Goal: Task Accomplishment & Management: Manage account settings

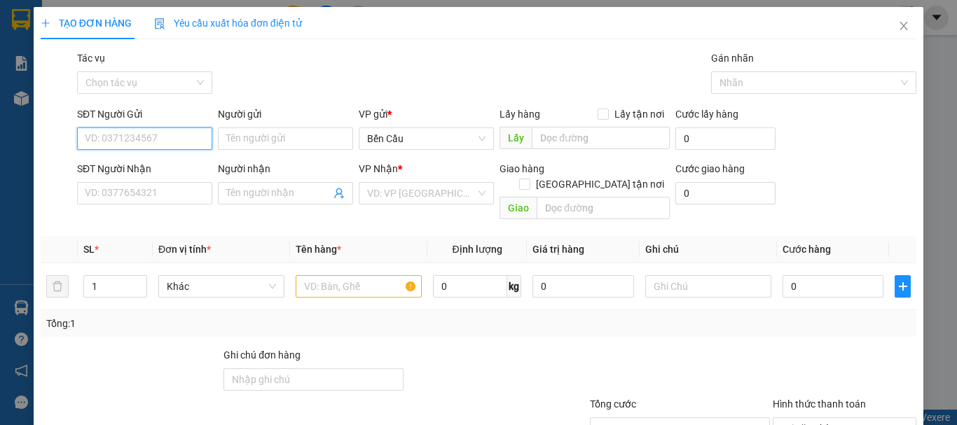
click at [165, 141] on input "SĐT Người Gửi" at bounding box center [144, 138] width 135 height 22
type input "9"
click at [162, 162] on div "0988937912 - MINH TÂM" at bounding box center [154, 166] width 138 height 15
type input "0988937912"
type input "[PERSON_NAME]"
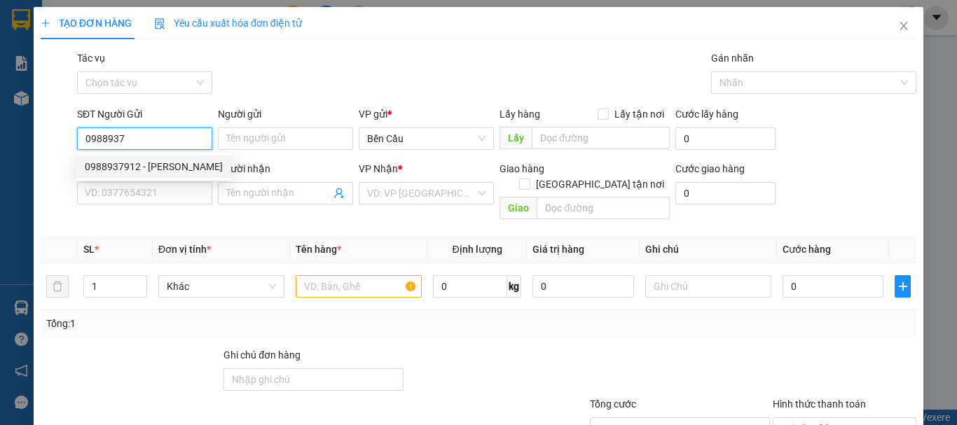
type input "0397806559"
type input "LABO HƯNG THỊNH PHÁT"
type input "Kdb"
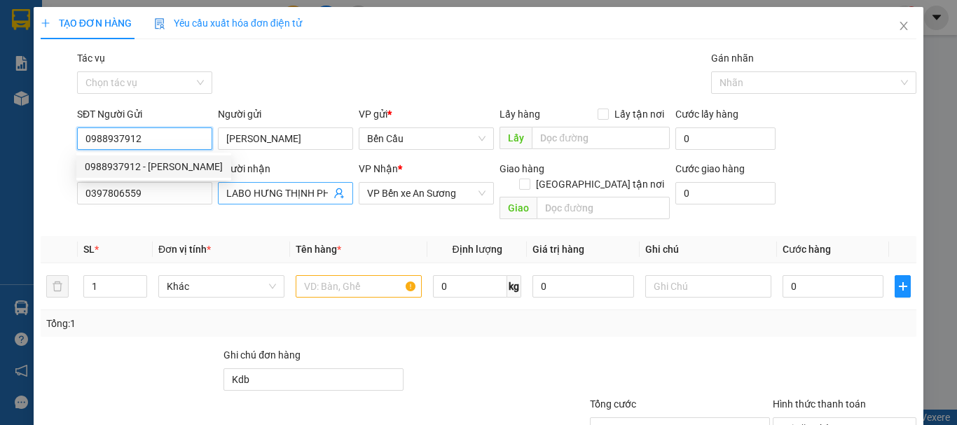
type input "20.000"
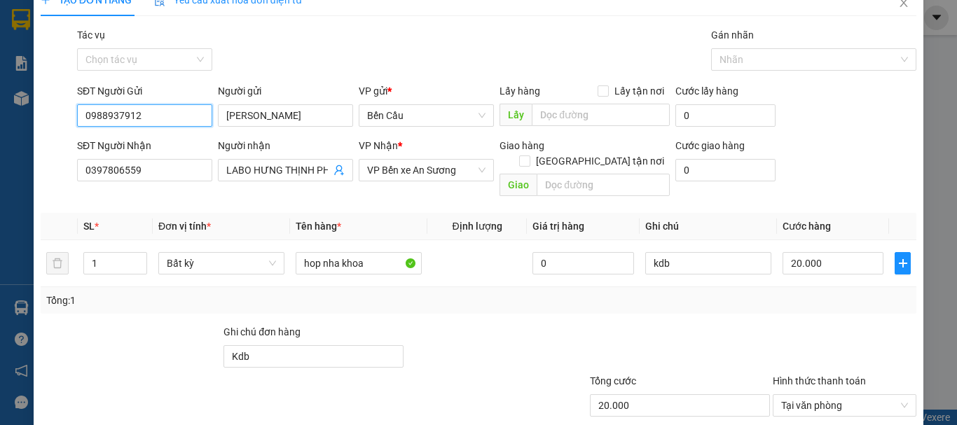
scroll to position [70, 0]
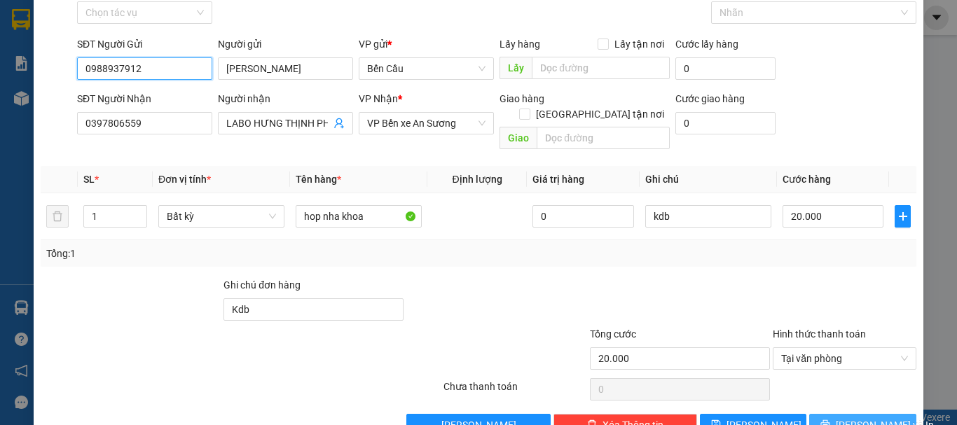
type input "0988937912"
click at [854, 417] on span "[PERSON_NAME] và In" at bounding box center [885, 424] width 98 height 15
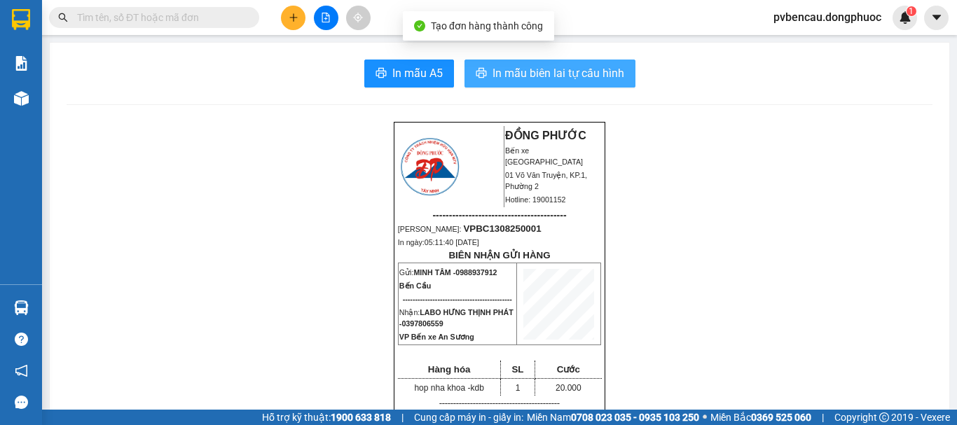
click at [527, 70] on span "In mẫu biên lai tự cấu hình" at bounding box center [558, 73] width 132 height 18
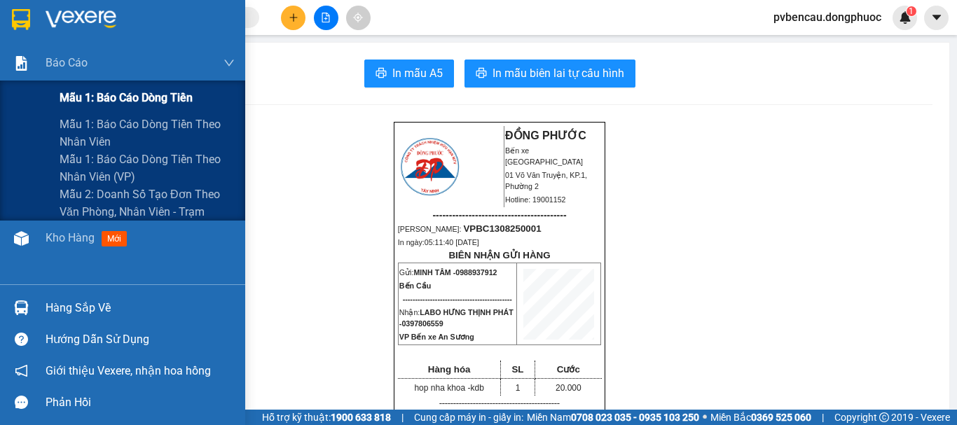
click at [29, 97] on div "Mẫu 1: Báo cáo dòng tiền" at bounding box center [122, 98] width 245 height 35
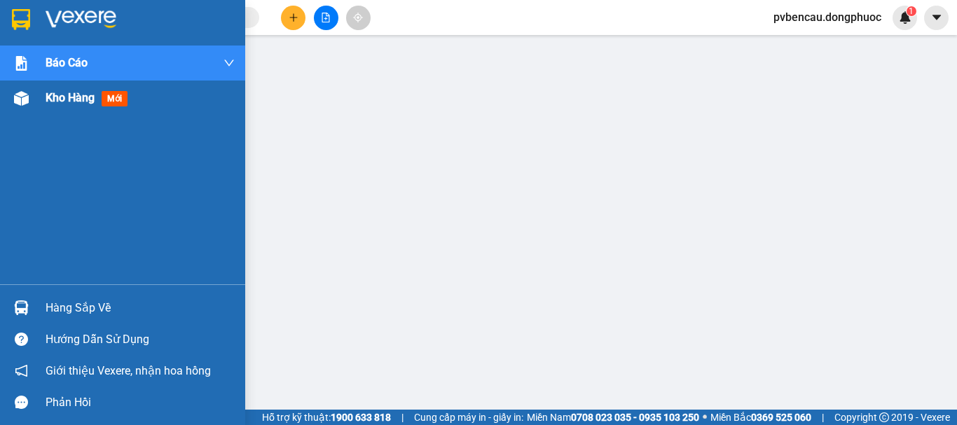
click at [67, 83] on div "Kho hàng mới" at bounding box center [140, 98] width 189 height 35
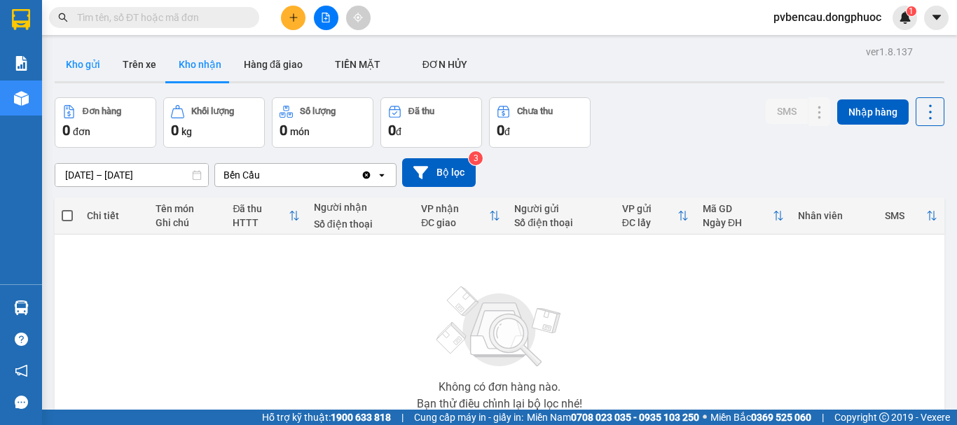
click at [95, 62] on button "Kho gửi" at bounding box center [83, 65] width 57 height 34
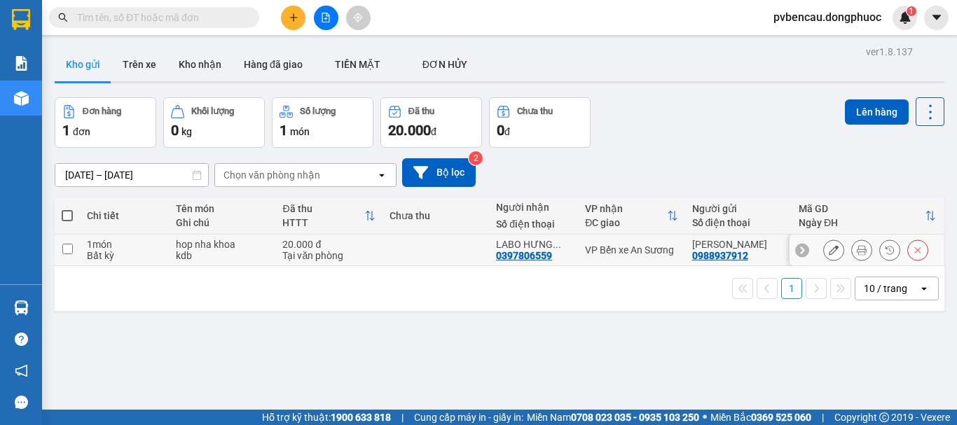
click at [246, 263] on td "hop nha khoa kdb" at bounding box center [222, 251] width 106 height 32
checkbox input "true"
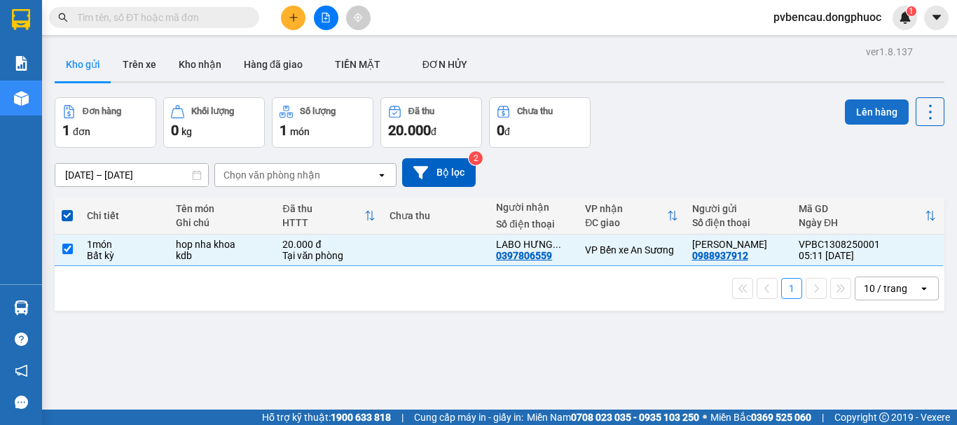
click at [852, 109] on button "Lên hàng" at bounding box center [877, 111] width 64 height 25
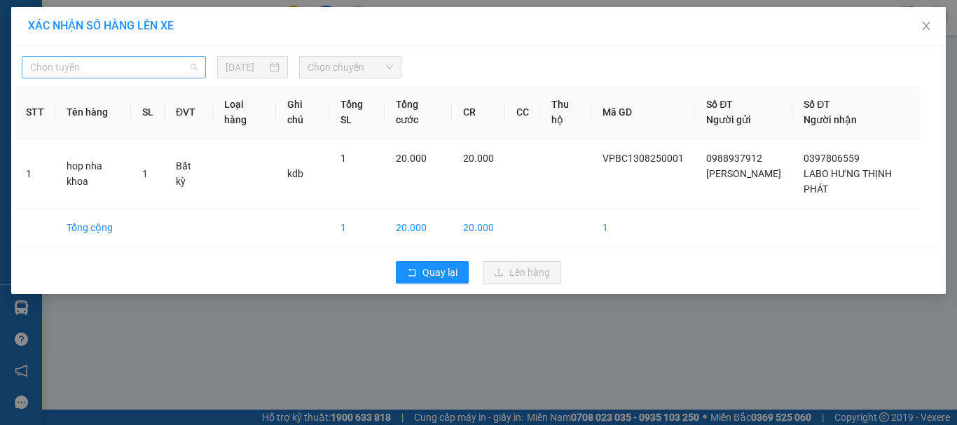
click at [124, 73] on span "Chọn tuyến" at bounding box center [113, 67] width 167 height 21
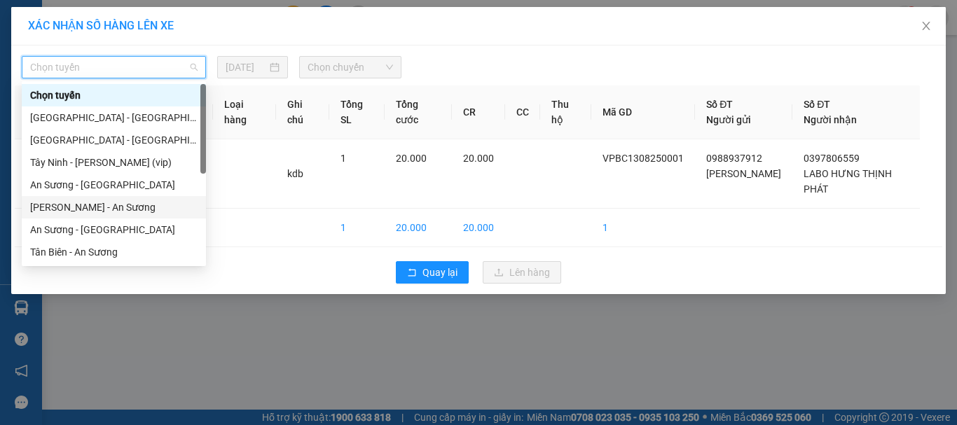
click at [71, 208] on div "[PERSON_NAME] - An Sương" at bounding box center [113, 207] width 167 height 15
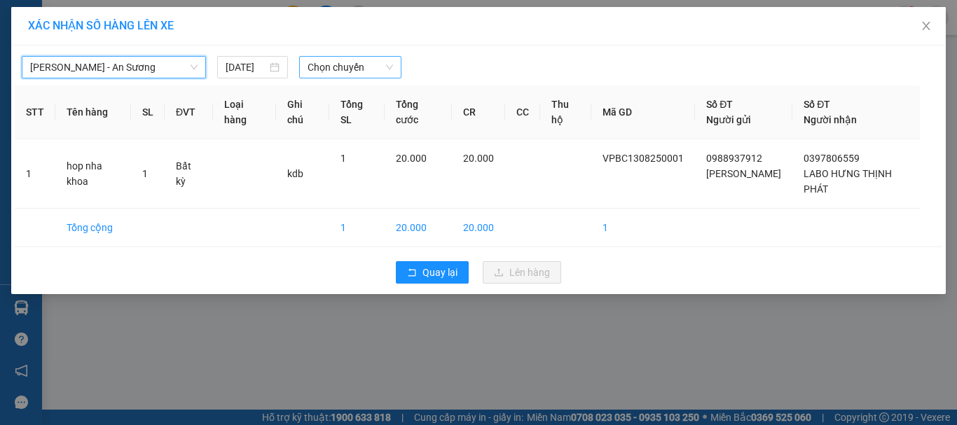
click at [326, 74] on span "Chọn chuyến" at bounding box center [350, 67] width 86 height 21
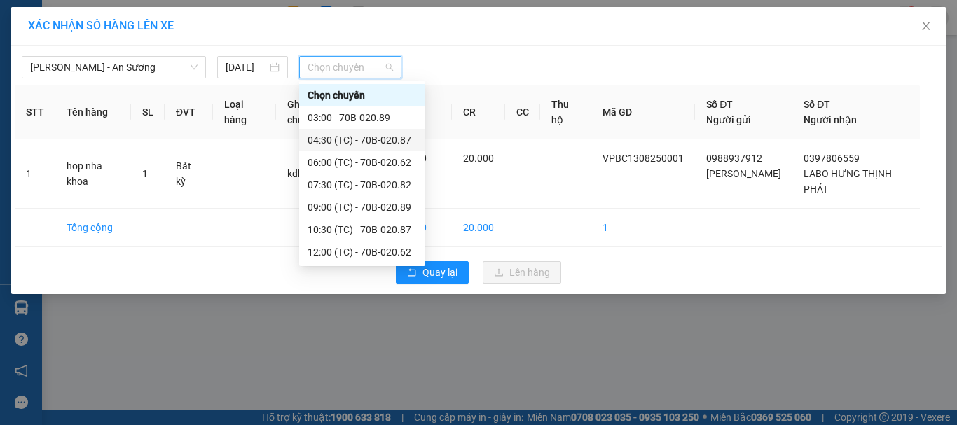
click at [353, 141] on div "04:30 (TC) - 70B-020.87" at bounding box center [361, 139] width 109 height 15
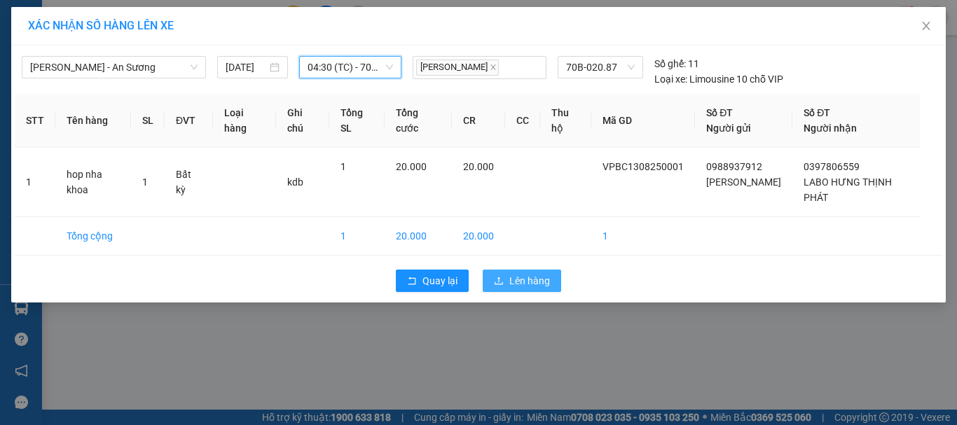
click at [530, 273] on span "Lên hàng" at bounding box center [529, 280] width 41 height 15
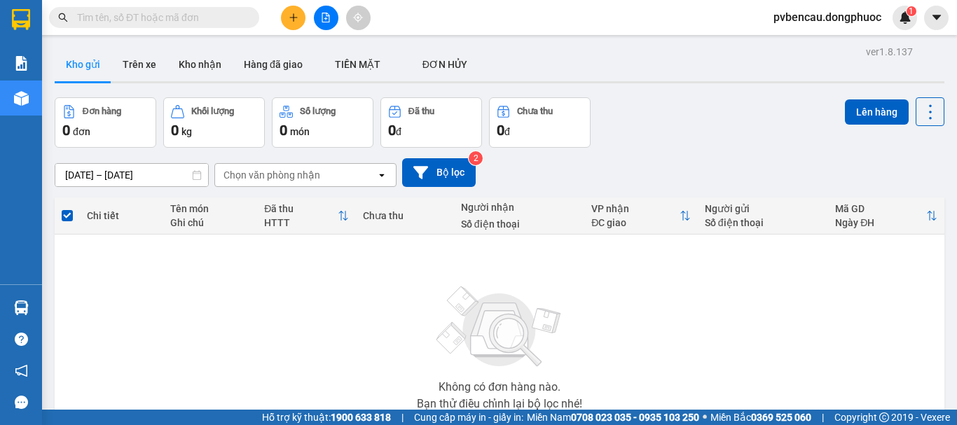
click at [200, 284] on div "Không có đơn hàng nào. Bạn thử điều chỉnh lại bộ lọc nhé!" at bounding box center [500, 344] width 876 height 210
click at [296, 22] on icon "plus" at bounding box center [294, 18] width 10 height 10
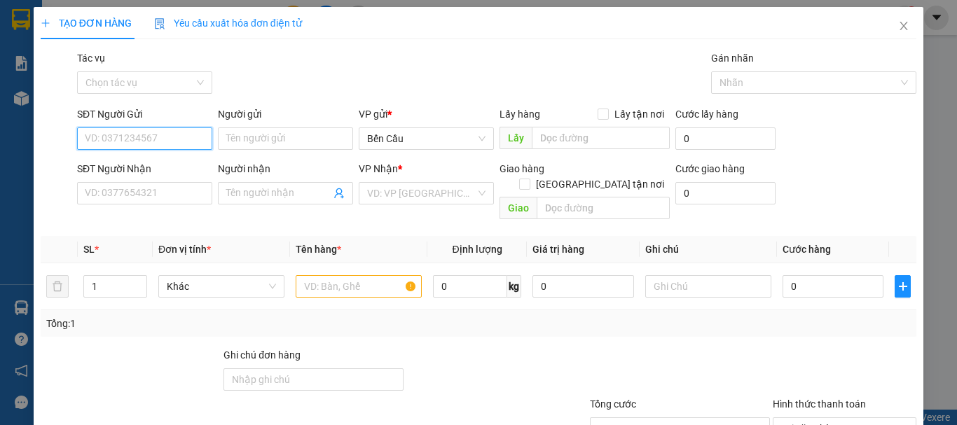
click at [164, 141] on input "SĐT Người Gửi" at bounding box center [144, 138] width 135 height 22
type input "0363983703"
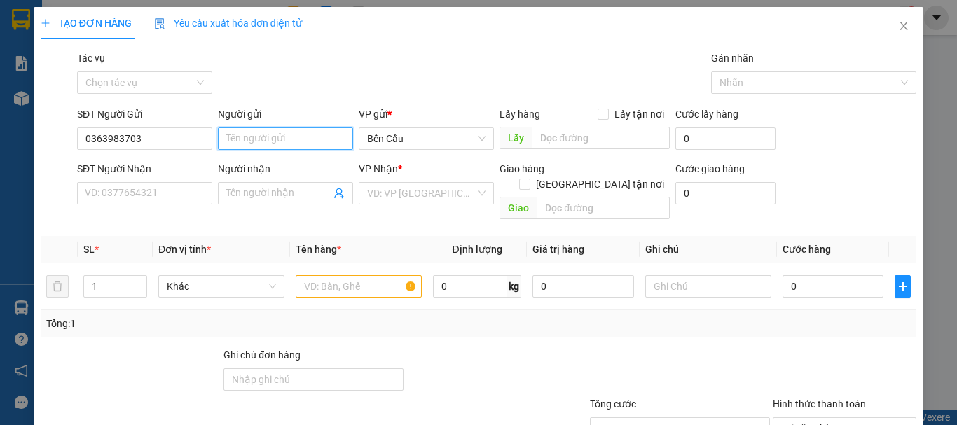
click at [305, 128] on input "Người gửi" at bounding box center [285, 138] width 135 height 22
type input "c"
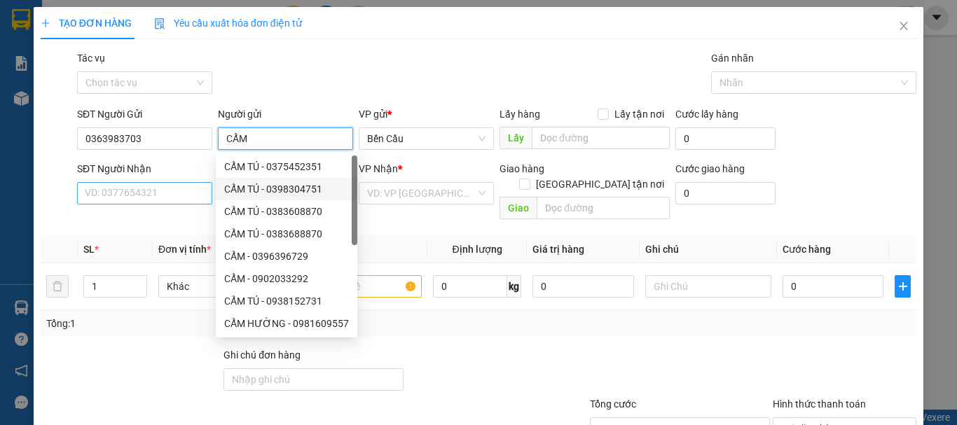
type input "CẨM"
click at [167, 193] on input "SĐT Người Nhận" at bounding box center [144, 193] width 135 height 22
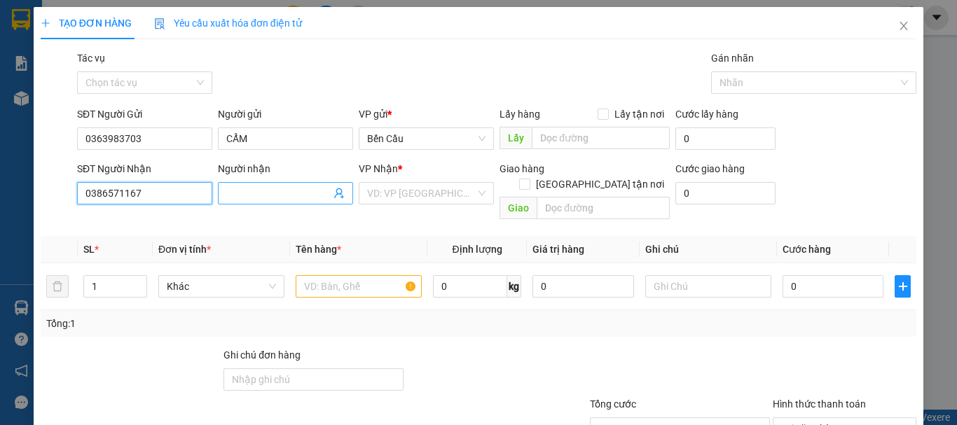
type input "0386571167"
click at [263, 199] on input "Người nhận" at bounding box center [278, 193] width 104 height 15
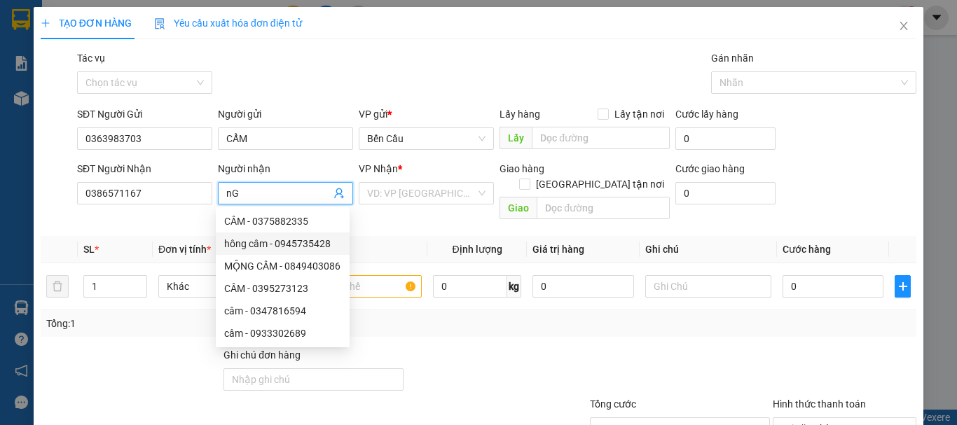
type input "n"
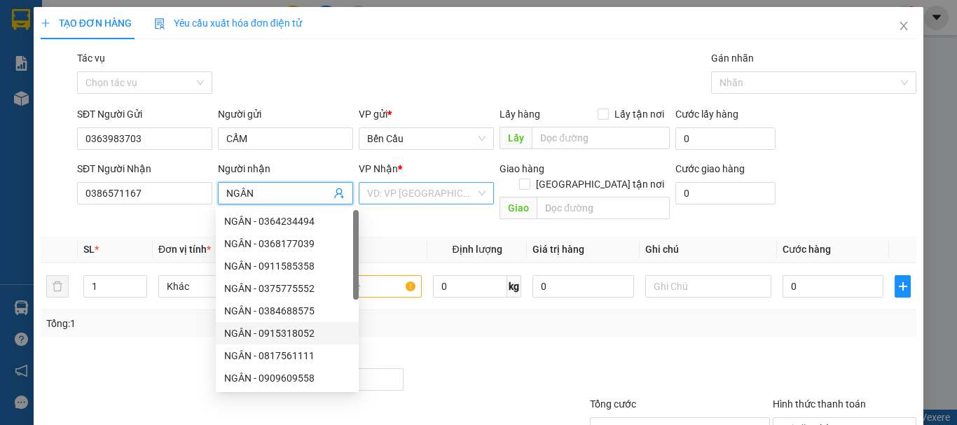
type input "NGÂN"
click at [416, 200] on input "search" at bounding box center [421, 193] width 109 height 21
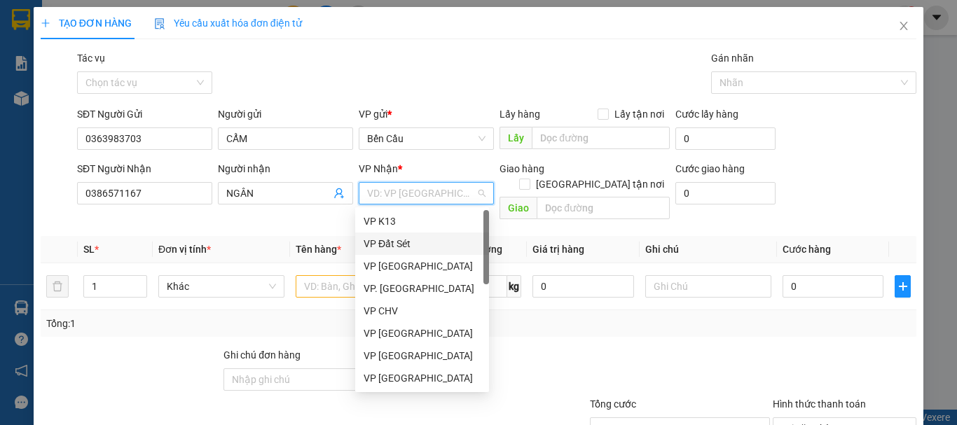
type input "Q"
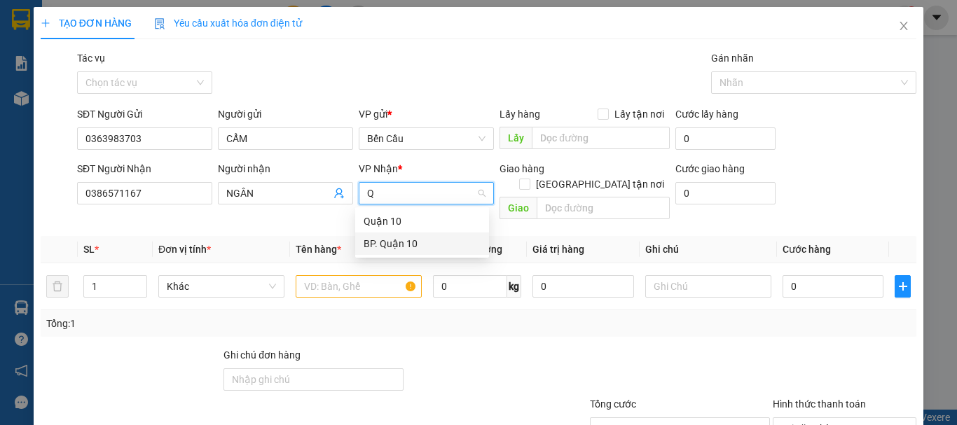
click at [413, 245] on div "BP. Quận 10" at bounding box center [422, 243] width 117 height 15
click at [347, 278] on input "text" at bounding box center [359, 286] width 126 height 22
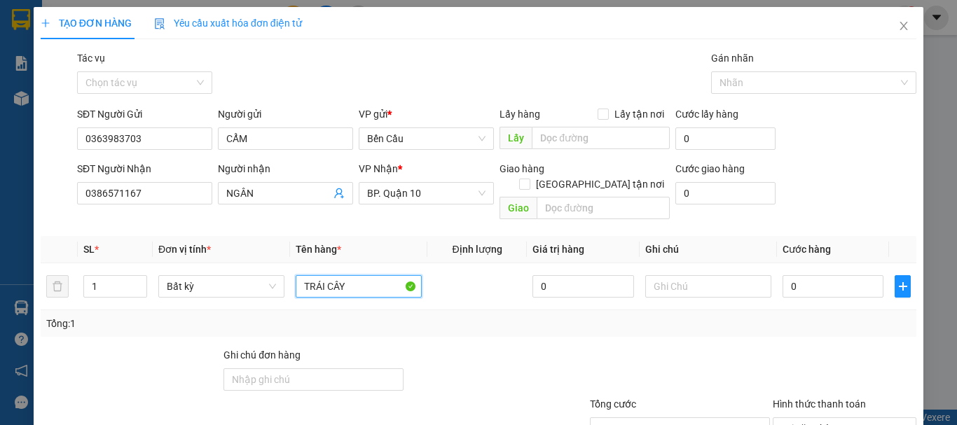
type input "TRÁI CÂY"
click at [489, 316] on div "Tổng: 1" at bounding box center [478, 323] width 864 height 15
click at [810, 275] on input "0" at bounding box center [832, 286] width 101 height 22
type input "1"
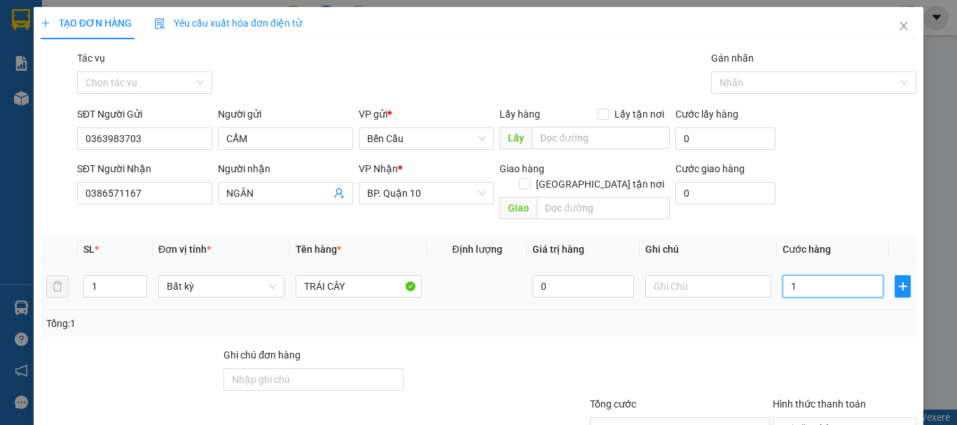
type input "15"
type input "150"
type input "150.000"
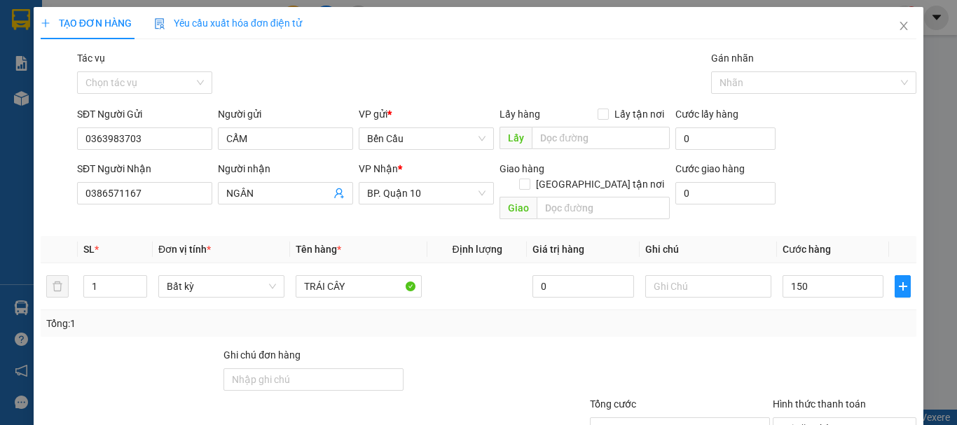
type input "150.000"
click at [756, 347] on div at bounding box center [679, 371] width 183 height 49
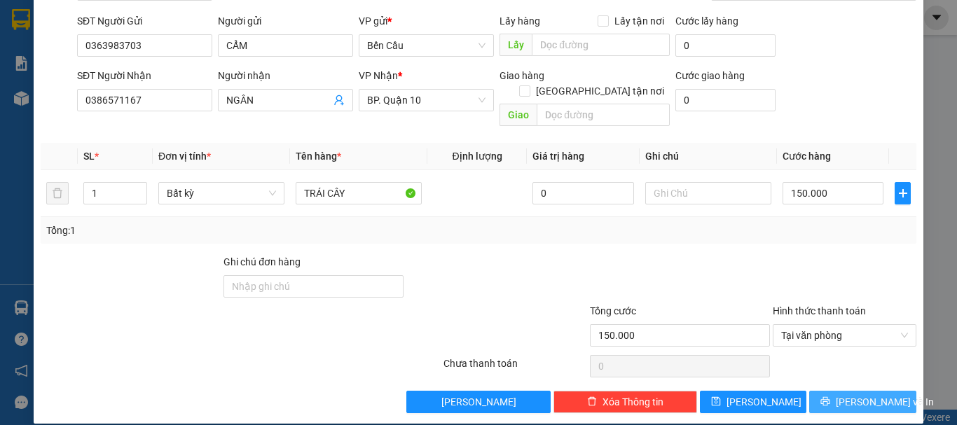
click at [847, 394] on span "[PERSON_NAME] và In" at bounding box center [885, 401] width 98 height 15
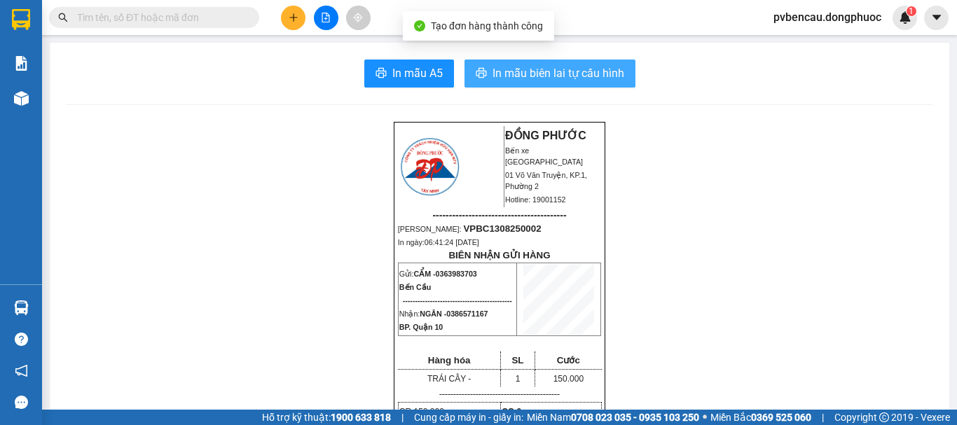
click at [549, 73] on span "In mẫu biên lai tự cấu hình" at bounding box center [558, 73] width 132 height 18
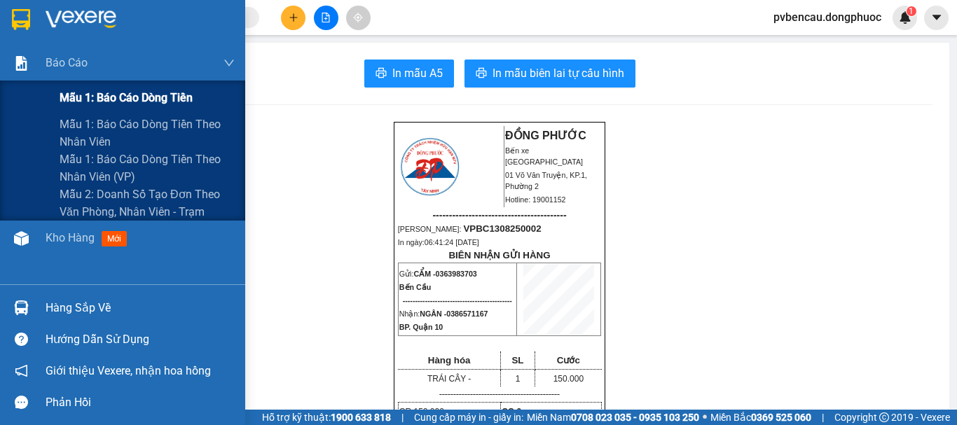
drag, startPoint x: 22, startPoint y: 90, endPoint x: 44, endPoint y: 106, distance: 27.6
click at [22, 94] on div "Mẫu 1: Báo cáo dòng tiền" at bounding box center [122, 98] width 245 height 35
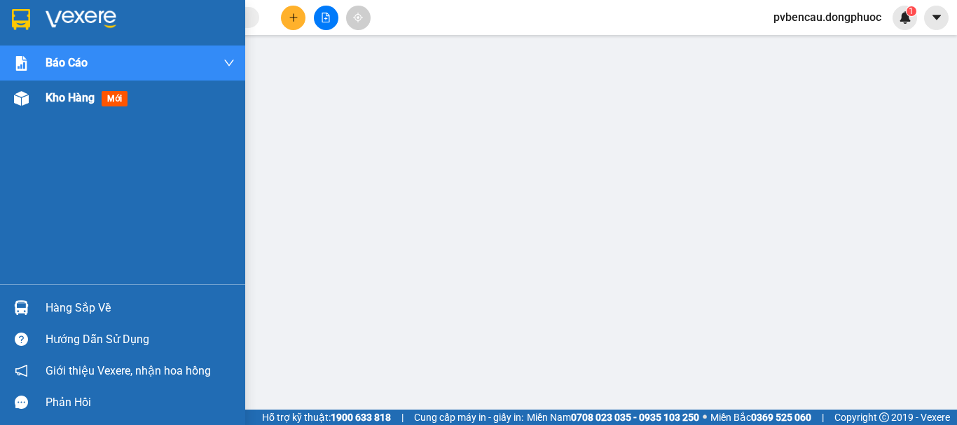
click at [73, 104] on span "Kho hàng" at bounding box center [70, 97] width 49 height 13
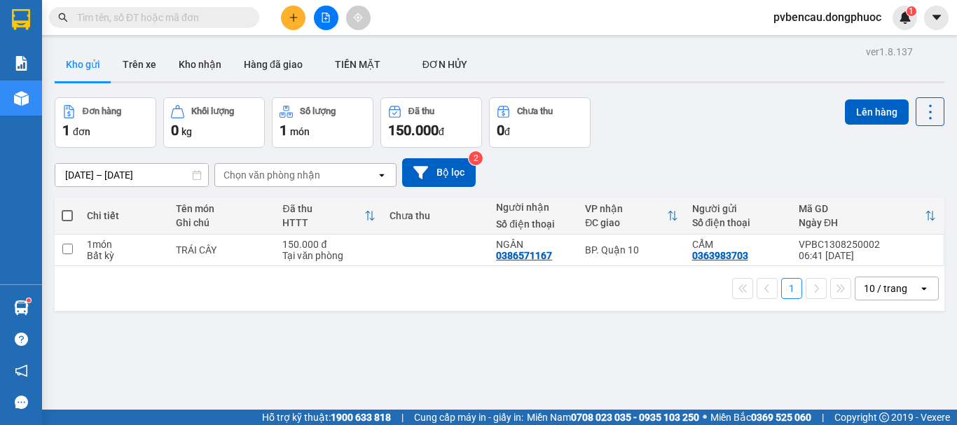
click at [955, 15] on div "pvbencau.dongphuoc 1" at bounding box center [859, 18] width 195 height 25
click at [284, 18] on button at bounding box center [293, 18] width 25 height 25
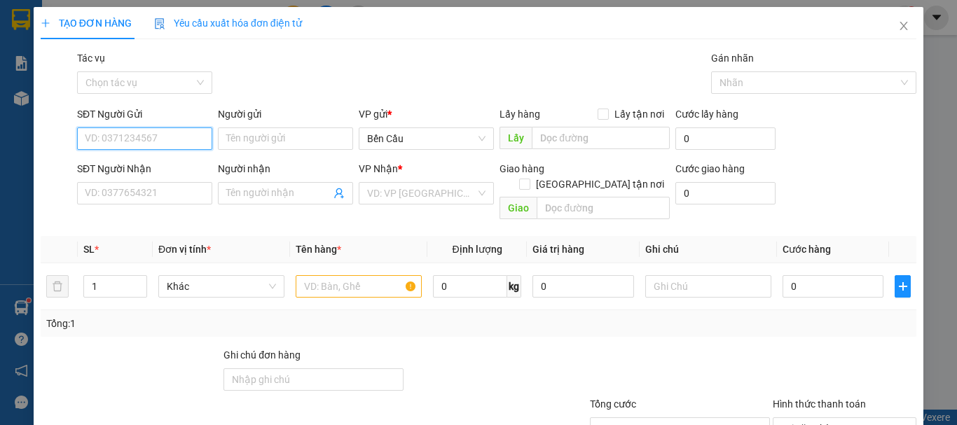
click at [156, 139] on input "SĐT Người Gửi" at bounding box center [144, 138] width 135 height 22
click at [172, 133] on input "SĐT Người Gửi" at bounding box center [144, 138] width 135 height 22
type input "0395172284"
click at [169, 160] on div "0395172284 - HẠNH" at bounding box center [143, 166] width 117 height 15
type input "HẠNH"
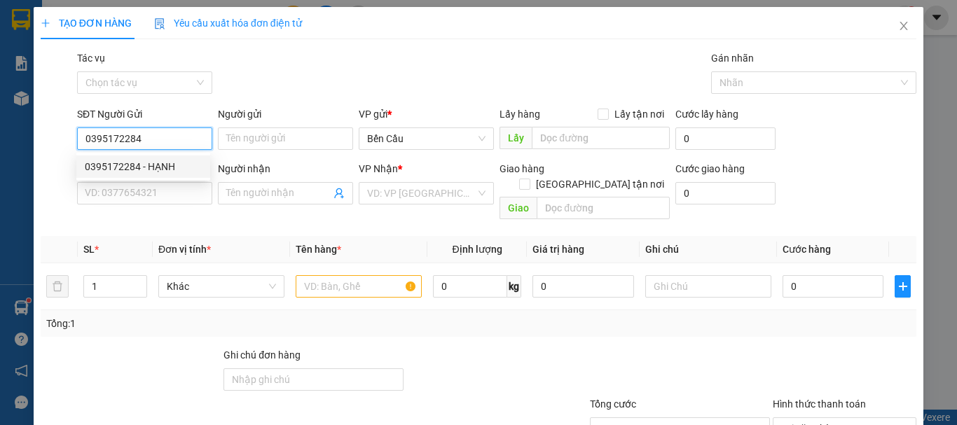
type input "0938957287"
type input "NGÂN"
type input "Kdb"
type input "45.000"
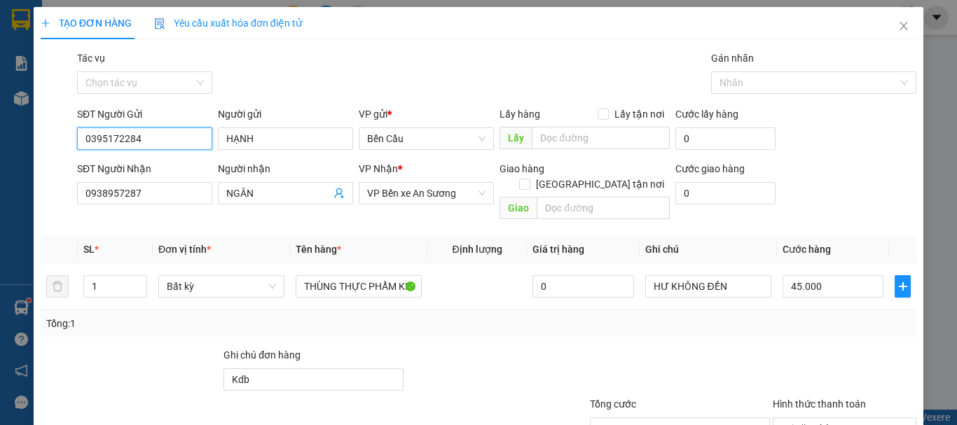
scroll to position [93, 0]
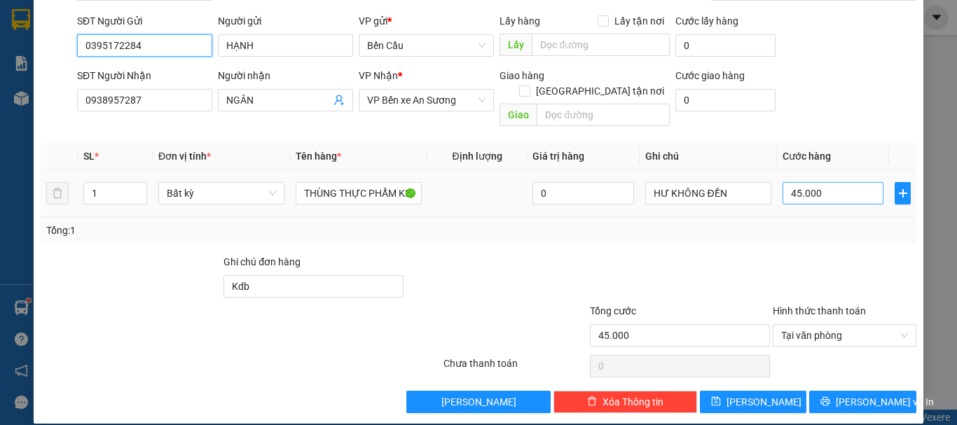
type input "0395172284"
click at [837, 182] on input "45.000" at bounding box center [832, 193] width 101 height 22
click at [667, 256] on div at bounding box center [679, 278] width 183 height 49
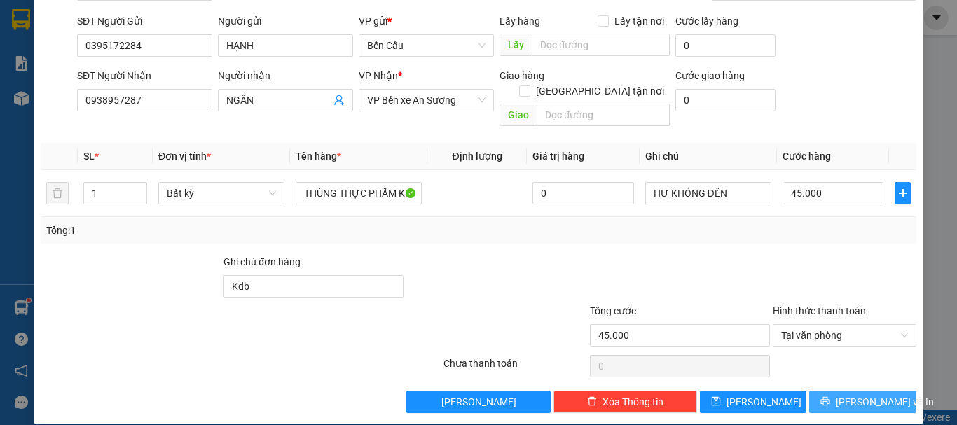
drag, startPoint x: 865, startPoint y: 386, endPoint x: 857, endPoint y: 386, distance: 8.4
click at [863, 394] on span "[PERSON_NAME] và In" at bounding box center [885, 401] width 98 height 15
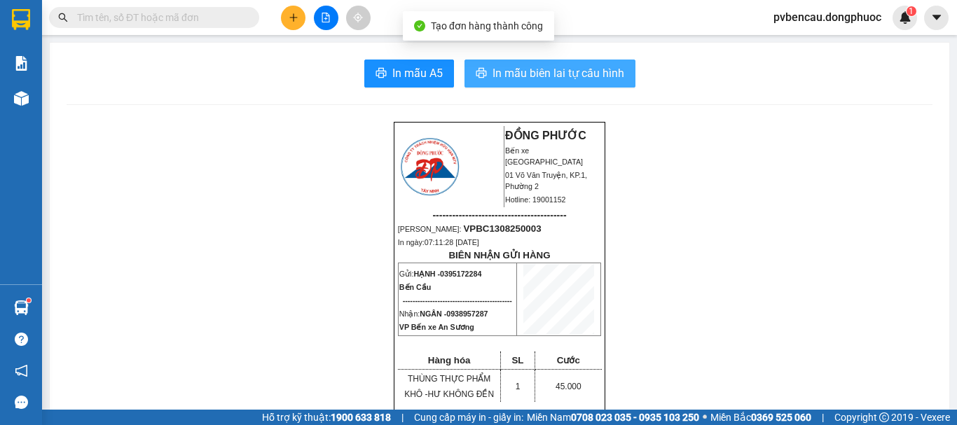
click at [572, 75] on span "In mẫu biên lai tự cấu hình" at bounding box center [558, 73] width 132 height 18
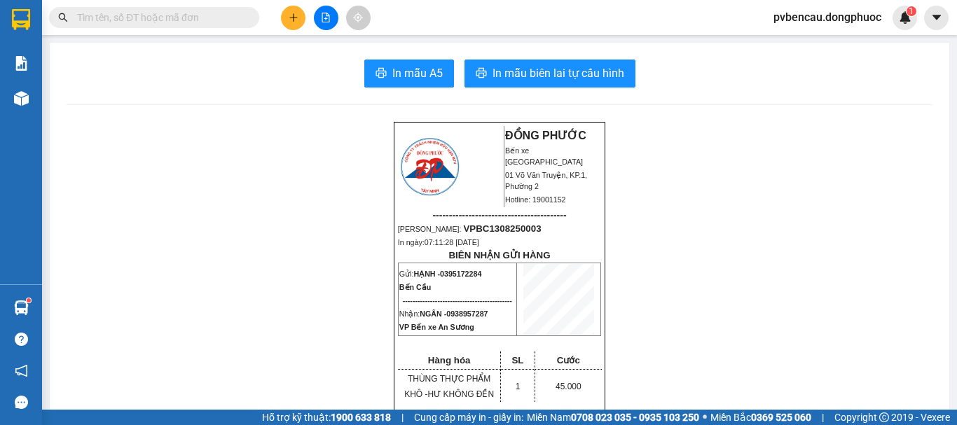
click at [294, 26] on button at bounding box center [293, 18] width 25 height 25
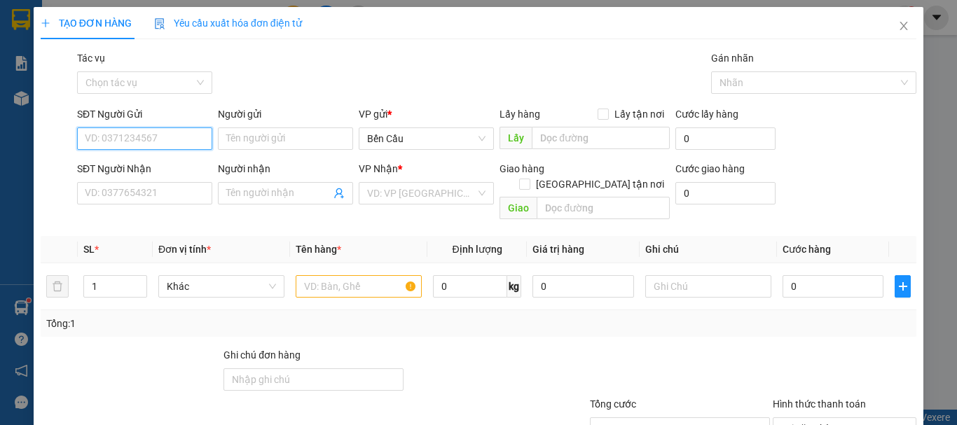
click at [125, 141] on input "SĐT Người Gửi" at bounding box center [144, 138] width 135 height 22
type input "0902963529"
click at [173, 162] on div "0902963529 - trung" at bounding box center [143, 166] width 117 height 15
type input "trung"
type input "0909098027"
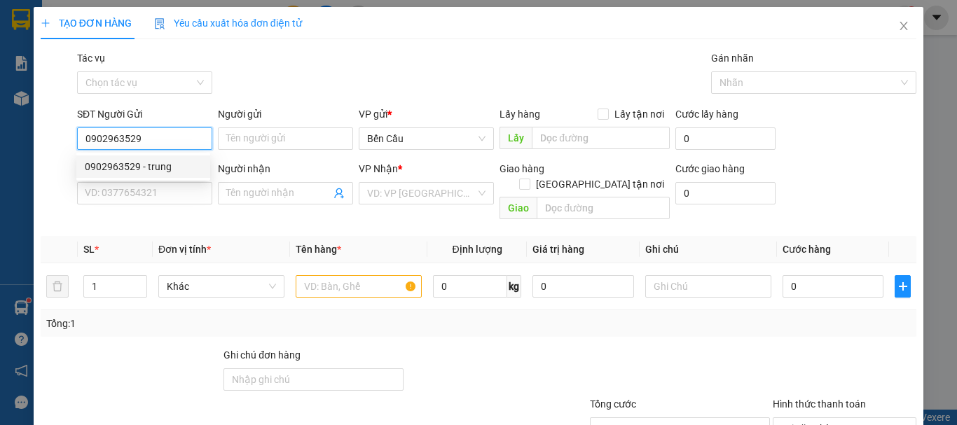
type input "c mai"
type input "50.000"
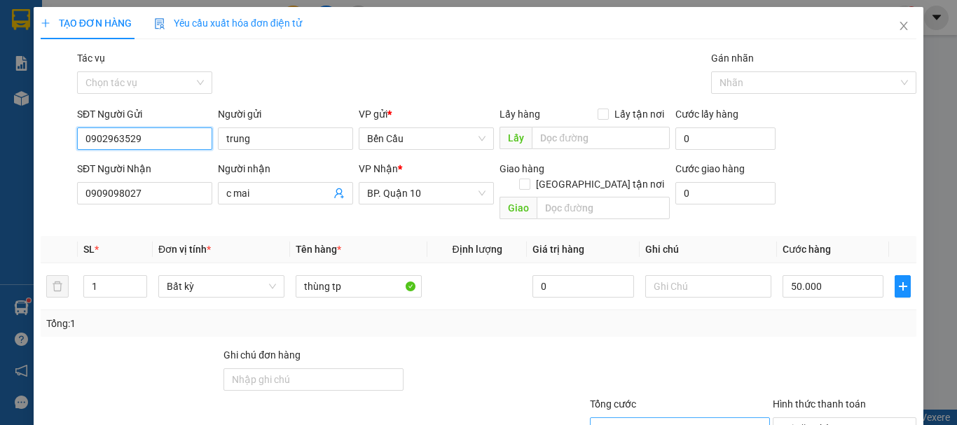
scroll to position [70, 0]
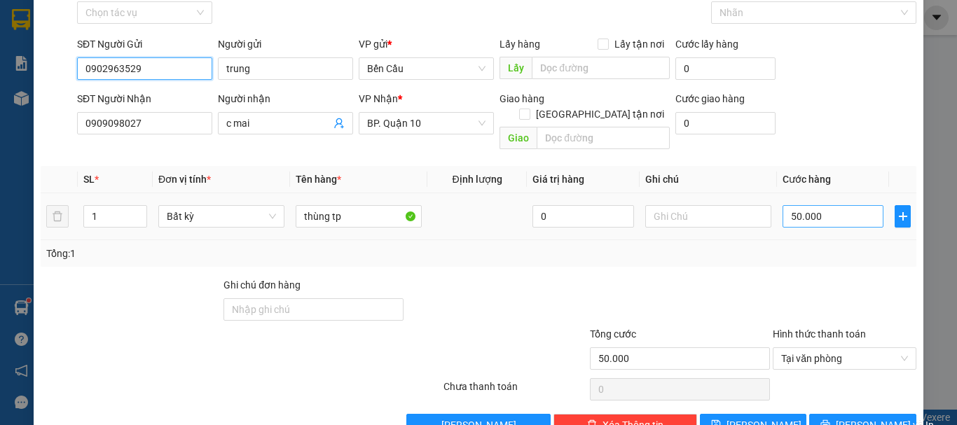
type input "0902963529"
click at [827, 205] on input "50.000" at bounding box center [832, 216] width 101 height 22
type input "6"
type input "60"
type input "6"
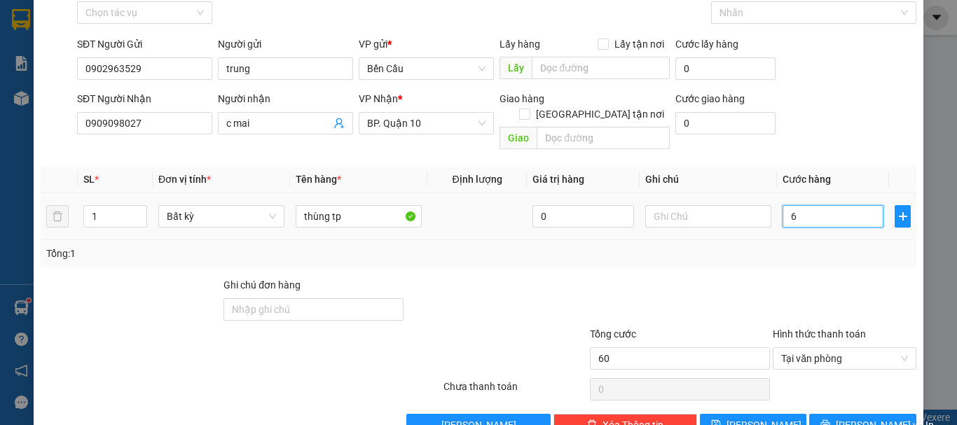
type input "6"
type input "0"
type input "05"
type input "50"
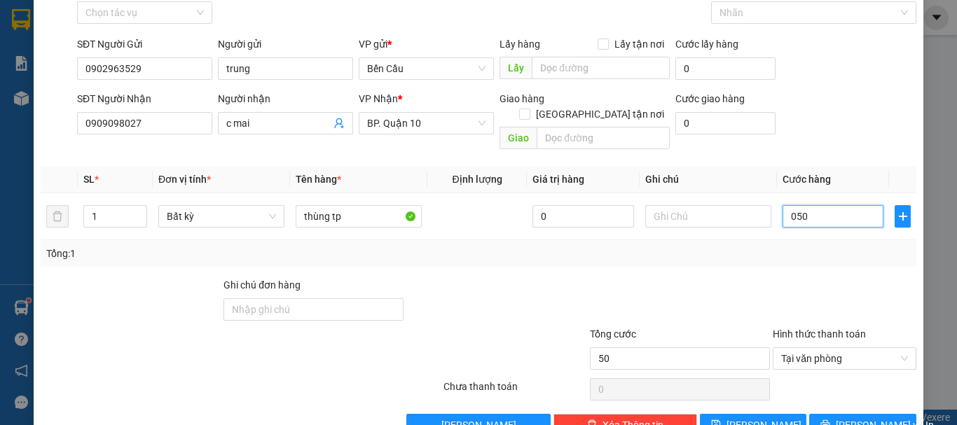
type input "050"
type input "50.000"
click at [792, 254] on div "Transit Pickup Surcharge Ids Transit Deliver Surcharge Ids Transit Deliver Surc…" at bounding box center [479, 208] width 876 height 456
click at [852, 417] on span "[PERSON_NAME] và In" at bounding box center [885, 424] width 98 height 15
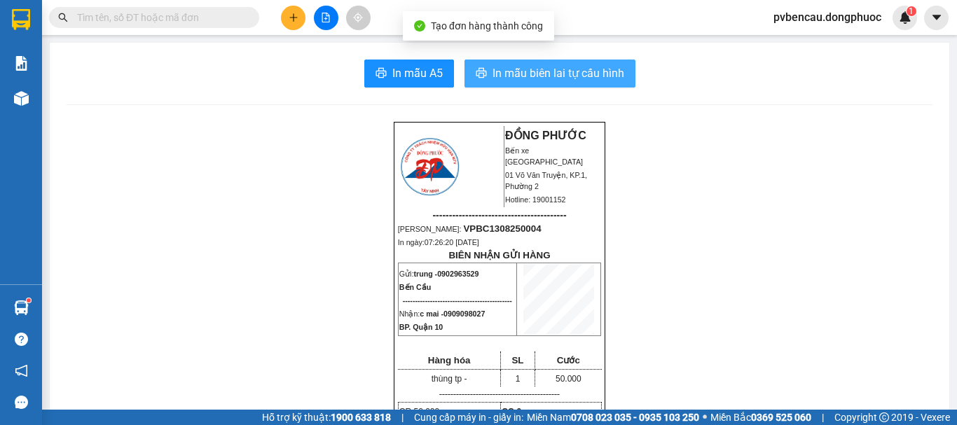
click at [532, 74] on span "In mẫu biên lai tự cấu hình" at bounding box center [558, 73] width 132 height 18
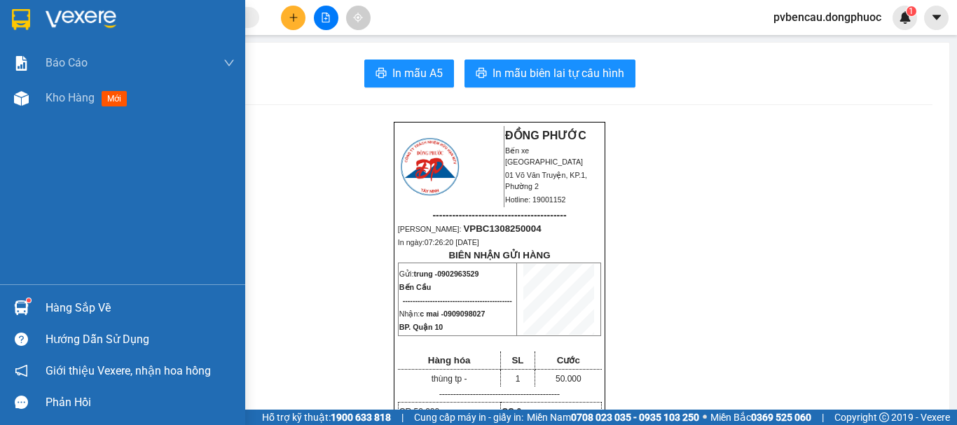
click at [29, 305] on div at bounding box center [21, 308] width 25 height 25
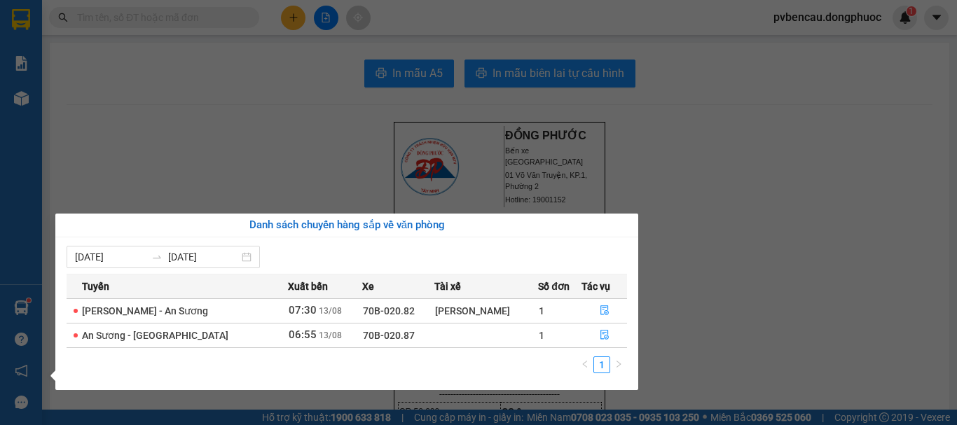
click at [691, 220] on section "Kết quả tìm kiếm ( 0 ) Bộ lọc No Data pvbencau.dongphuoc 1 Báo cáo Mẫu 1: Báo c…" at bounding box center [478, 212] width 957 height 425
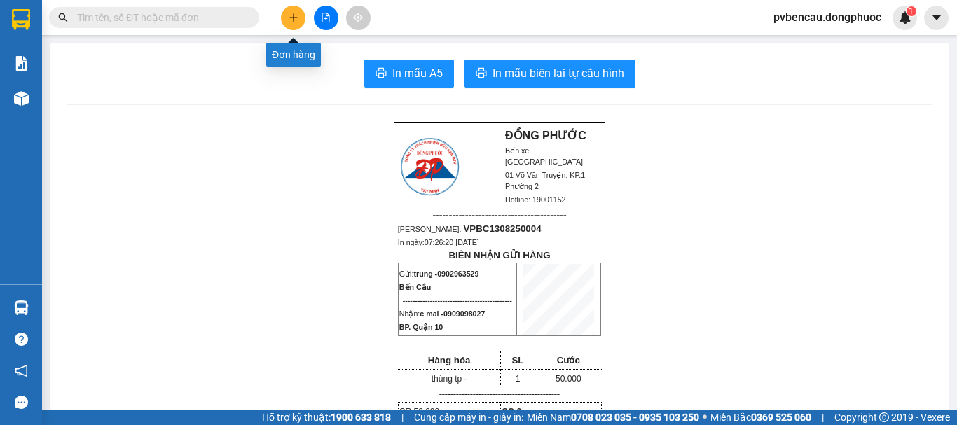
click at [296, 17] on icon "plus" at bounding box center [294, 18] width 10 height 10
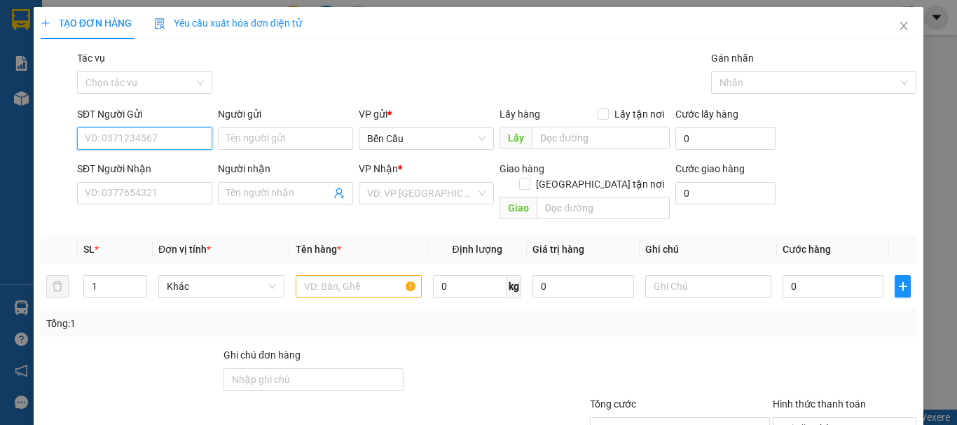
click at [179, 148] on input "SĐT Người Gửi" at bounding box center [144, 138] width 135 height 22
type input "0349492708"
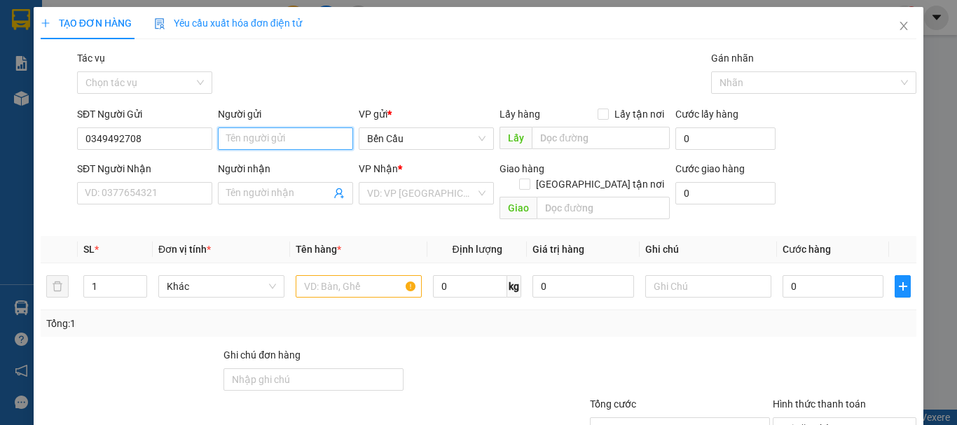
click at [249, 144] on input "Người gửi" at bounding box center [285, 138] width 135 height 22
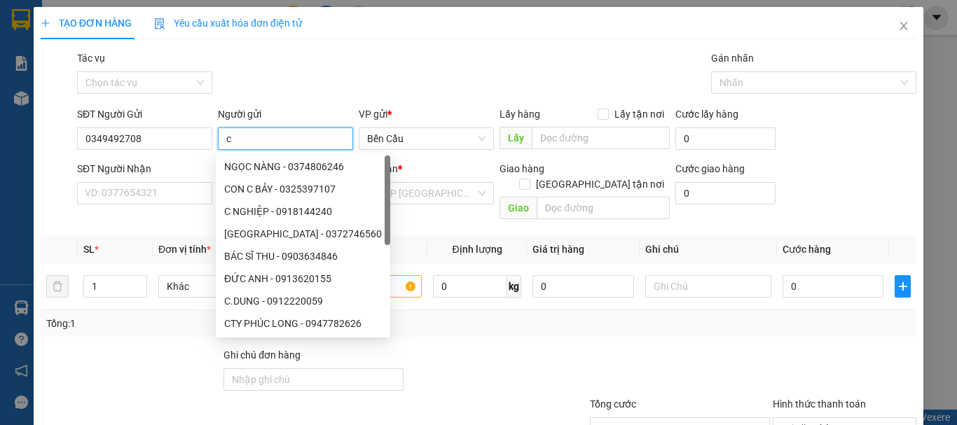
type input "c"
type input "C GÁI"
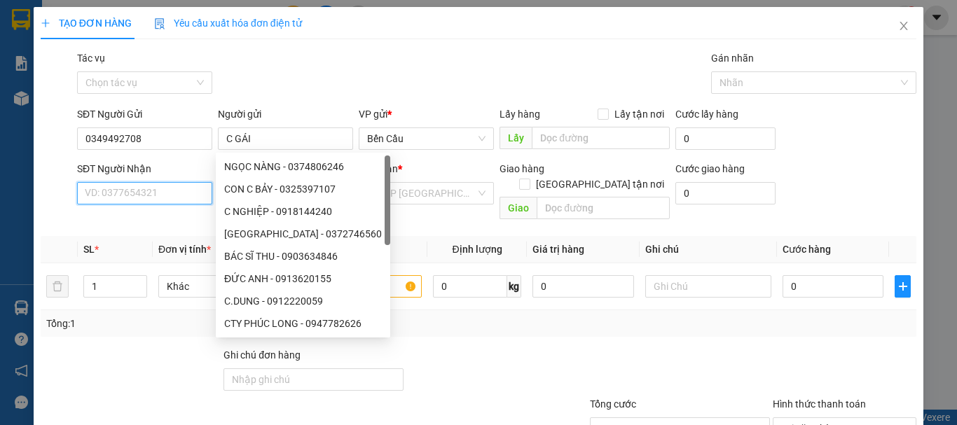
click at [113, 202] on input "SĐT Người Nhận" at bounding box center [144, 193] width 135 height 22
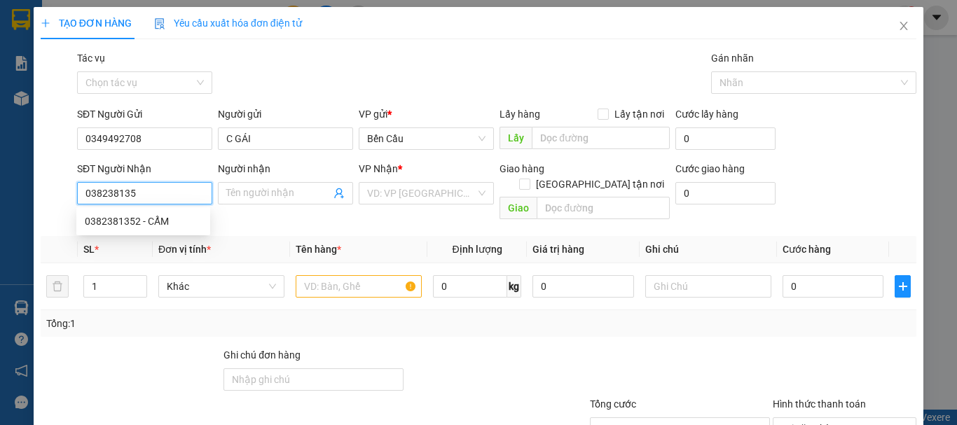
type input "0382381352"
click at [155, 223] on div "0382381352 - CẨM" at bounding box center [143, 221] width 117 height 15
type input "CẨM"
type input "30.000"
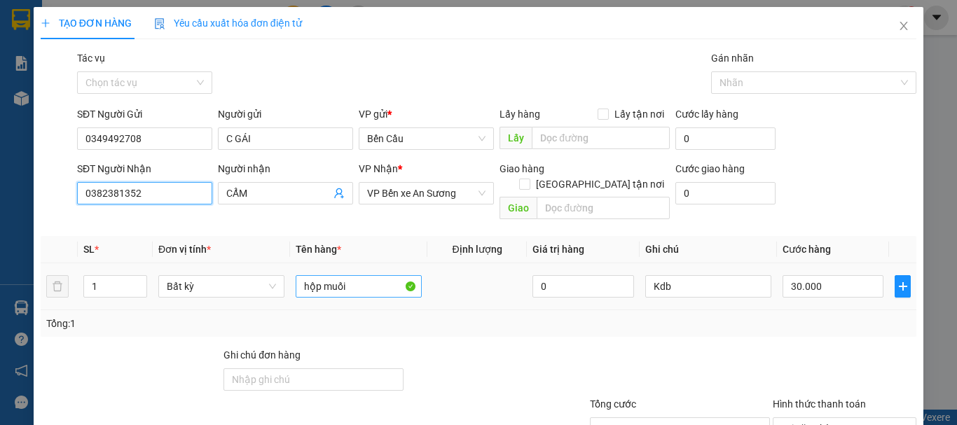
type input "0382381352"
drag, startPoint x: 354, startPoint y: 275, endPoint x: 287, endPoint y: 281, distance: 67.5
click at [290, 281] on td "hộp muối" at bounding box center [358, 286] width 137 height 47
type input "THÙNG TRÁI CÂY"
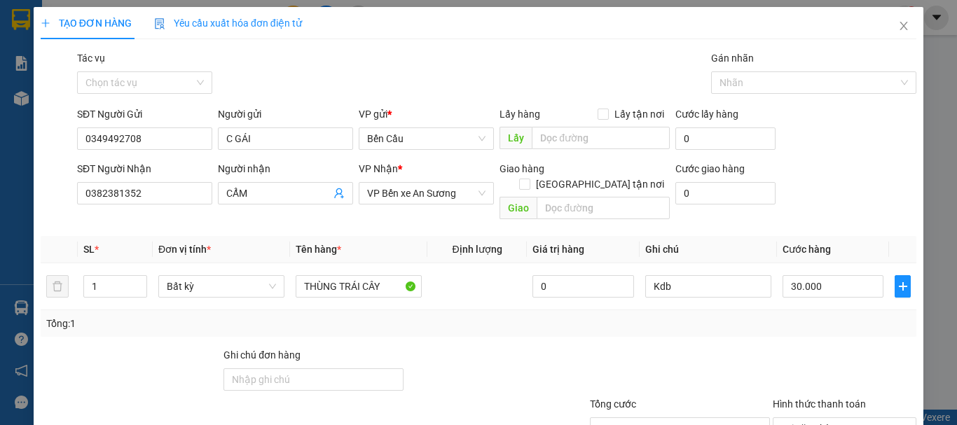
click at [517, 319] on div "Tổng: 1" at bounding box center [479, 323] width 876 height 27
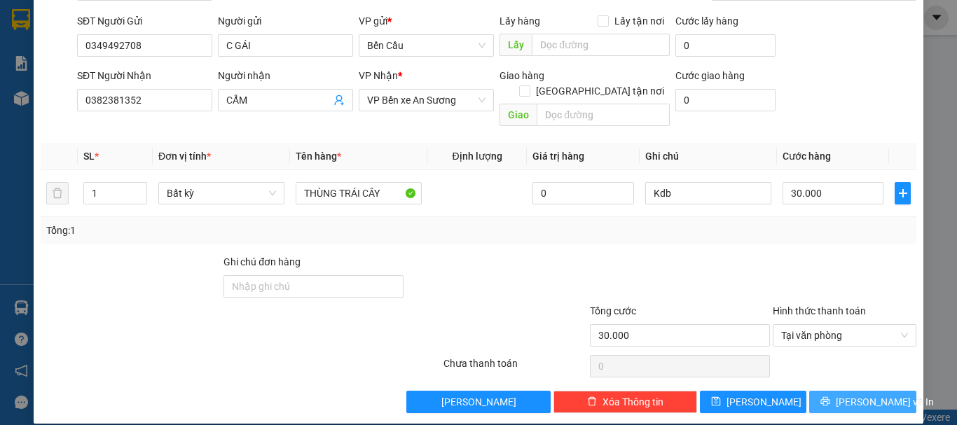
click at [860, 394] on span "[PERSON_NAME] và In" at bounding box center [885, 401] width 98 height 15
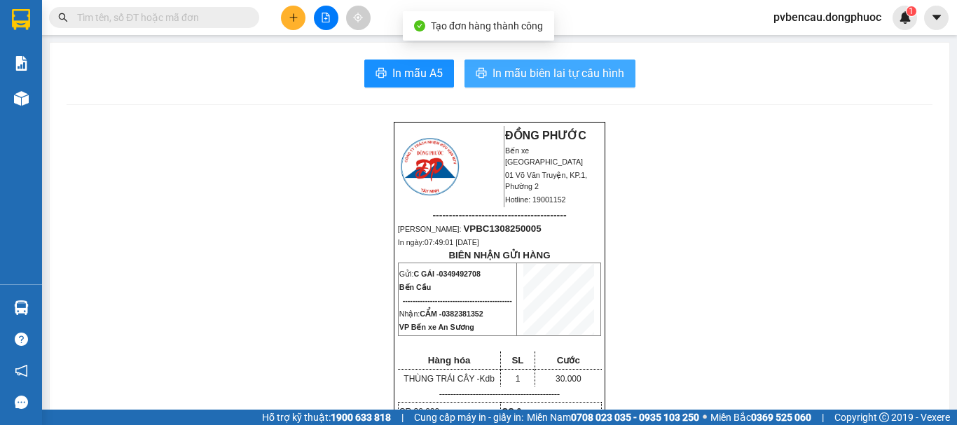
click at [569, 73] on span "In mẫu biên lai tự cấu hình" at bounding box center [558, 73] width 132 height 18
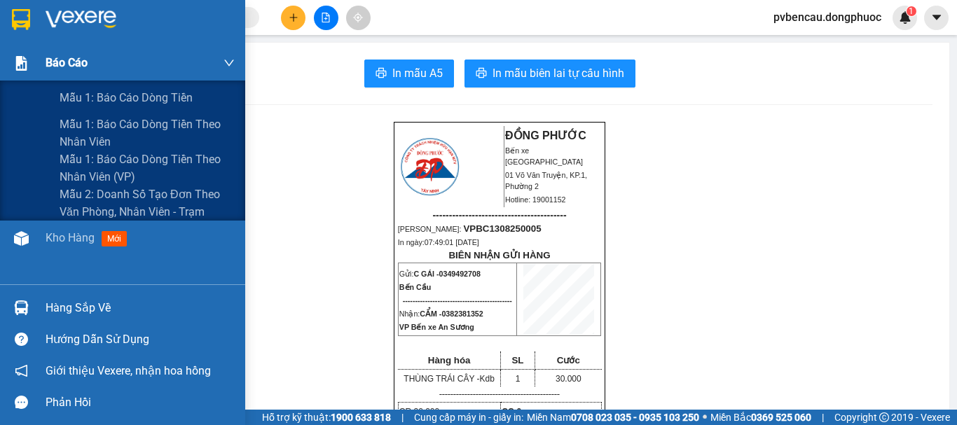
click at [57, 63] on span "Báo cáo" at bounding box center [67, 63] width 42 height 18
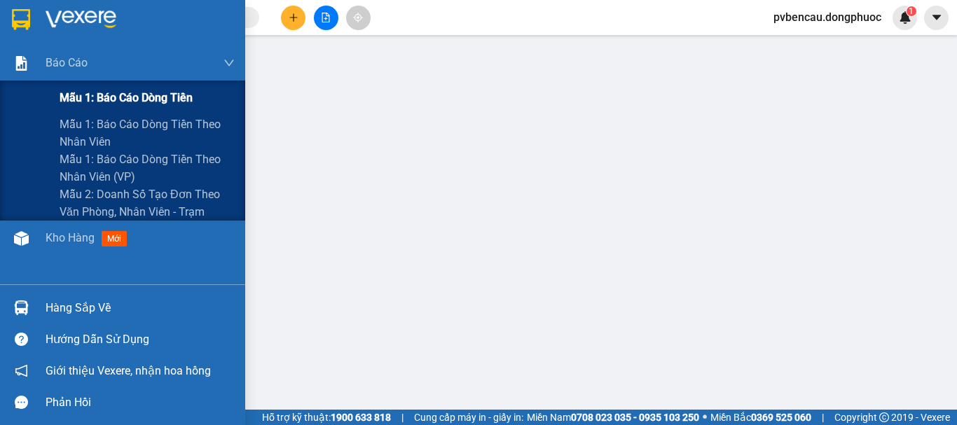
click at [160, 101] on span "Mẫu 1: Báo cáo dòng tiền" at bounding box center [126, 98] width 133 height 18
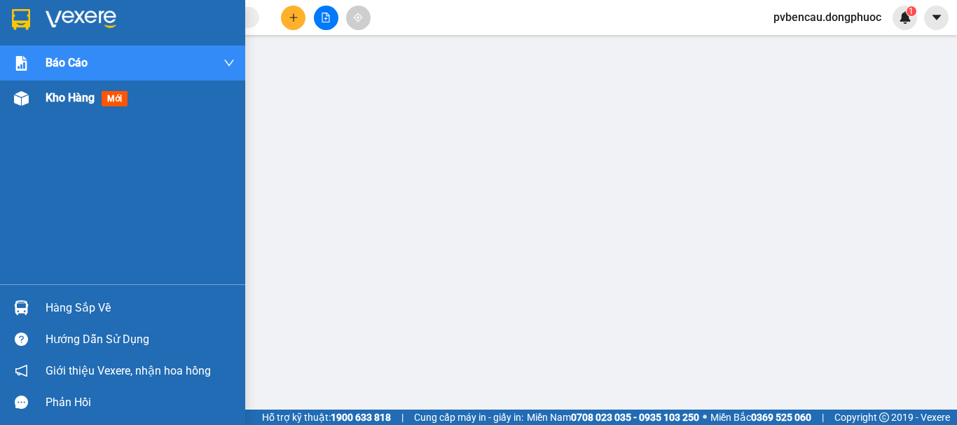
click at [22, 105] on img at bounding box center [21, 98] width 15 height 15
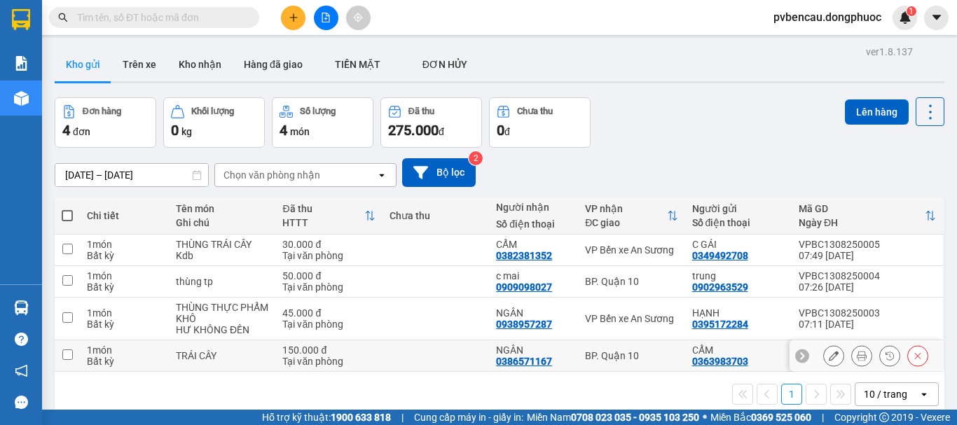
click at [205, 357] on div "TRÁI CÂY" at bounding box center [222, 355] width 92 height 11
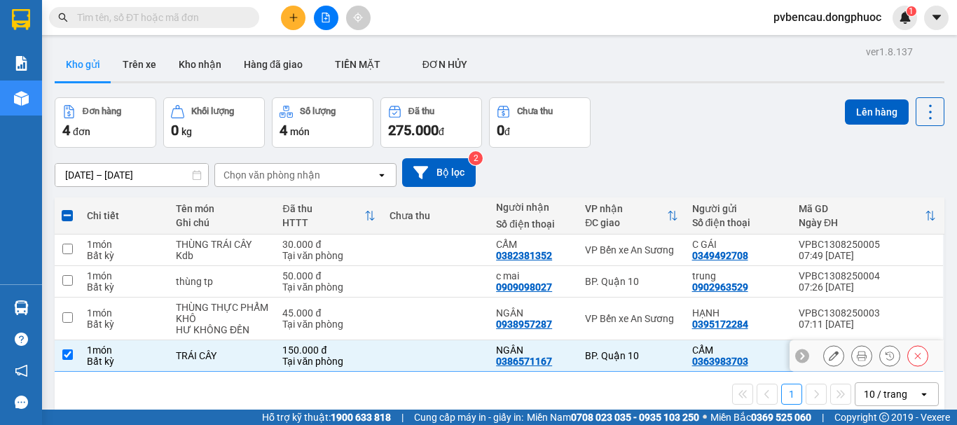
click at [217, 357] on div "TRÁI CÂY" at bounding box center [222, 355] width 92 height 11
checkbox input "false"
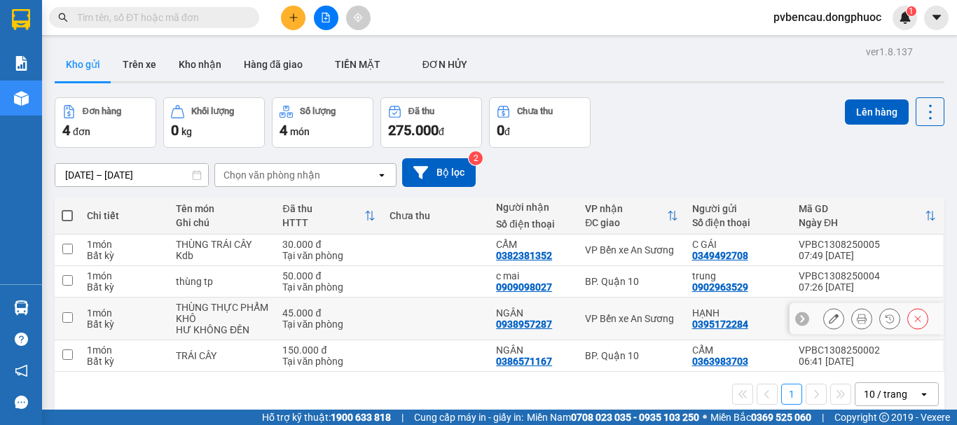
click at [226, 315] on div "THÙNG THỰC PHẨM KHÔ" at bounding box center [222, 313] width 92 height 22
checkbox input "true"
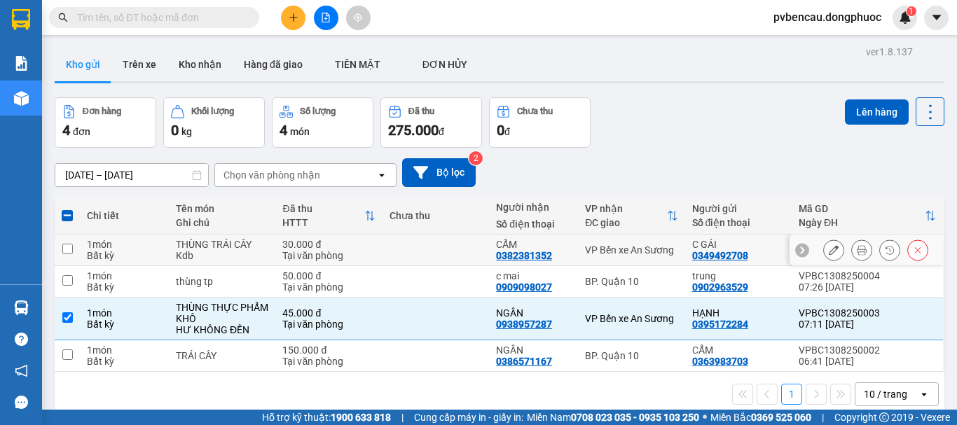
click at [330, 246] on div "30.000 đ" at bounding box center [328, 244] width 92 height 11
checkbox input "true"
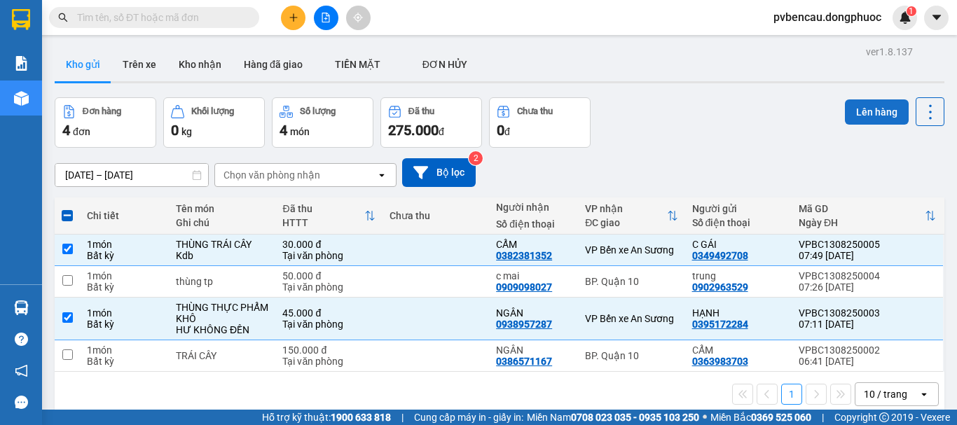
click at [875, 111] on button "Lên hàng" at bounding box center [877, 111] width 64 height 25
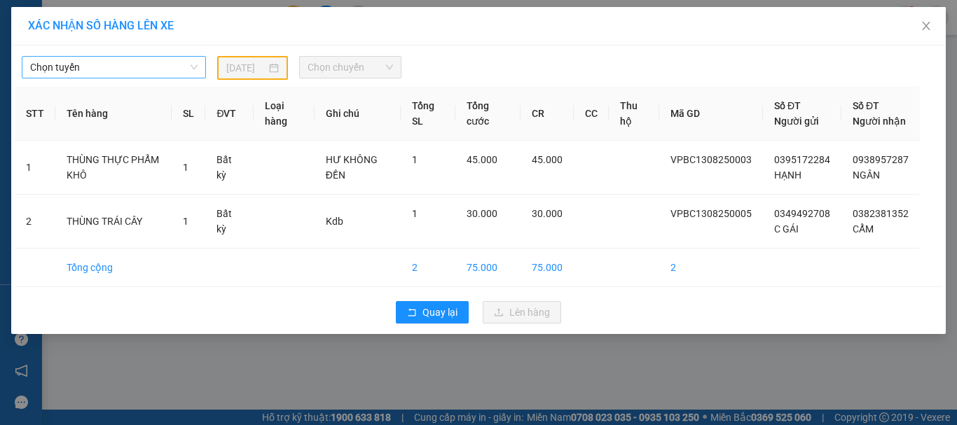
click at [102, 68] on span "Chọn tuyến" at bounding box center [113, 67] width 167 height 21
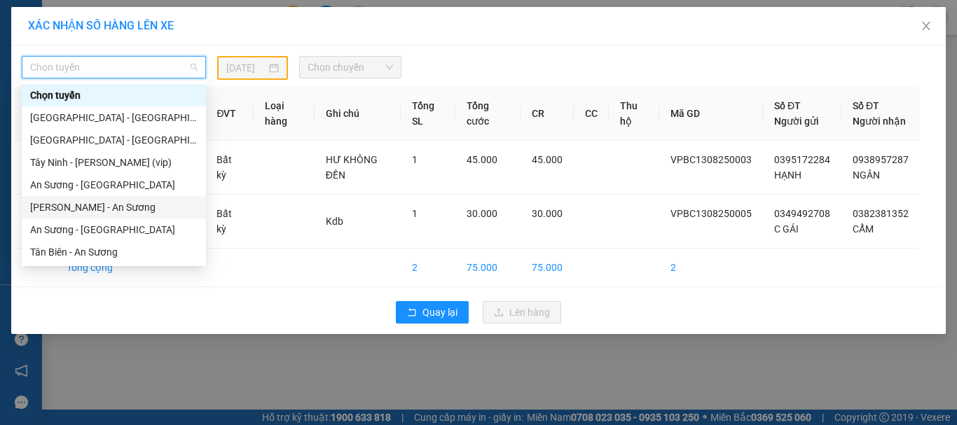
click at [95, 207] on div "[PERSON_NAME] - An Sương" at bounding box center [113, 207] width 167 height 15
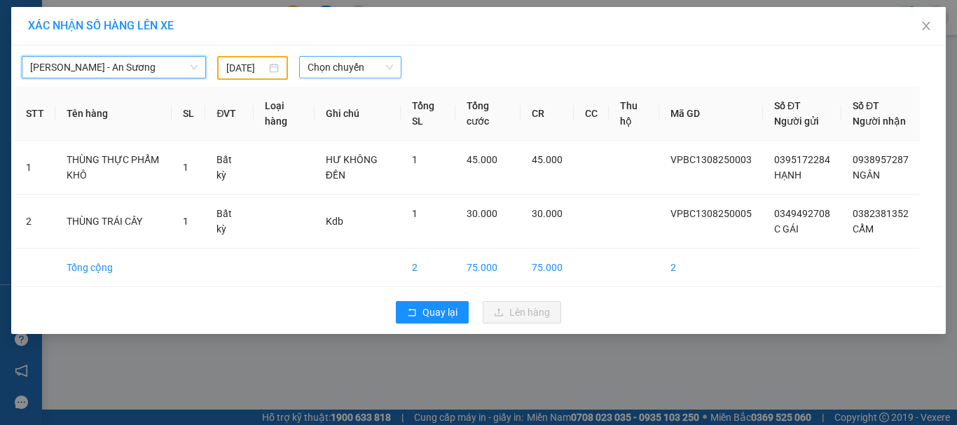
click at [321, 73] on span "Chọn chuyến" at bounding box center [350, 67] width 86 height 21
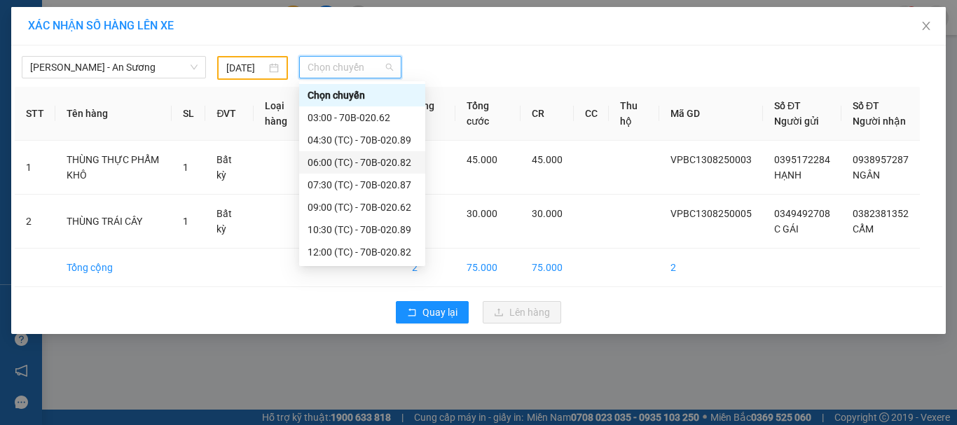
click at [367, 162] on div "06:00 (TC) - 70B-020.82" at bounding box center [361, 162] width 109 height 15
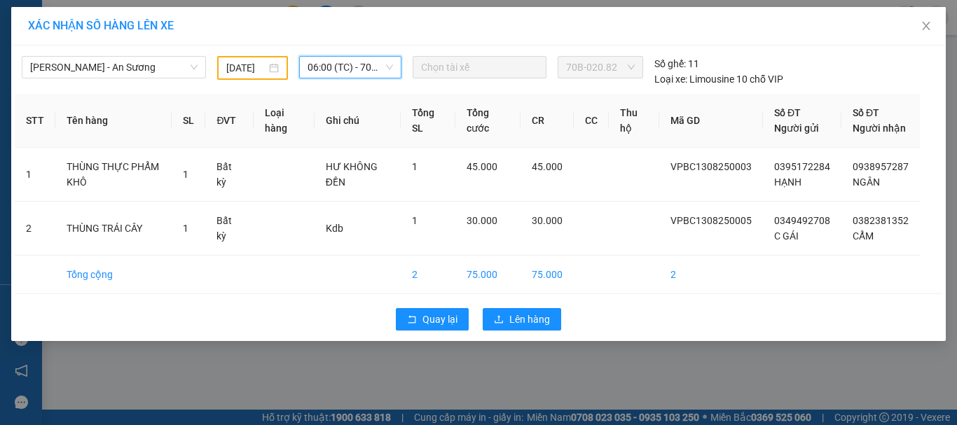
click at [345, 69] on span "06:00 (TC) - 70B-020.82" at bounding box center [350, 67] width 86 height 21
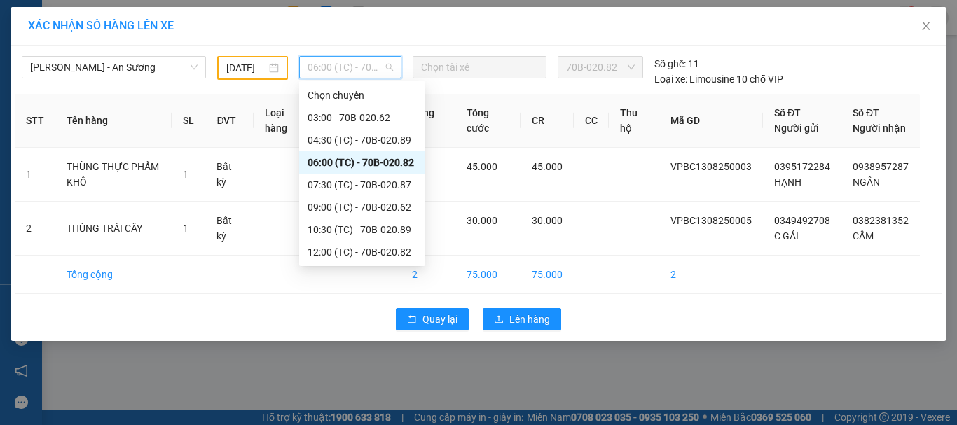
click at [381, 159] on div "06:00 (TC) - 70B-020.82" at bounding box center [361, 162] width 109 height 15
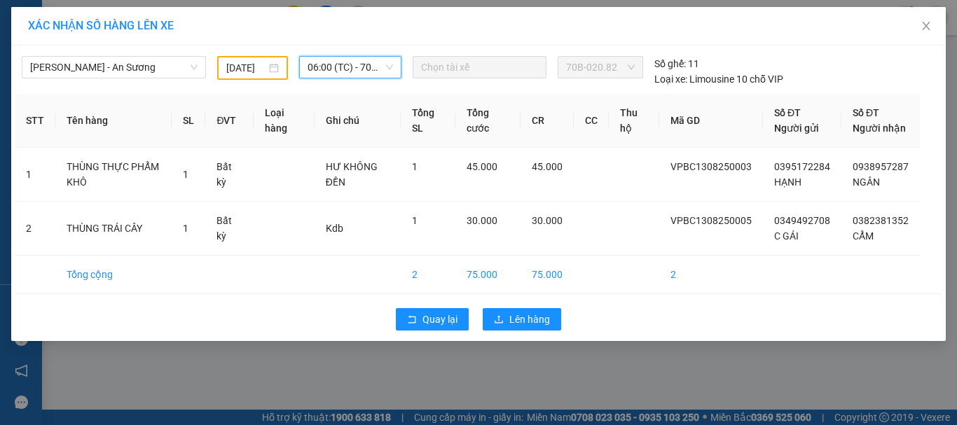
click at [235, 64] on input "[DATE]" at bounding box center [245, 67] width 39 height 15
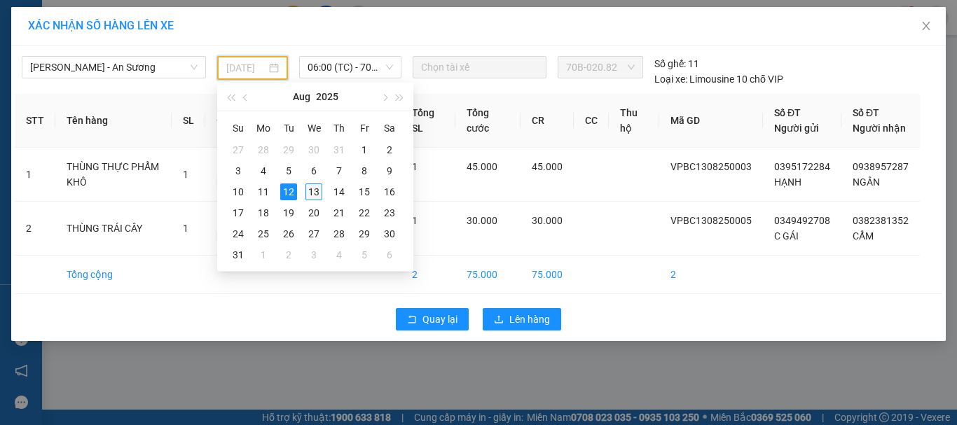
click at [313, 191] on div "13" at bounding box center [313, 192] width 17 height 17
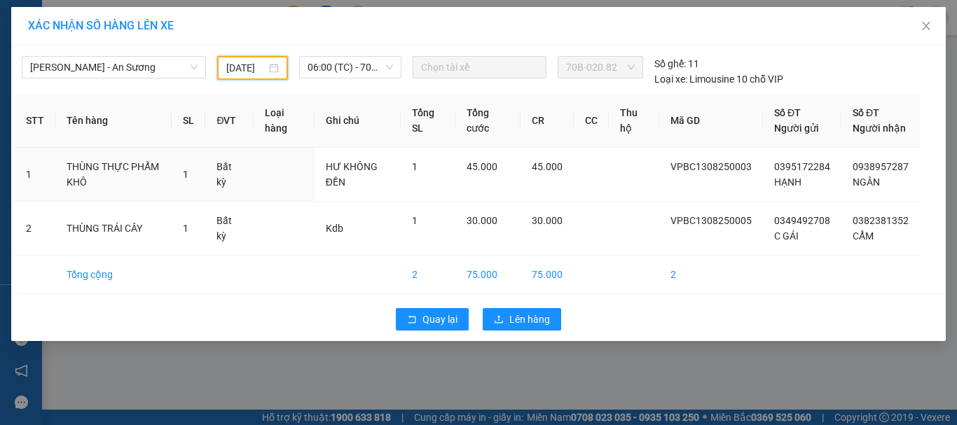
type input "[DATE]"
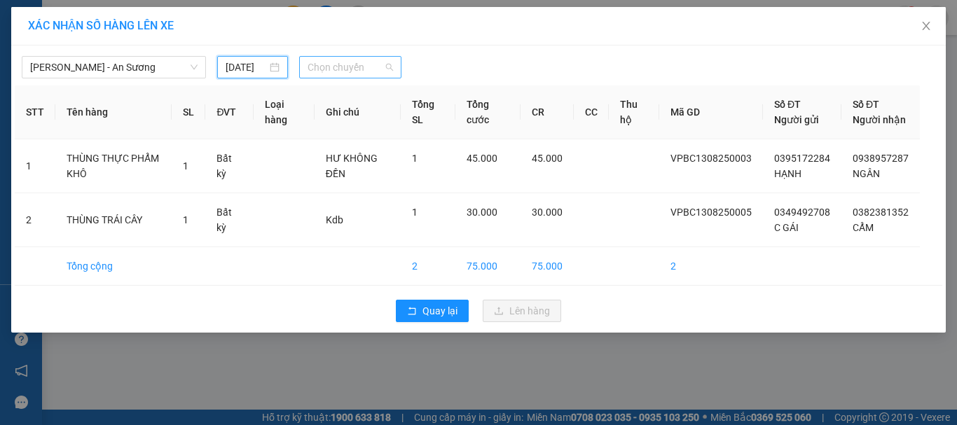
click at [345, 71] on span "Chọn chuyến" at bounding box center [350, 67] width 86 height 21
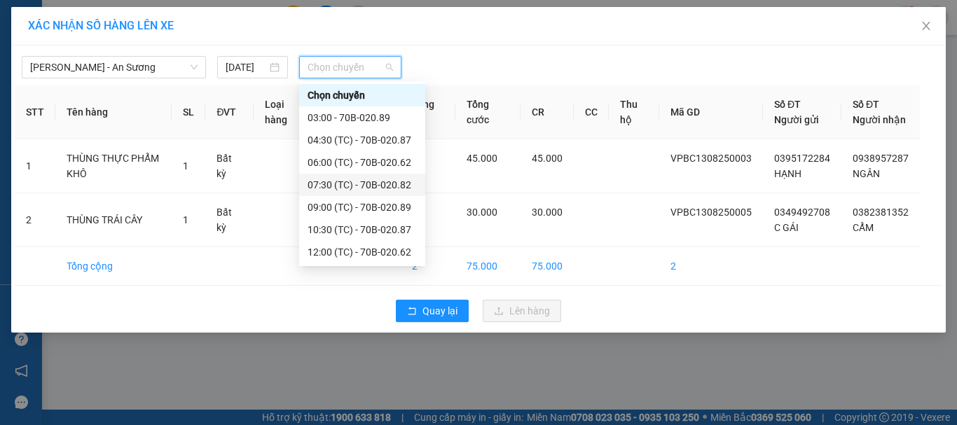
click at [361, 186] on div "07:30 (TC) - 70B-020.82" at bounding box center [361, 184] width 109 height 15
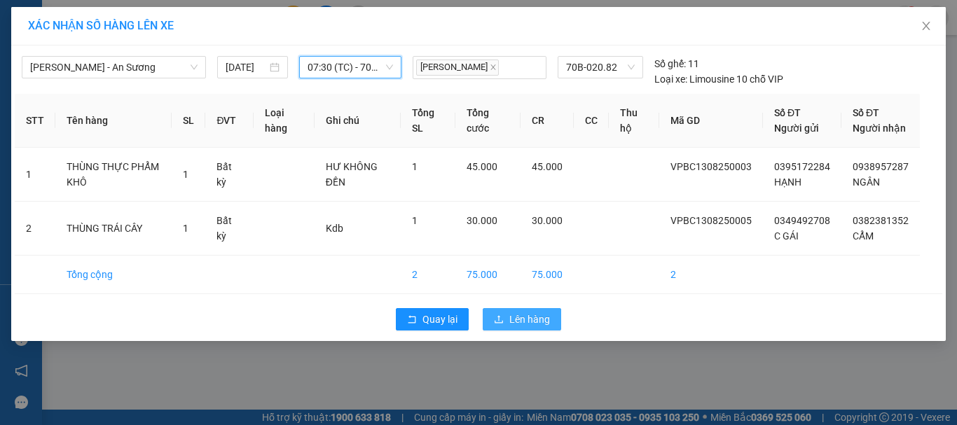
click at [509, 327] on span "Lên hàng" at bounding box center [529, 319] width 41 height 15
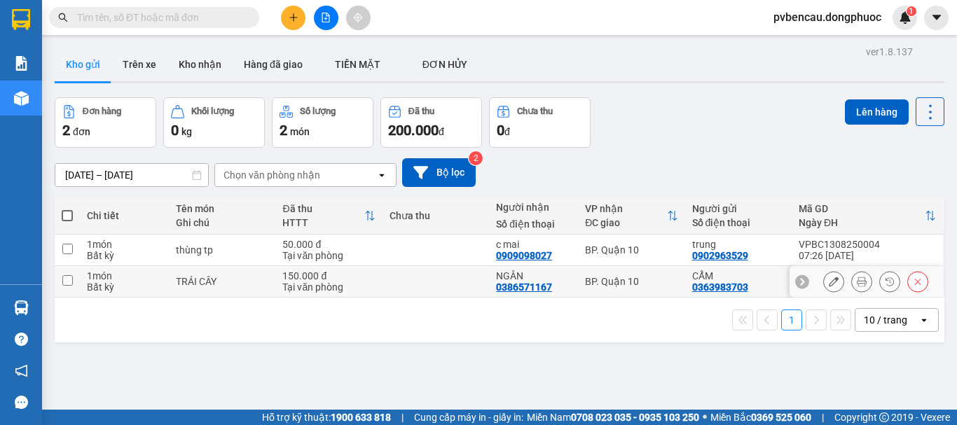
click at [223, 279] on div "TRÁI CÂY" at bounding box center [222, 281] width 92 height 11
checkbox input "true"
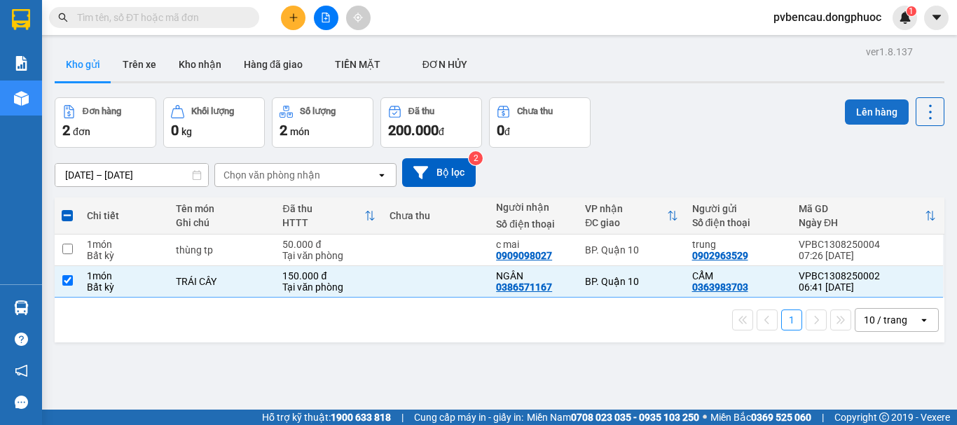
click at [869, 114] on button "Lên hàng" at bounding box center [877, 111] width 64 height 25
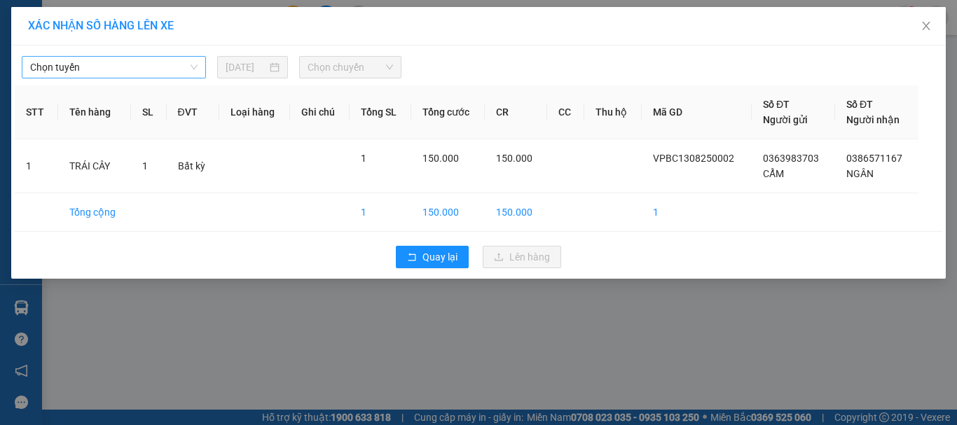
click at [110, 71] on span "Chọn tuyến" at bounding box center [113, 67] width 167 height 21
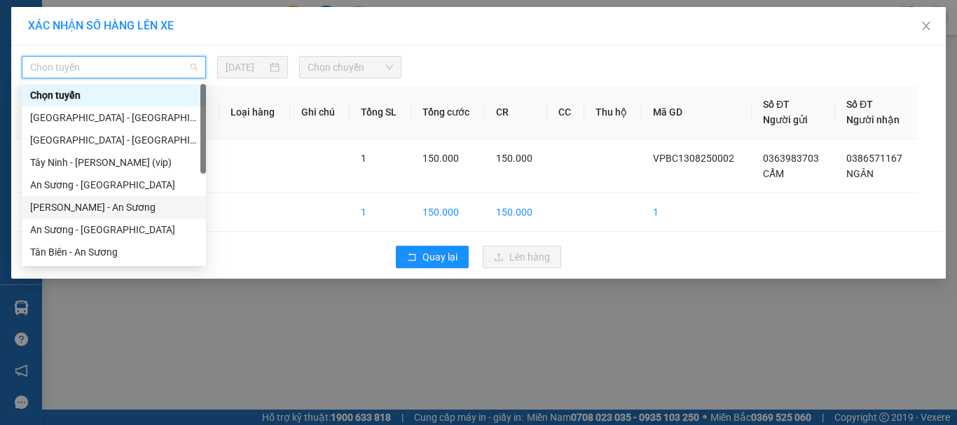
click at [88, 204] on div "[PERSON_NAME] - An Sương" at bounding box center [113, 207] width 167 height 15
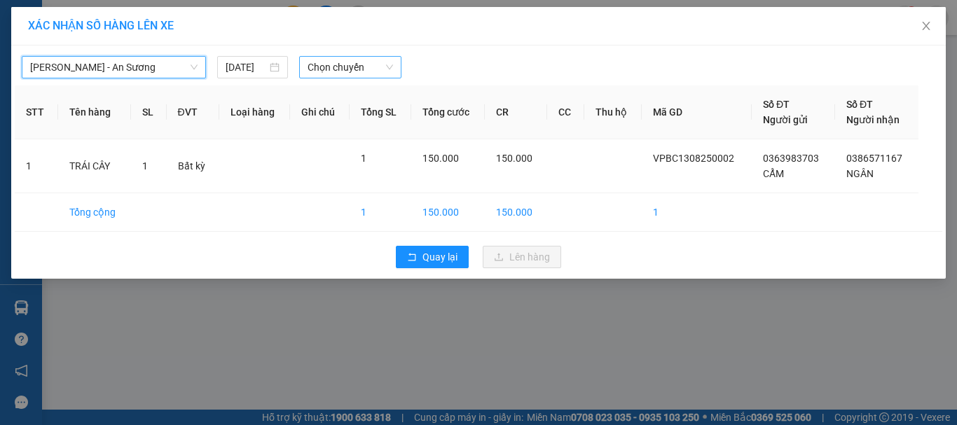
click at [364, 57] on span "Chọn chuyến" at bounding box center [350, 67] width 86 height 21
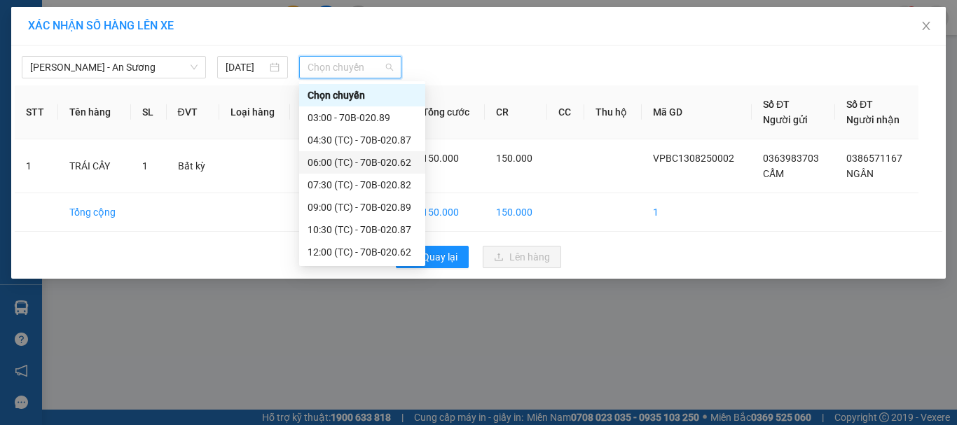
click at [368, 161] on div "06:00 (TC) - 70B-020.62" at bounding box center [361, 162] width 109 height 15
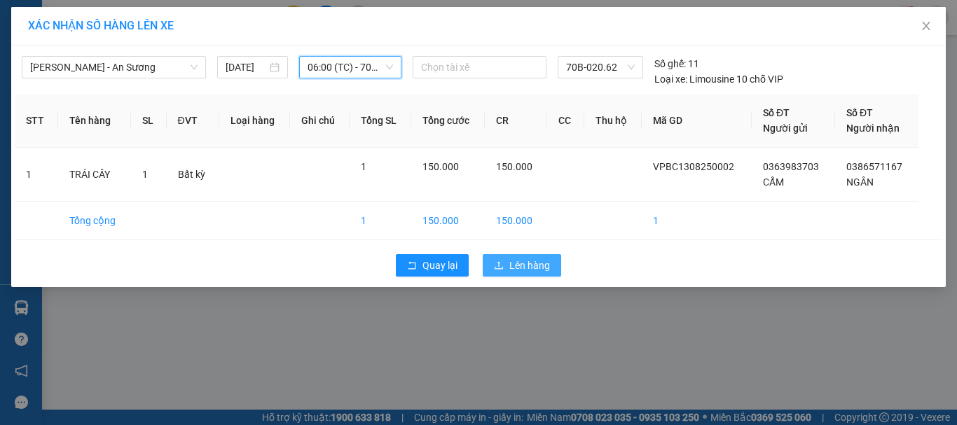
click at [516, 262] on span "Lên hàng" at bounding box center [529, 265] width 41 height 15
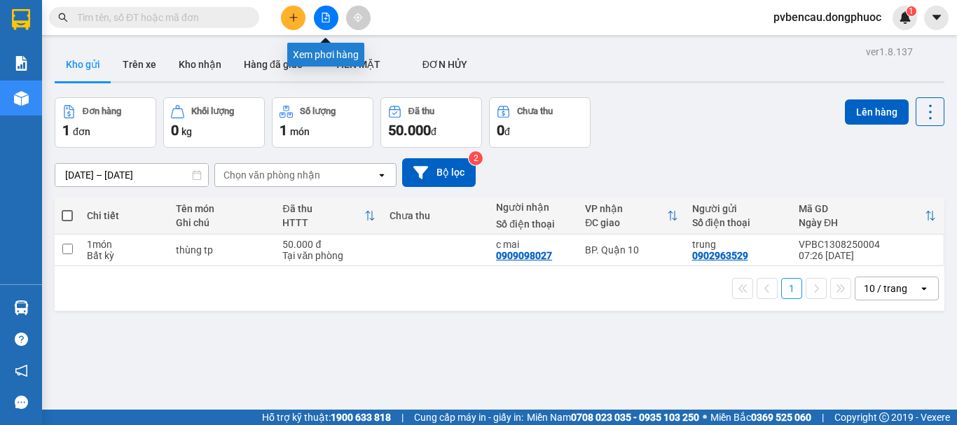
click at [327, 19] on icon "file-add" at bounding box center [326, 18] width 8 height 10
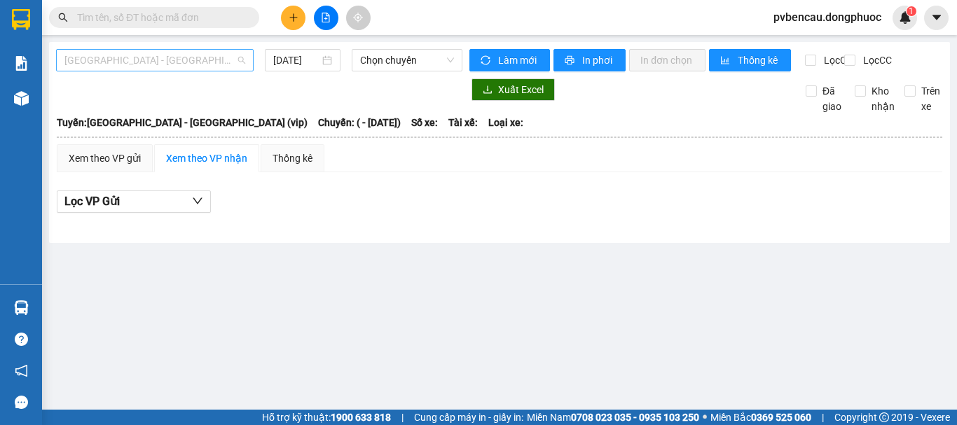
click at [94, 58] on span "[GEOGRAPHIC_DATA] - [GEOGRAPHIC_DATA] (vip)" at bounding box center [154, 60] width 181 height 21
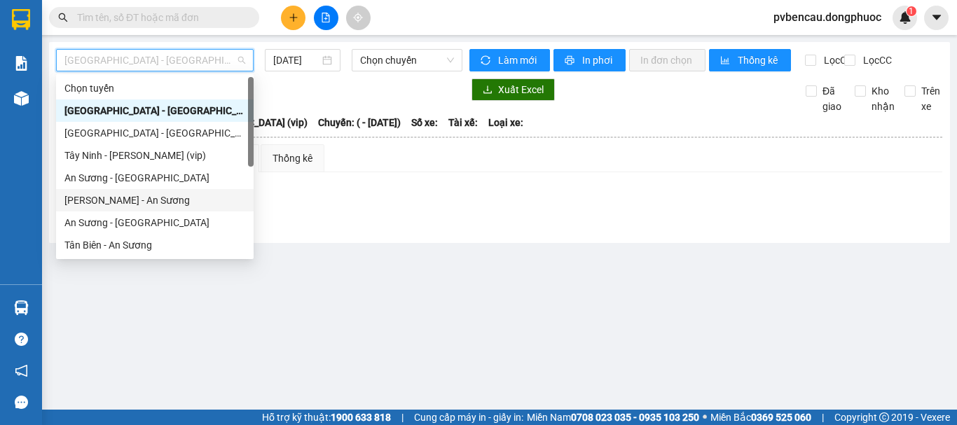
click at [111, 201] on div "[PERSON_NAME] - An Sương" at bounding box center [154, 200] width 181 height 15
type input "[DATE]"
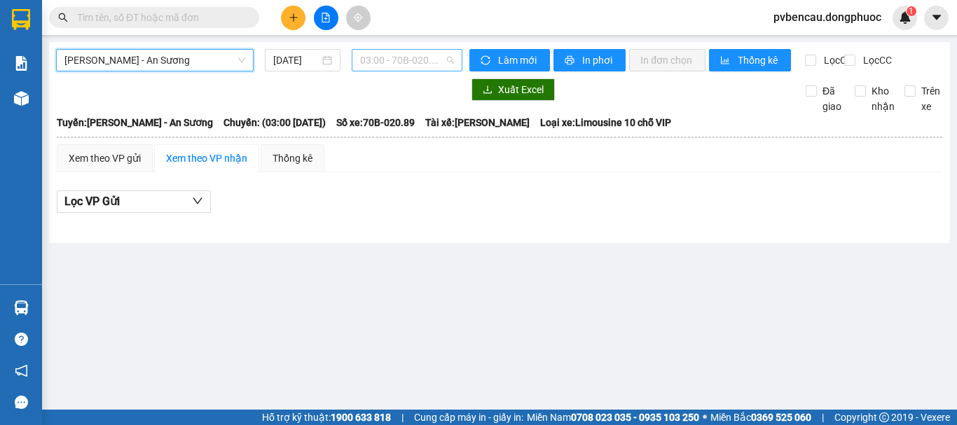
click at [380, 53] on span "03:00 - 70B-020.89" at bounding box center [407, 60] width 94 height 21
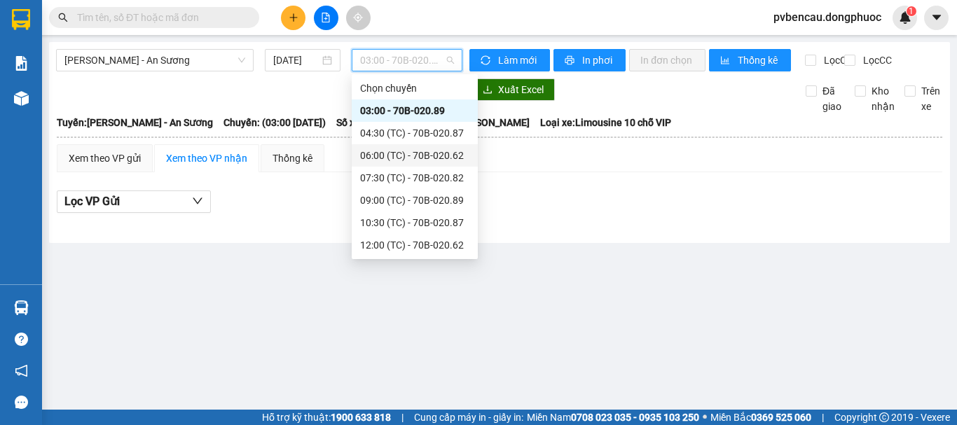
click at [414, 155] on div "06:00 (TC) - 70B-020.62" at bounding box center [414, 155] width 109 height 15
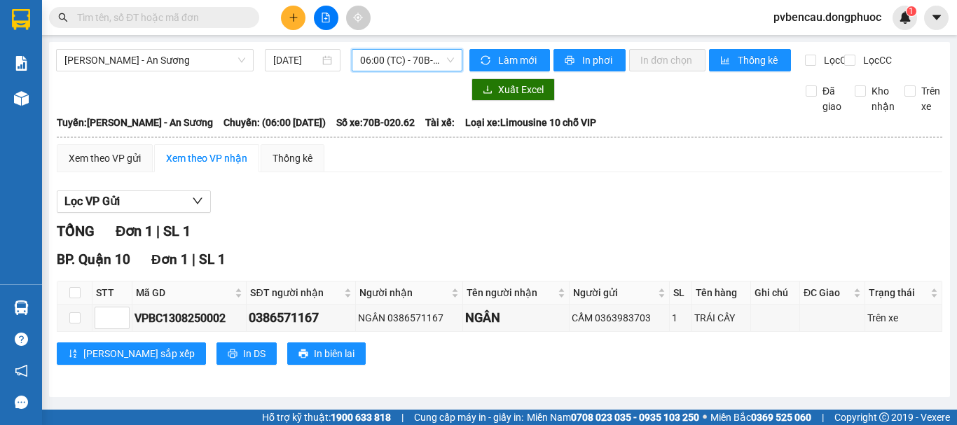
scroll to position [6, 0]
click at [76, 293] on input "checkbox" at bounding box center [74, 292] width 11 height 11
checkbox input "true"
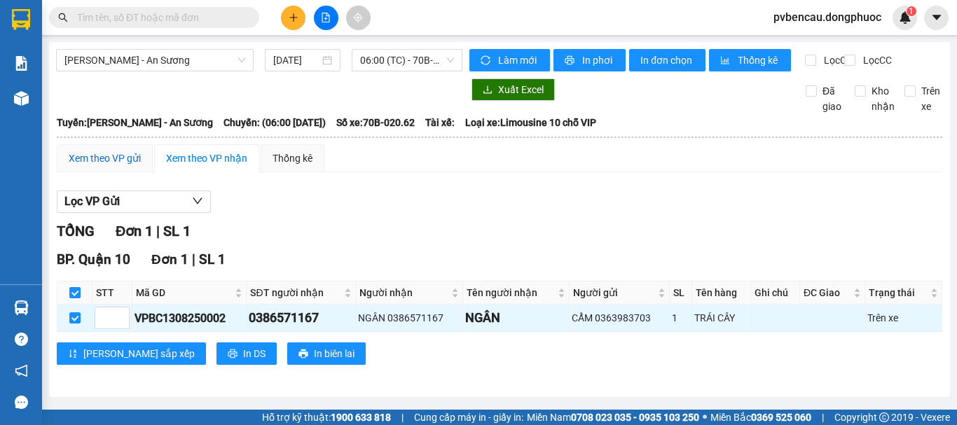
click at [104, 156] on div "Xem theo VP gửi" at bounding box center [105, 158] width 72 height 15
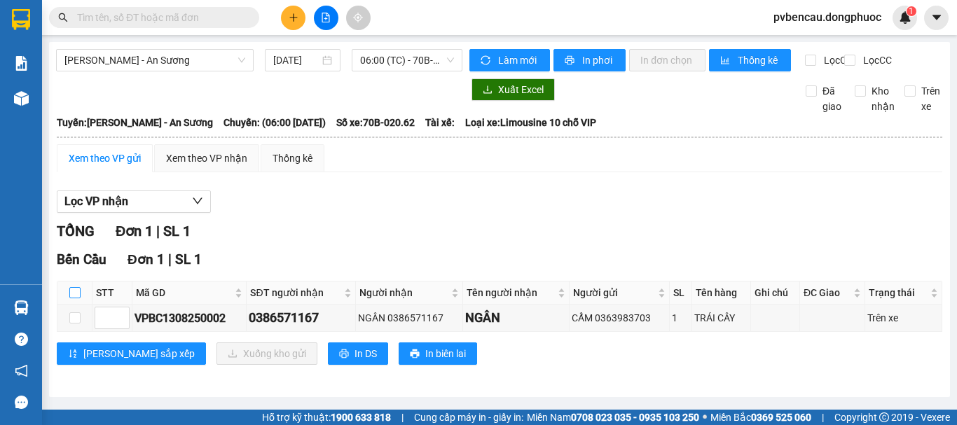
click at [78, 296] on input "checkbox" at bounding box center [74, 292] width 11 height 11
checkbox input "true"
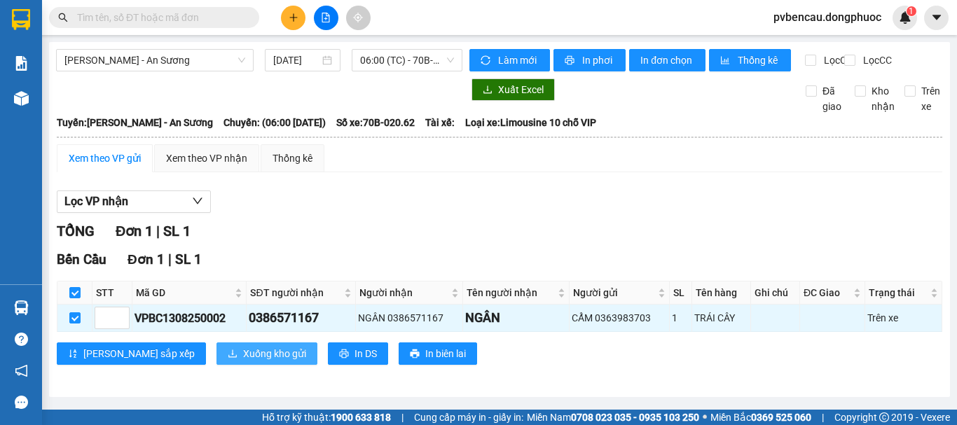
click at [243, 354] on span "Xuống kho gửi" at bounding box center [274, 353] width 63 height 15
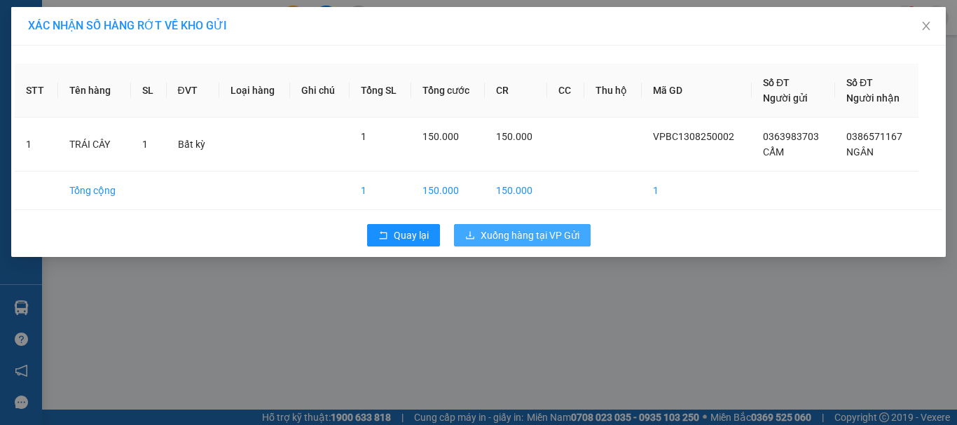
click at [526, 237] on span "Xuống hàng tại VP Gửi" at bounding box center [529, 235] width 99 height 15
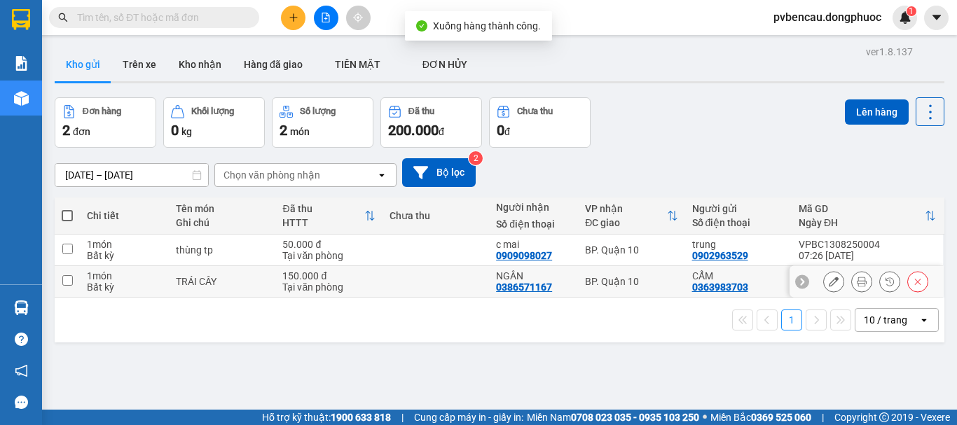
click at [240, 284] on div "TRÁI CÂY" at bounding box center [222, 281] width 92 height 11
checkbox input "true"
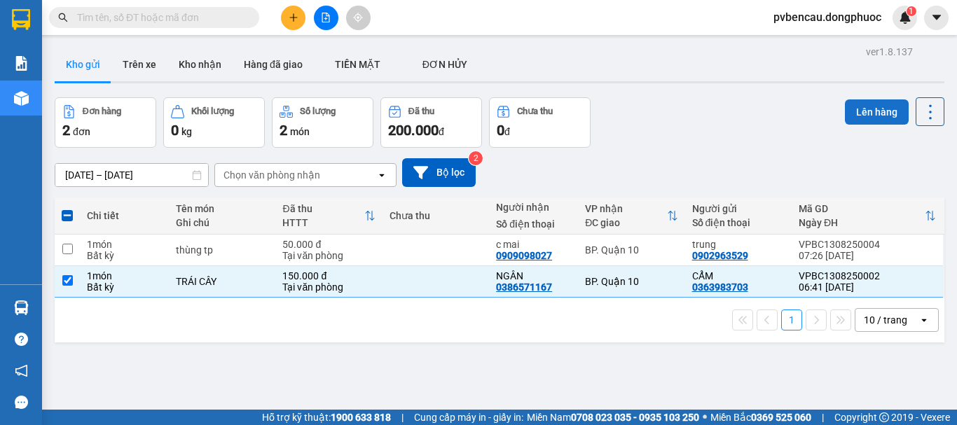
click at [859, 116] on button "Lên hàng" at bounding box center [877, 111] width 64 height 25
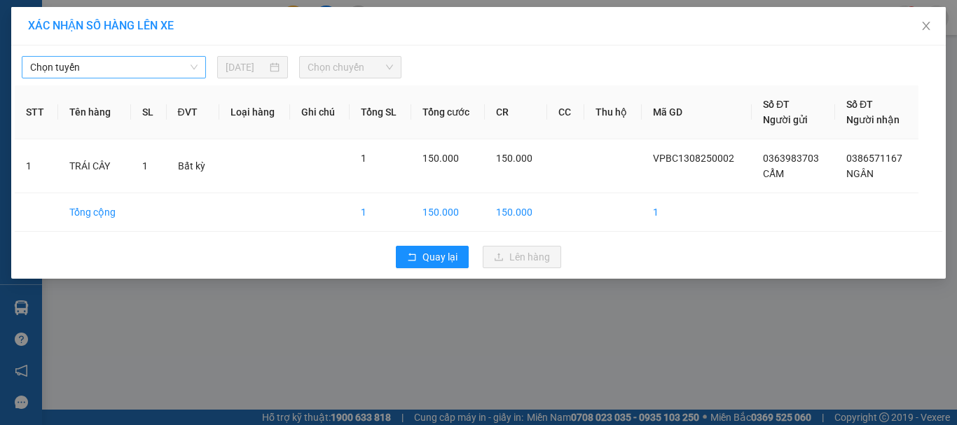
click at [112, 70] on span "Chọn tuyến" at bounding box center [113, 67] width 167 height 21
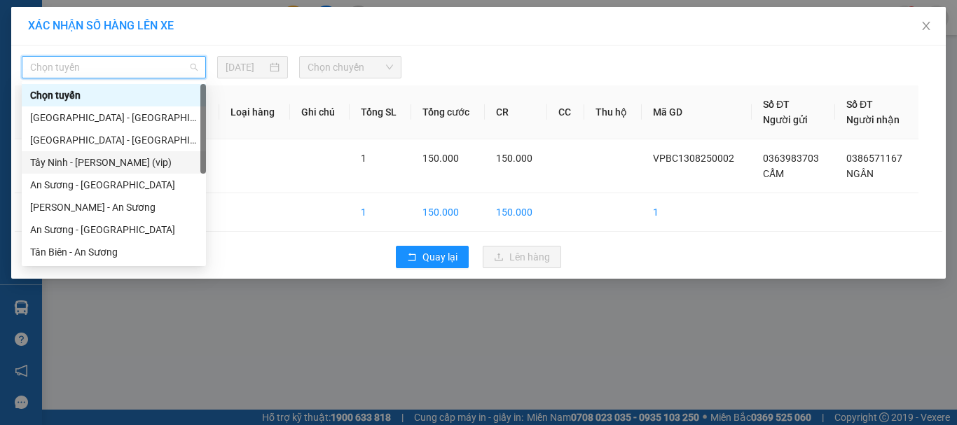
click at [107, 165] on div "Tây Ninh - [PERSON_NAME] (vip)" at bounding box center [113, 162] width 167 height 15
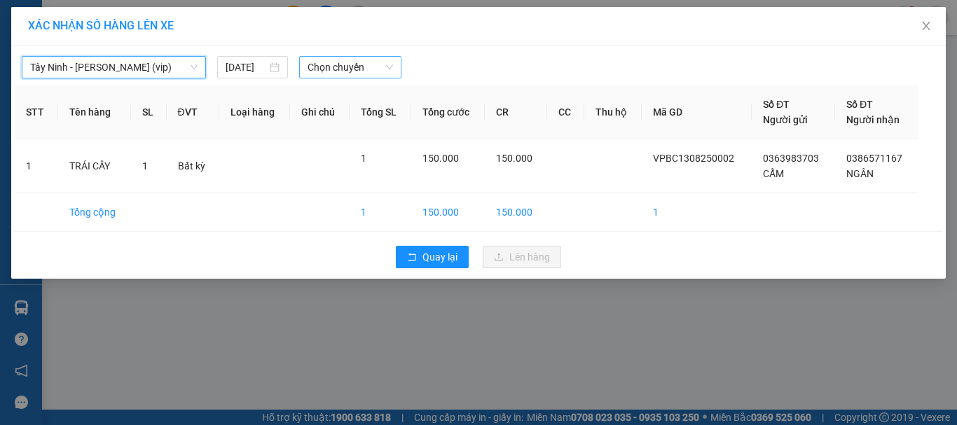
click at [325, 65] on span "Chọn chuyến" at bounding box center [350, 67] width 86 height 21
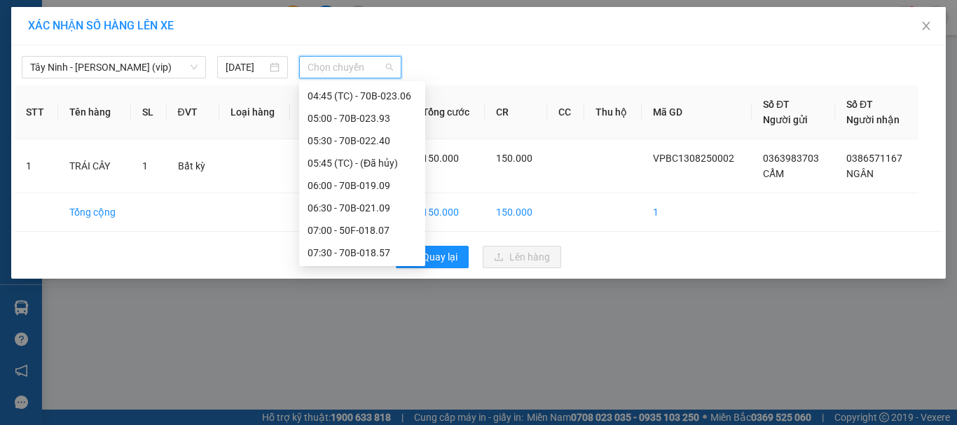
scroll to position [220, 0]
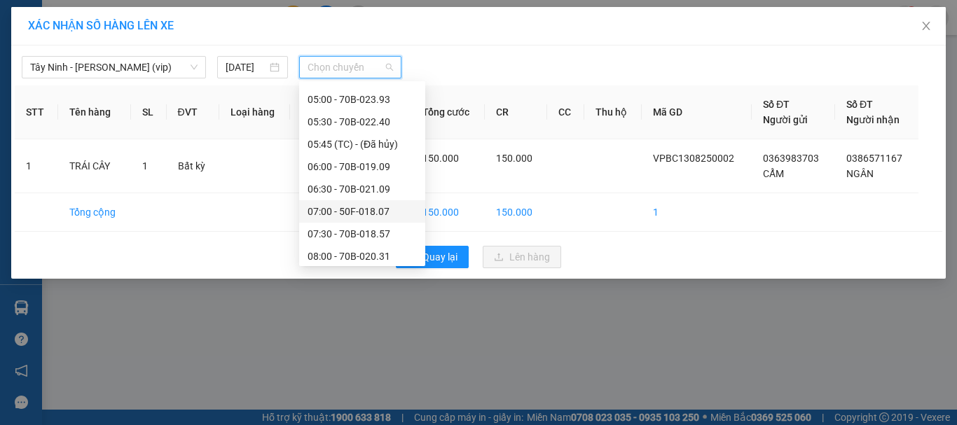
click at [356, 209] on div "07:00 - 50F-018.07" at bounding box center [361, 211] width 109 height 15
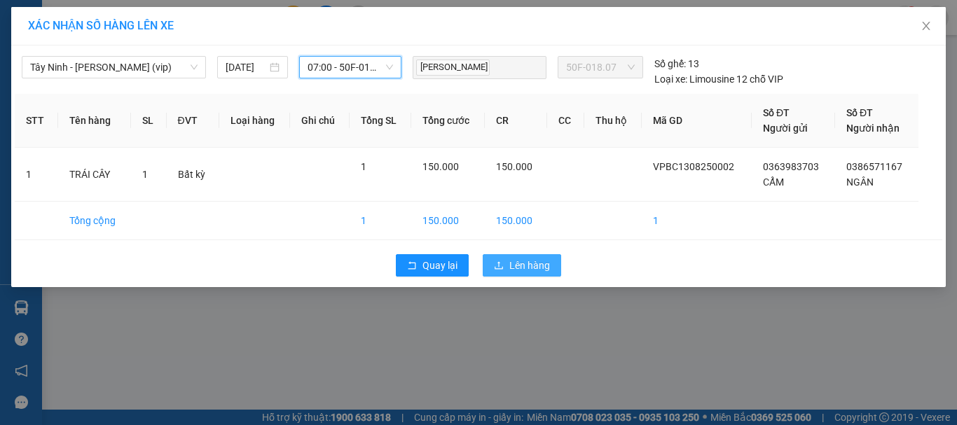
click at [541, 262] on span "Lên hàng" at bounding box center [529, 265] width 41 height 15
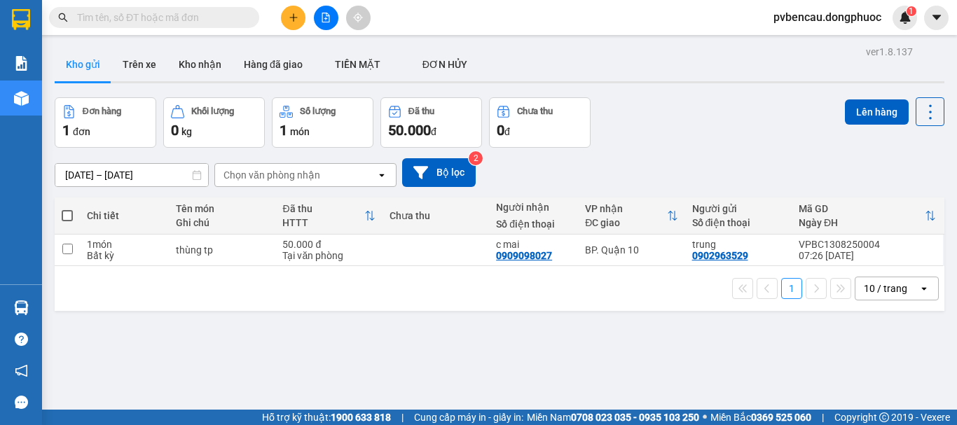
scroll to position [64, 0]
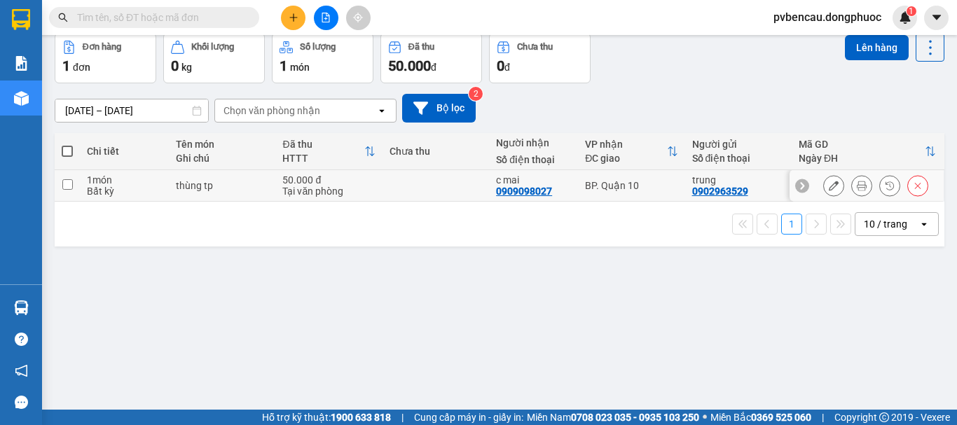
click at [190, 193] on td "thùng tp" at bounding box center [222, 186] width 106 height 32
checkbox input "true"
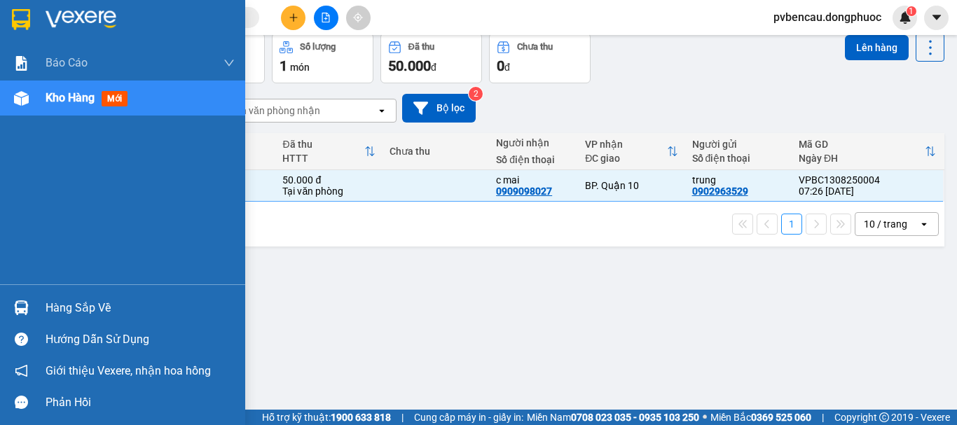
drag, startPoint x: 50, startPoint y: 298, endPoint x: 60, endPoint y: 294, distance: 9.8
click at [51, 298] on div "Hàng sắp về" at bounding box center [140, 308] width 189 height 21
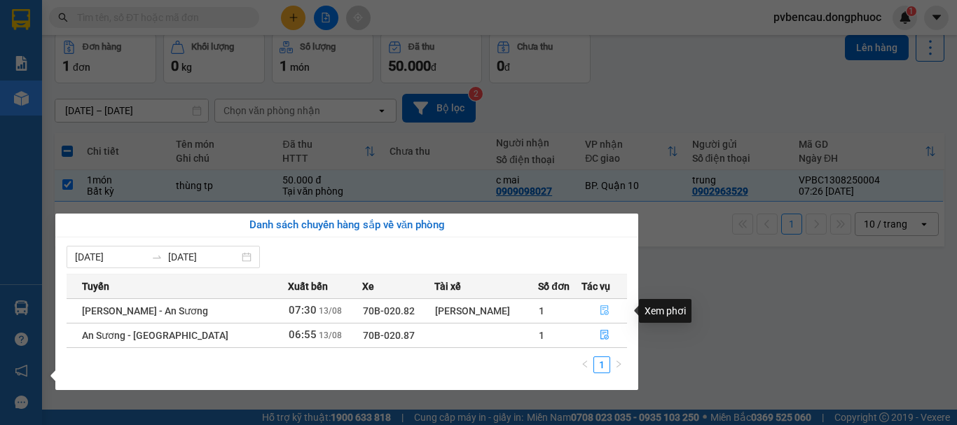
click at [604, 313] on icon "file-done" at bounding box center [605, 310] width 10 height 10
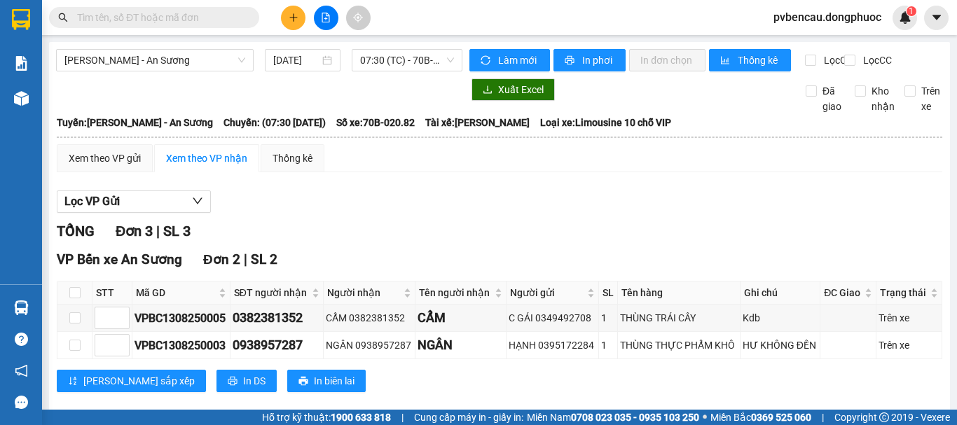
scroll to position [167, 0]
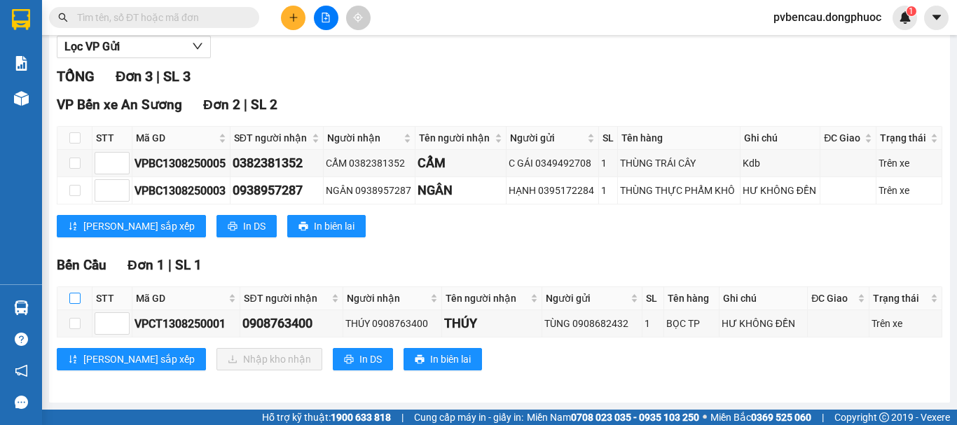
click at [78, 297] on input "checkbox" at bounding box center [74, 298] width 11 height 11
checkbox input "true"
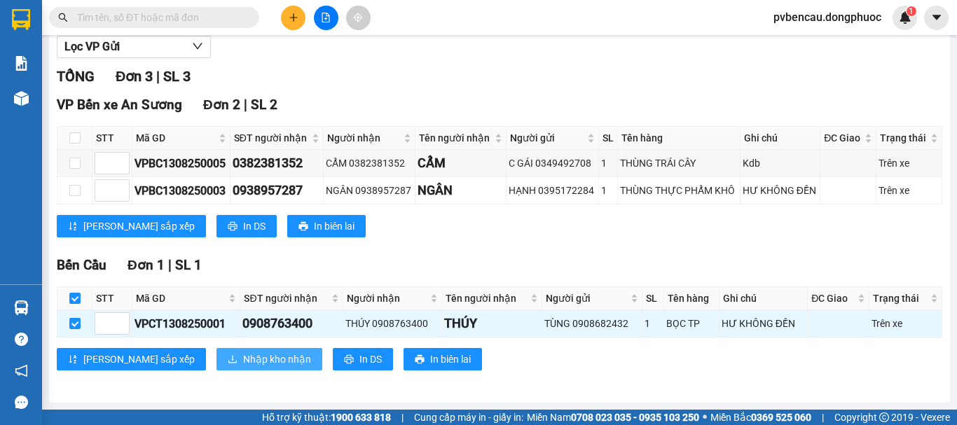
click at [243, 356] on span "Nhập kho nhận" at bounding box center [277, 359] width 68 height 15
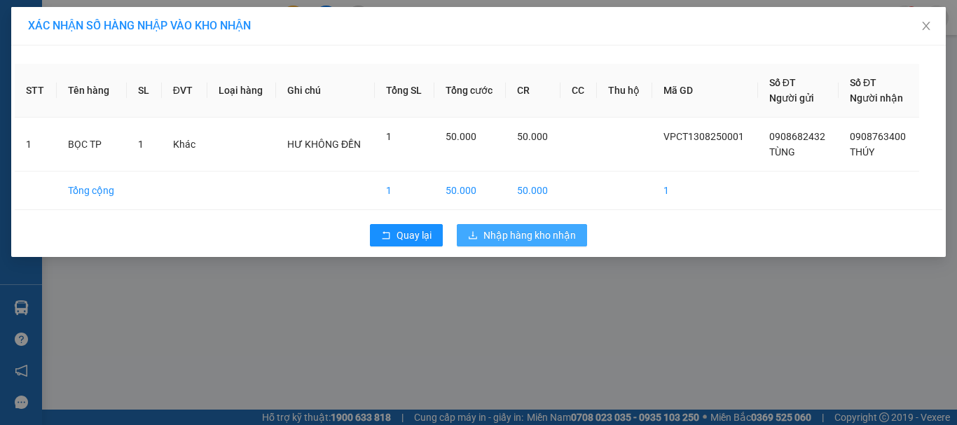
click at [542, 233] on span "Nhập hàng kho nhận" at bounding box center [529, 235] width 92 height 15
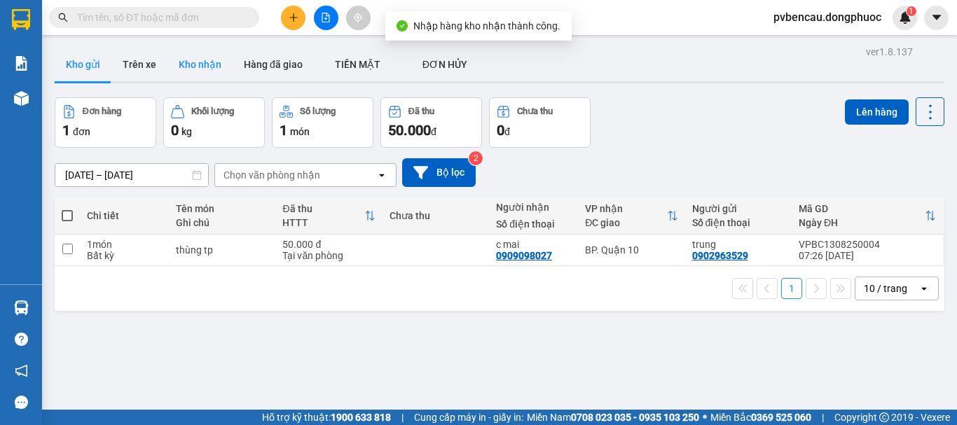
click at [183, 56] on button "Kho nhận" at bounding box center [199, 65] width 65 height 34
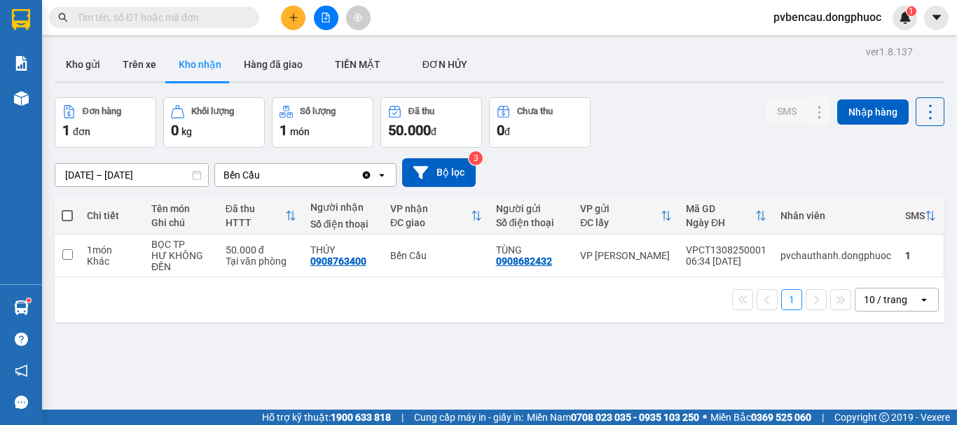
click at [167, 48] on button "Kho nhận" at bounding box center [199, 65] width 65 height 34
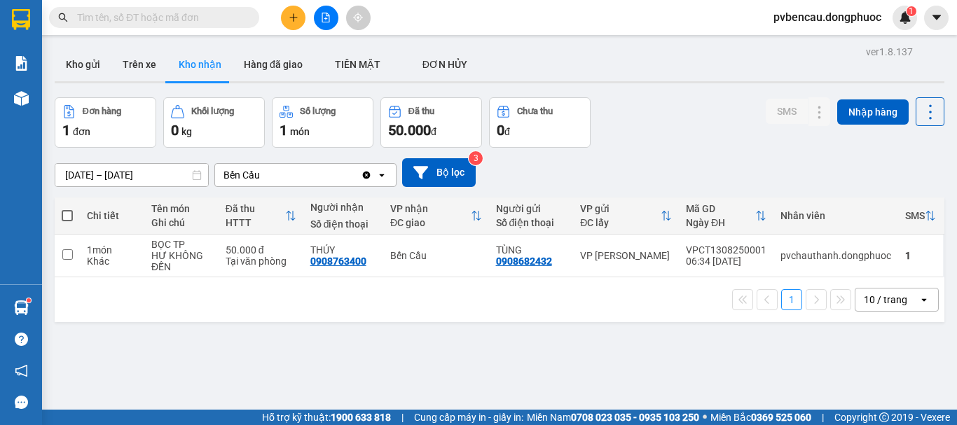
click at [167, 48] on button "Kho nhận" at bounding box center [199, 65] width 65 height 34
click at [299, 18] on button at bounding box center [293, 18] width 25 height 25
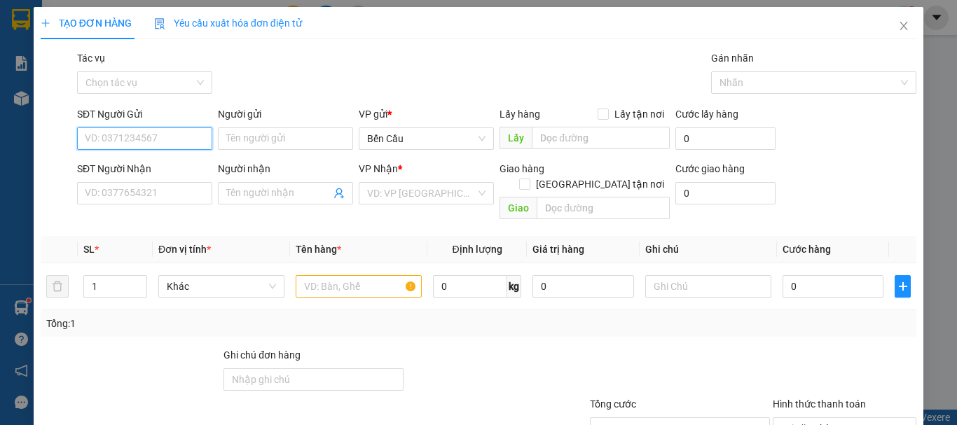
click at [155, 134] on input "SĐT Người Gửi" at bounding box center [144, 138] width 135 height 22
type input "0937251234"
click at [159, 172] on div "0937251234 - điệp" at bounding box center [143, 166] width 117 height 15
type input "điệp"
type input "0338609206"
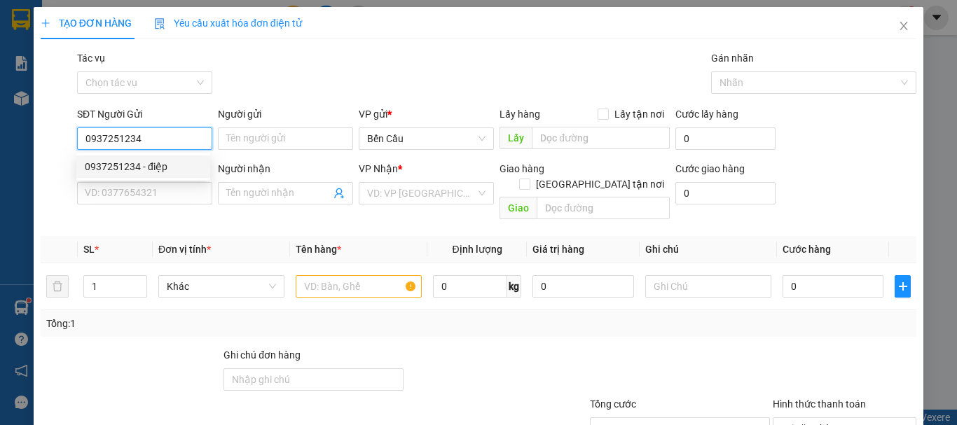
type input "C YẾN"
type input "50.000"
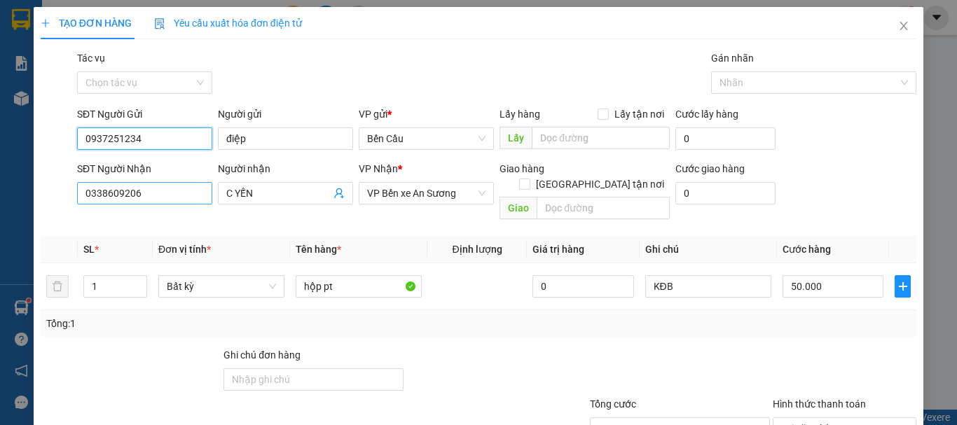
type input "0937251234"
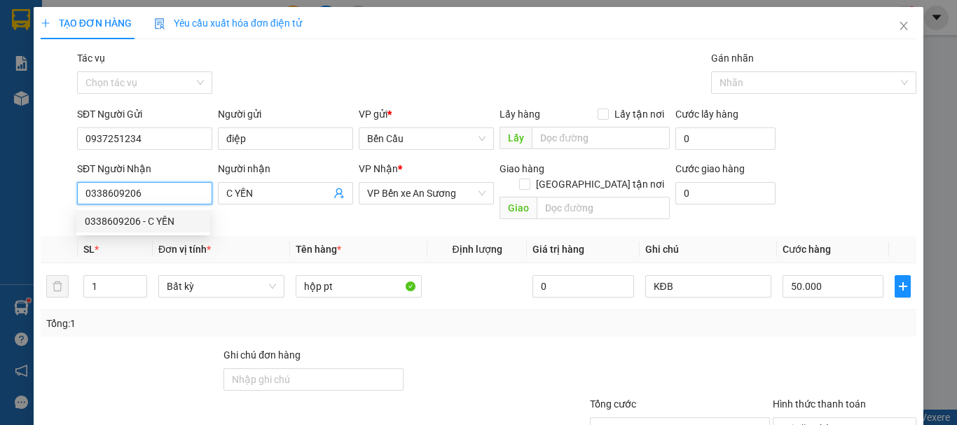
drag, startPoint x: 187, startPoint y: 196, endPoint x: 74, endPoint y: 213, distance: 114.7
click at [74, 213] on div "Transit Pickup Surcharge Ids Transit Deliver Surcharge Ids Transit Deliver Surc…" at bounding box center [479, 278] width 876 height 456
type input "0988840610"
click at [150, 226] on div "0988840610 - ƯỚC" at bounding box center [143, 221] width 117 height 15
type input "ƯỚC"
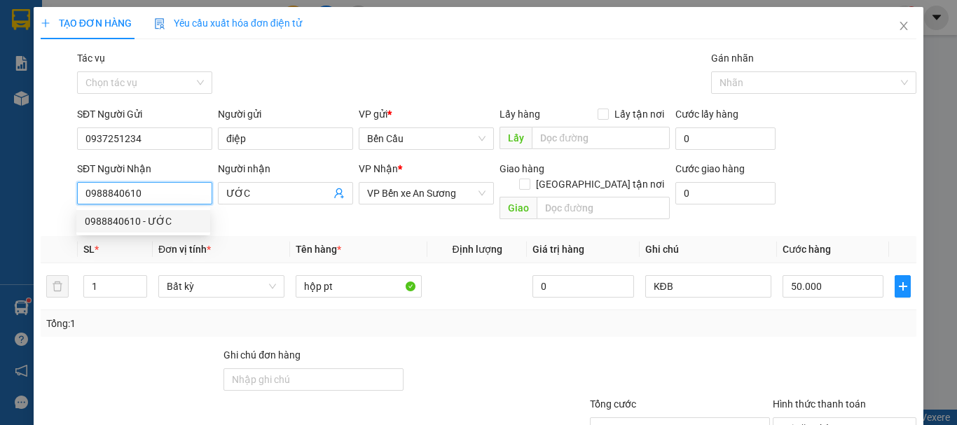
type input "90.000"
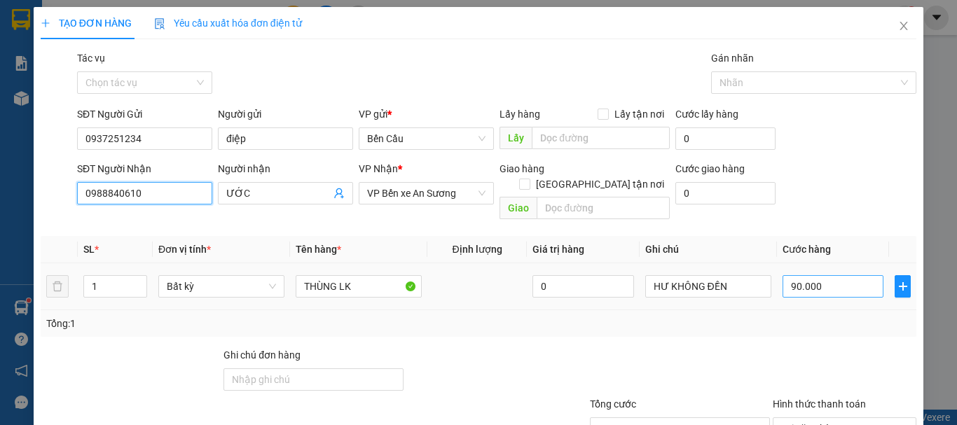
type input "0988840610"
click at [838, 275] on input "90.000" at bounding box center [832, 286] width 101 height 22
click at [746, 347] on div at bounding box center [679, 371] width 183 height 49
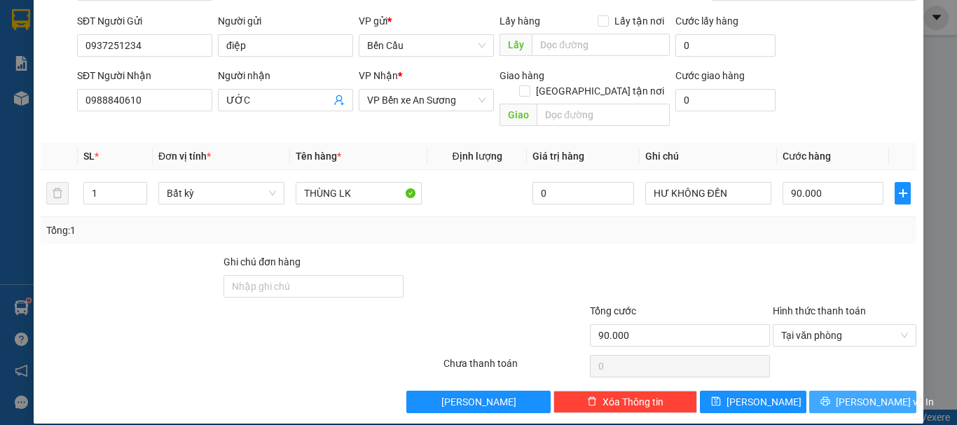
click at [852, 394] on span "[PERSON_NAME] và In" at bounding box center [885, 401] width 98 height 15
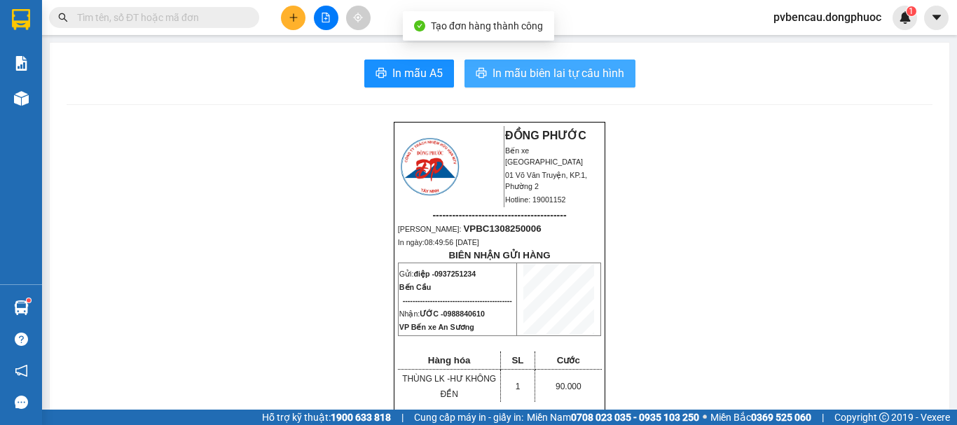
click at [565, 74] on span "In mẫu biên lai tự cấu hình" at bounding box center [558, 73] width 132 height 18
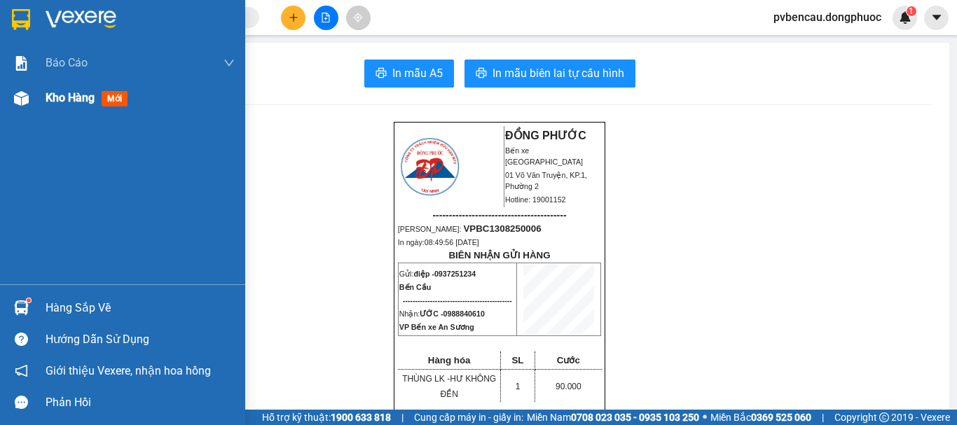
click at [32, 108] on div at bounding box center [21, 98] width 25 height 25
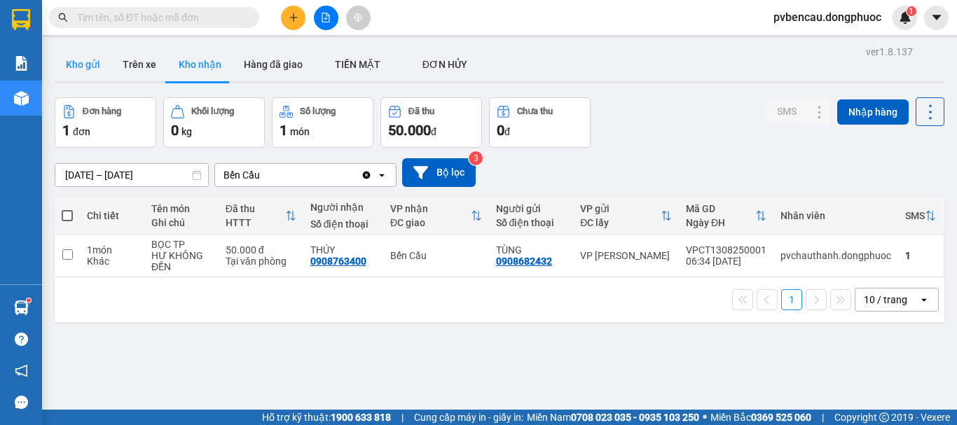
click at [97, 66] on button "Kho gửi" at bounding box center [83, 65] width 57 height 34
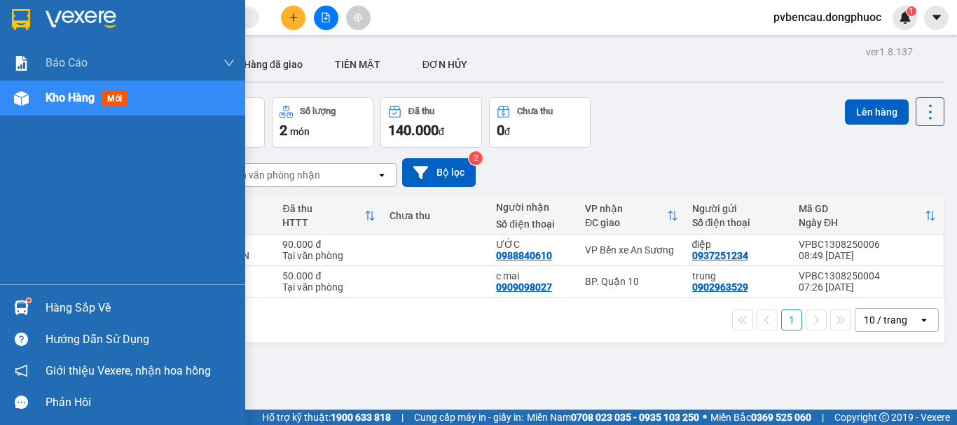
click at [32, 303] on div at bounding box center [21, 308] width 25 height 25
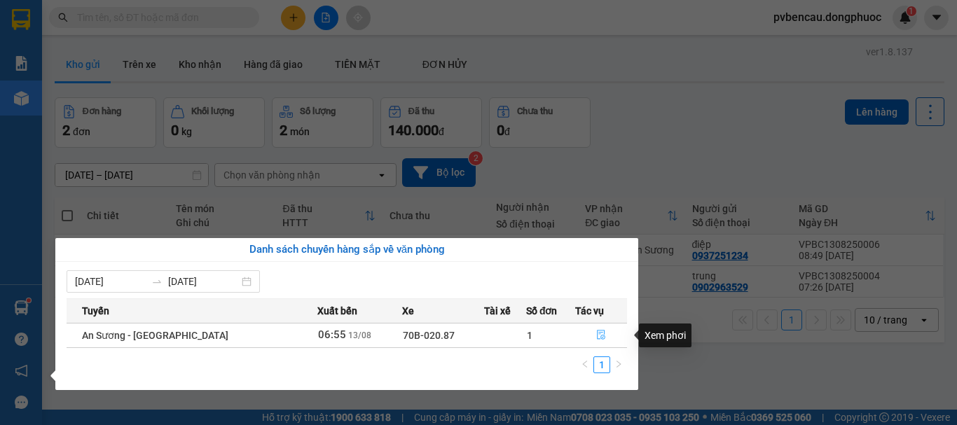
click at [597, 339] on icon "file-done" at bounding box center [601, 336] width 8 height 10
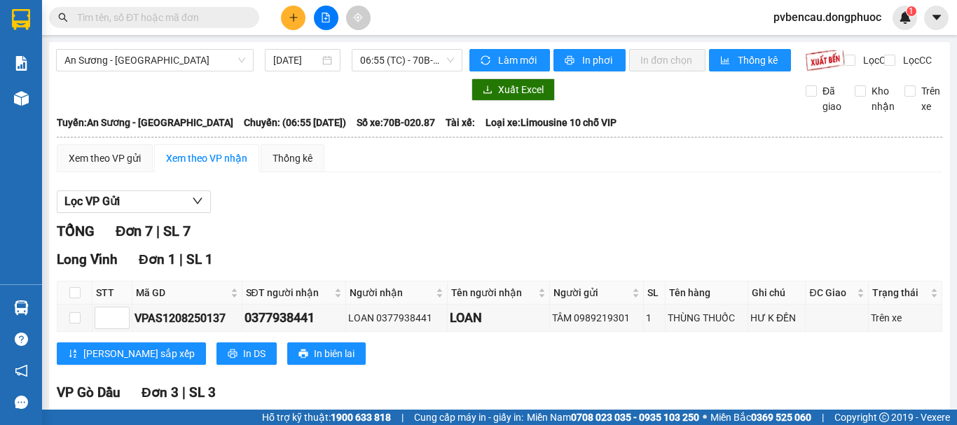
scroll to position [307, 0]
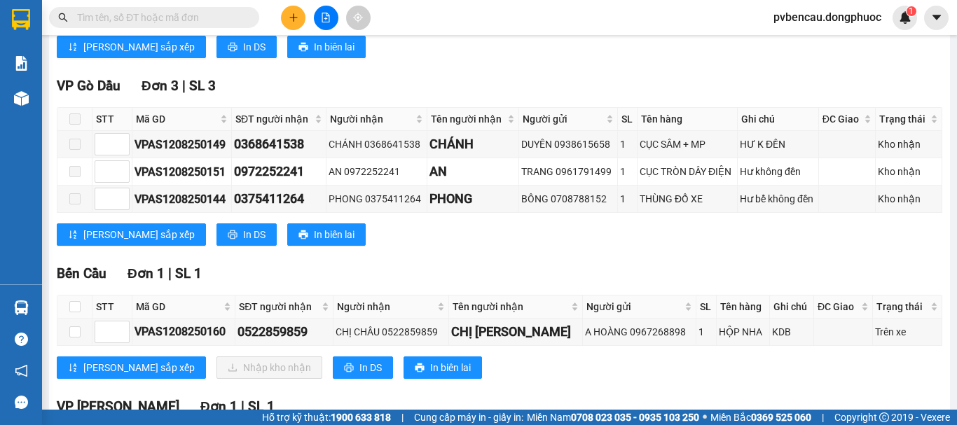
click at [67, 313] on th at bounding box center [74, 307] width 35 height 23
click at [80, 312] on input "checkbox" at bounding box center [74, 306] width 11 height 11
checkbox input "true"
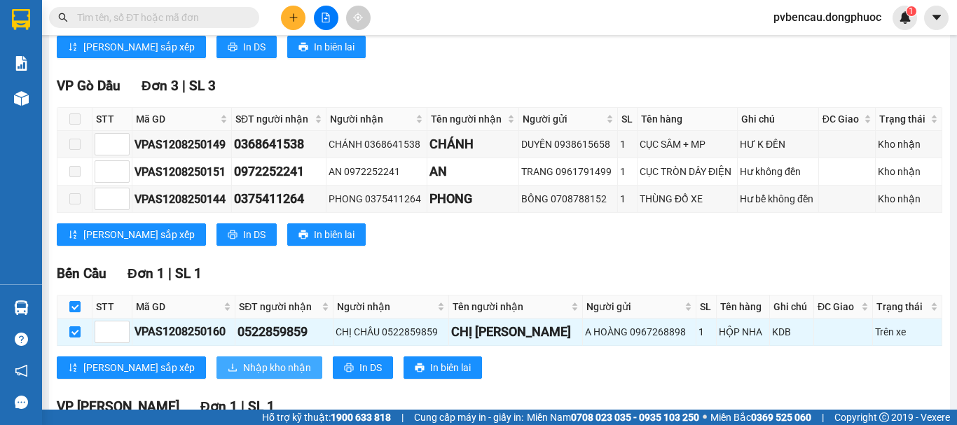
click at [243, 374] on span "Nhập kho nhận" at bounding box center [277, 367] width 68 height 15
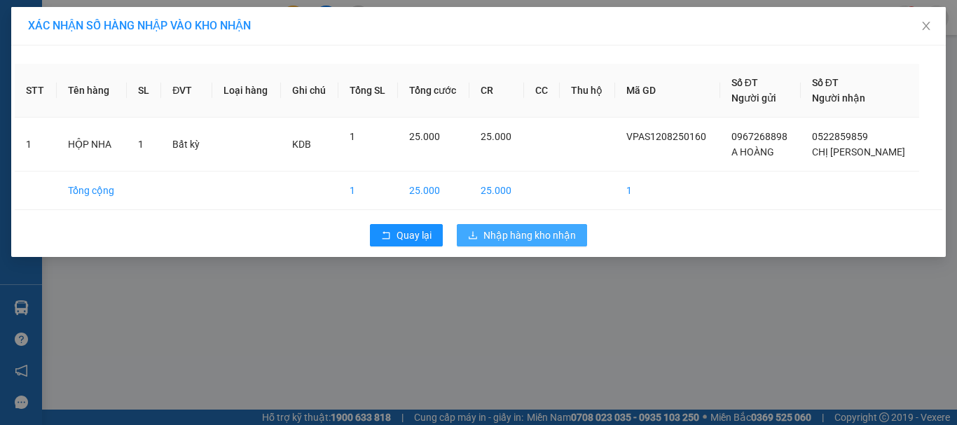
click at [526, 233] on span "Nhập hàng kho nhận" at bounding box center [529, 235] width 92 height 15
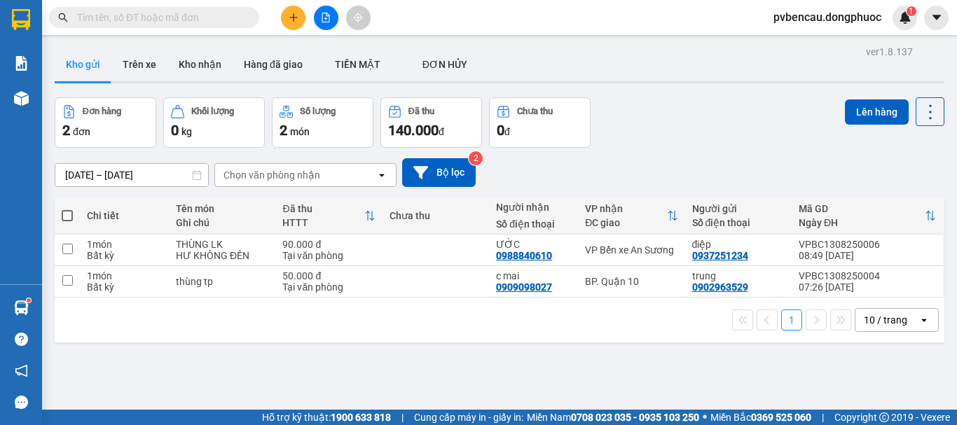
click at [193, 323] on div "1 10 / trang open" at bounding box center [499, 320] width 878 height 24
click at [237, 288] on td "thùng tp" at bounding box center [222, 282] width 106 height 32
checkbox input "true"
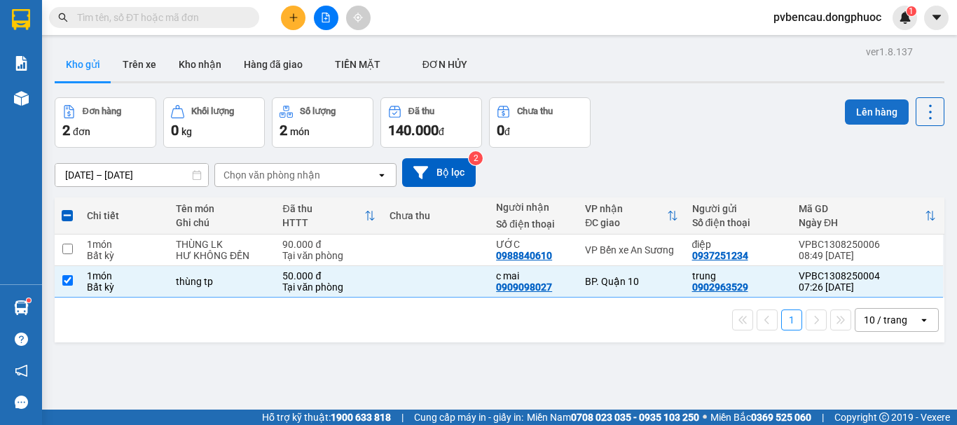
click at [866, 109] on button "Lên hàng" at bounding box center [877, 111] width 64 height 25
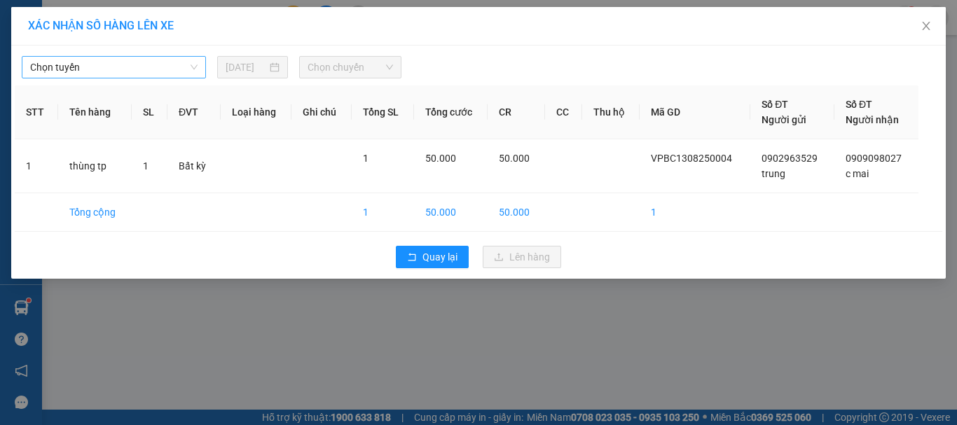
click at [70, 69] on span "Chọn tuyến" at bounding box center [113, 67] width 167 height 21
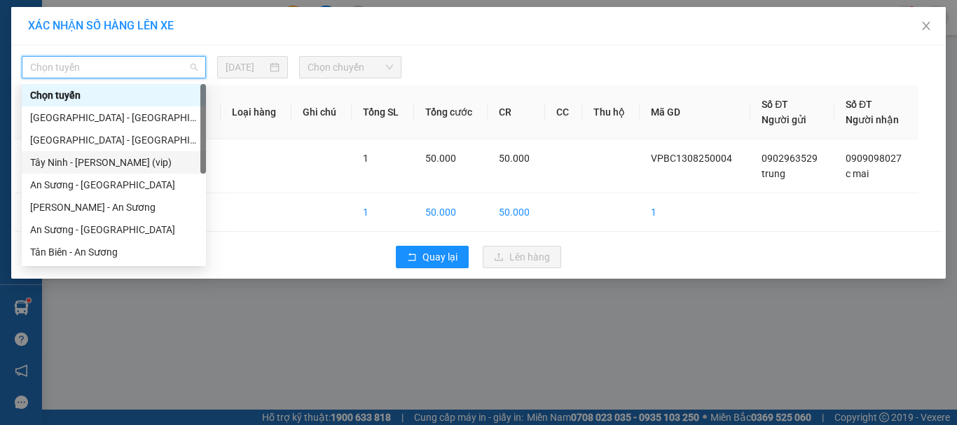
click at [97, 160] on div "Tây Ninh - [PERSON_NAME] (vip)" at bounding box center [113, 162] width 167 height 15
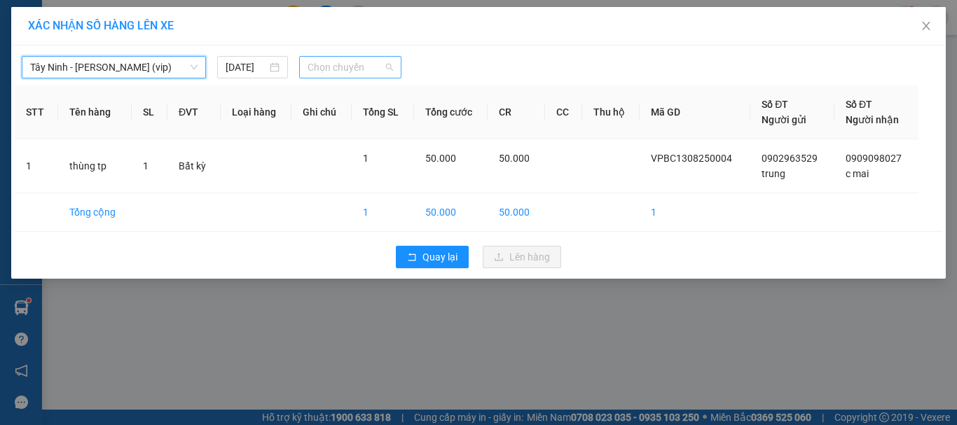
click at [345, 56] on div "Chọn chuyến" at bounding box center [350, 67] width 103 height 22
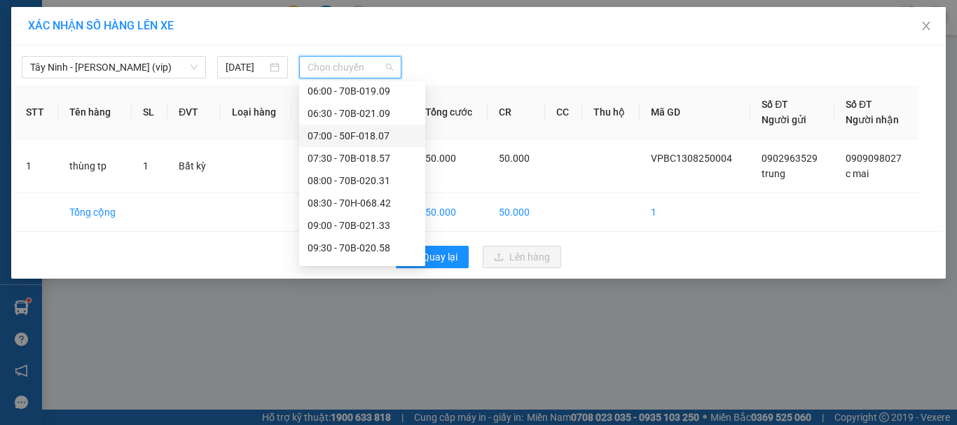
scroll to position [311, 0]
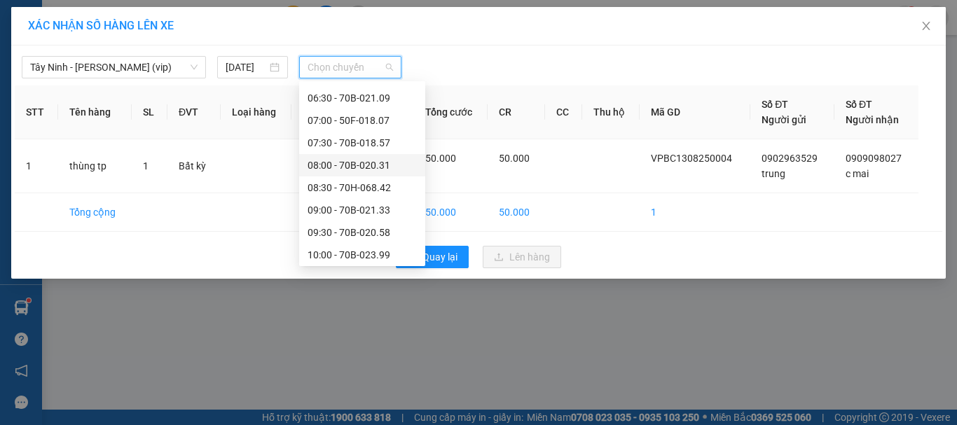
click at [371, 163] on div "08:00 - 70B-020.31" at bounding box center [361, 165] width 109 height 15
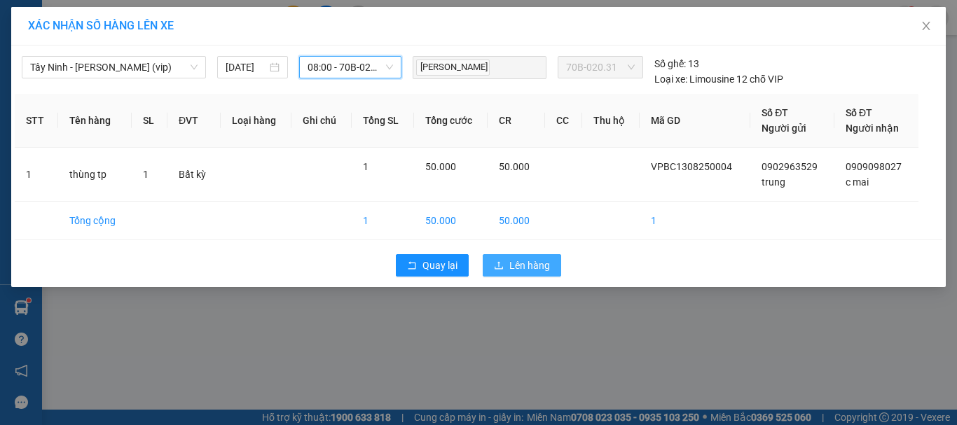
click at [531, 264] on span "Lên hàng" at bounding box center [529, 265] width 41 height 15
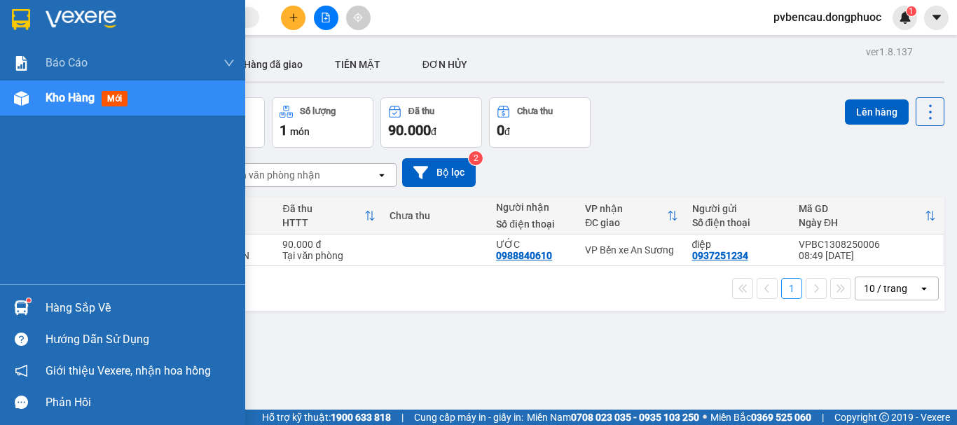
click at [27, 305] on img at bounding box center [21, 307] width 15 height 15
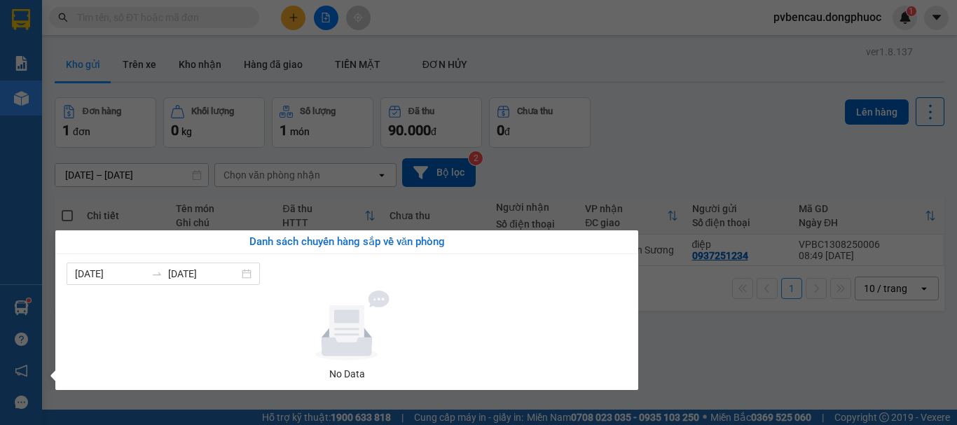
click at [686, 352] on section "Kết quả tìm kiếm ( 0 ) Bộ lọc No Data pvbencau.dongphuoc 1 Báo cáo Mẫu 1: Báo c…" at bounding box center [478, 212] width 957 height 425
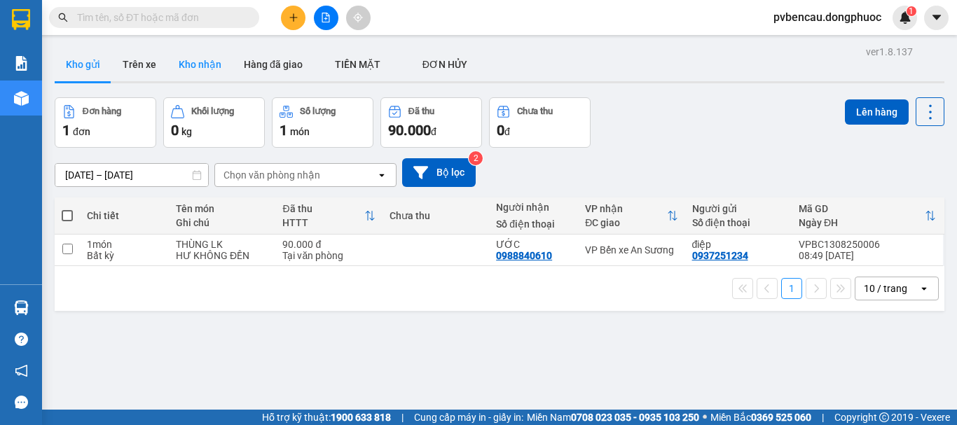
click at [188, 63] on button "Kho nhận" at bounding box center [199, 65] width 65 height 34
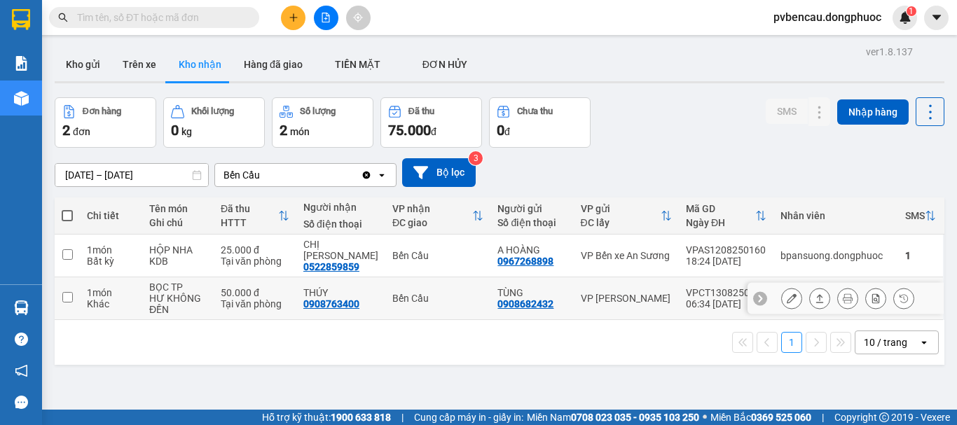
click at [234, 298] on div "Tại văn phòng" at bounding box center [255, 303] width 69 height 11
checkbox input "true"
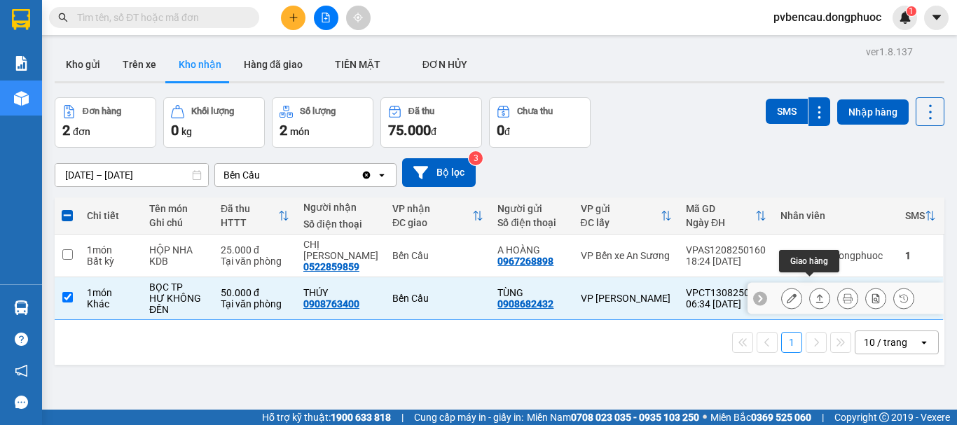
click at [815, 293] on icon at bounding box center [820, 298] width 10 height 10
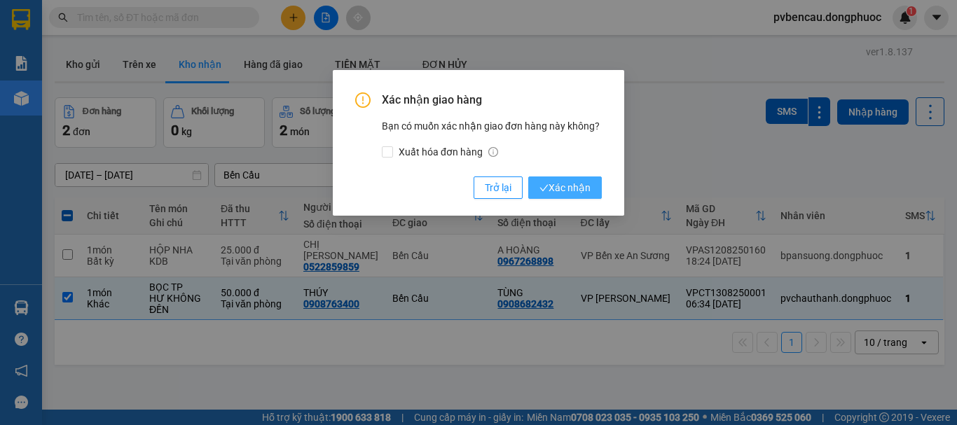
click at [566, 181] on span "Xác nhận" at bounding box center [564, 187] width 51 height 15
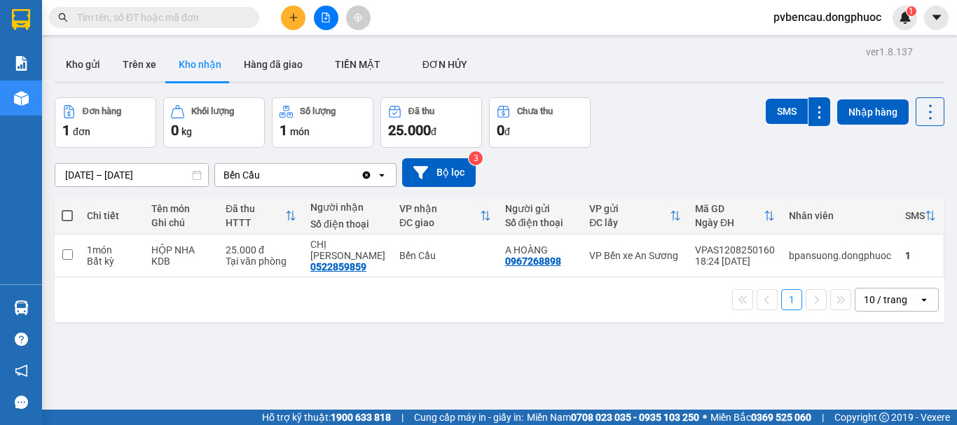
click at [296, 21] on icon "plus" at bounding box center [294, 18] width 10 height 10
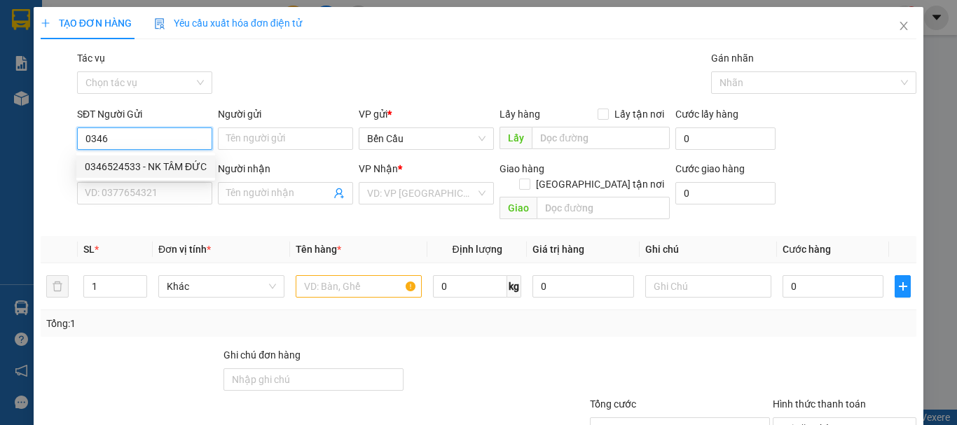
click at [130, 166] on div "0346524533 - NK TÂM ĐỨC" at bounding box center [146, 166] width 122 height 15
type input "0346524533"
type input "NK TÂM ĐỨC"
type input "0937057095"
type input "LAB [GEOGRAPHIC_DATA]"
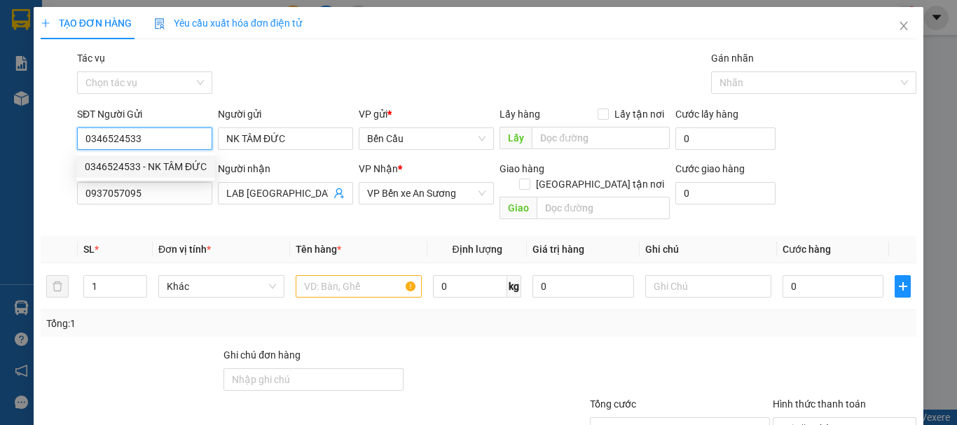
type input "30.000"
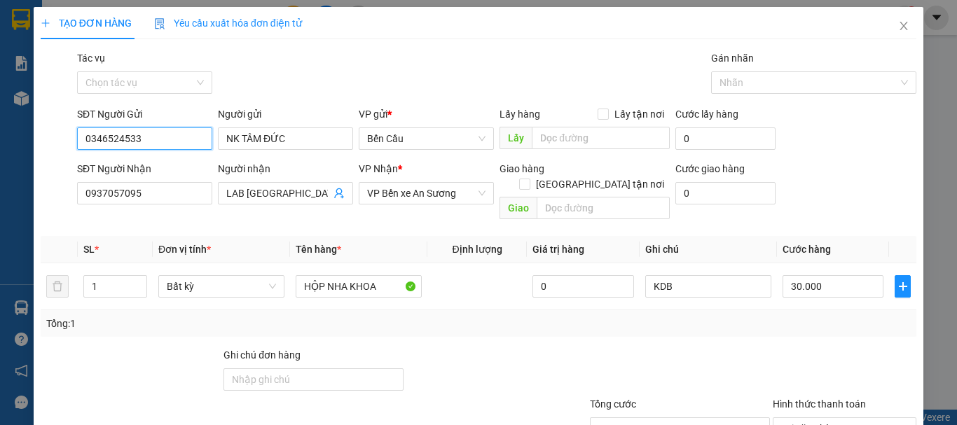
scroll to position [93, 0]
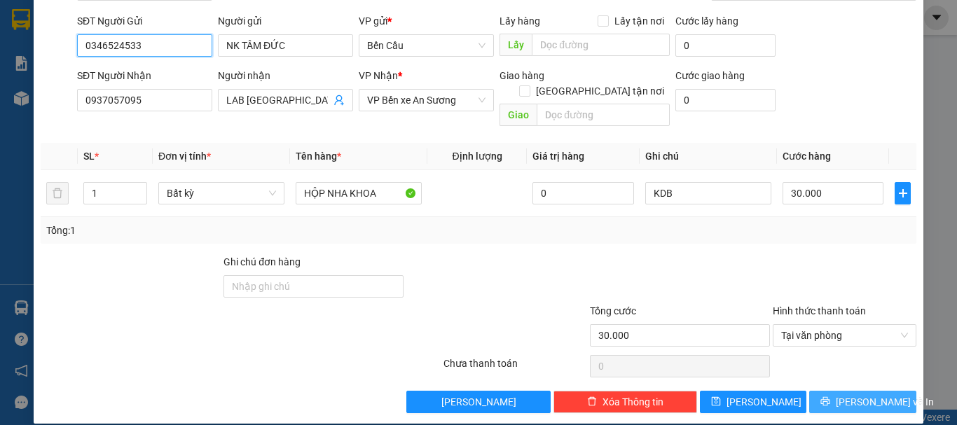
type input "0346524533"
click at [862, 394] on span "[PERSON_NAME] và In" at bounding box center [885, 401] width 98 height 15
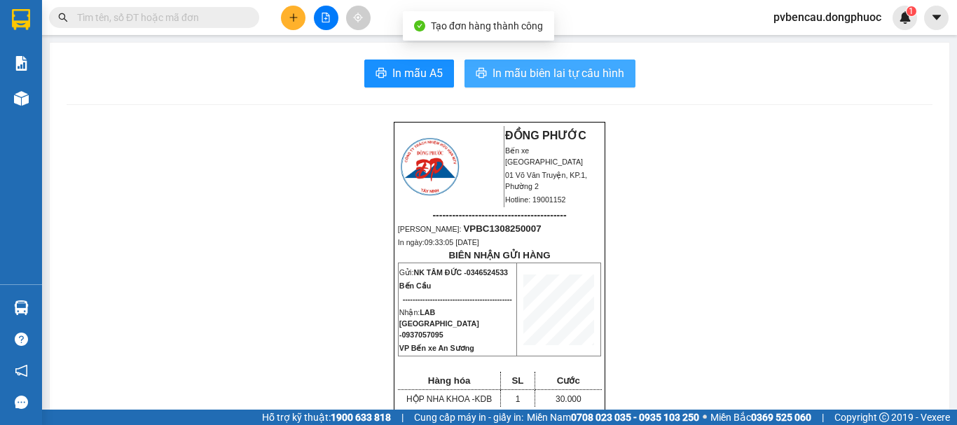
click at [548, 81] on span "In mẫu biên lai tự cấu hình" at bounding box center [558, 73] width 132 height 18
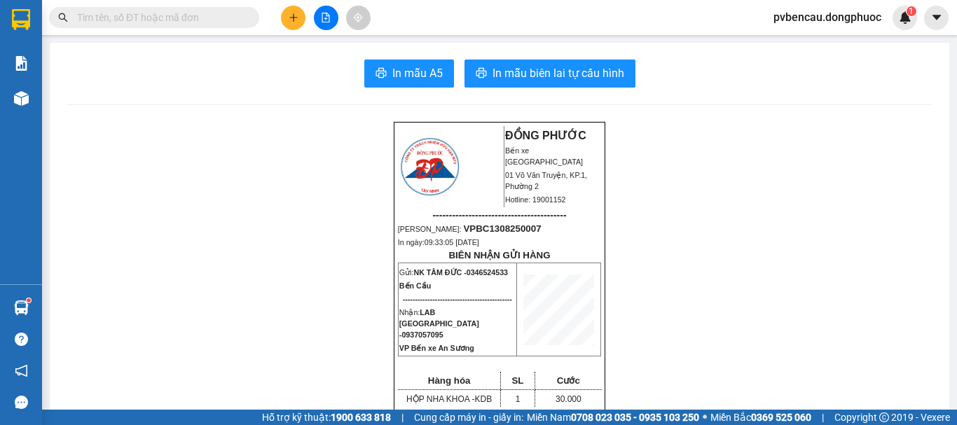
drag, startPoint x: 259, startPoint y: 14, endPoint x: 250, endPoint y: 17, distance: 9.5
click at [258, 13] on div at bounding box center [136, 17] width 273 height 21
click at [238, 18] on input "text" at bounding box center [159, 17] width 165 height 15
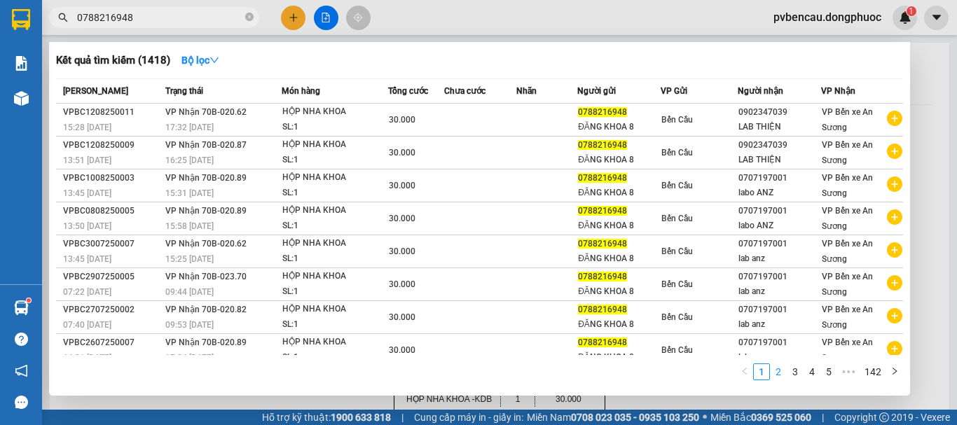
type input "0788216948"
click at [781, 375] on link "2" at bounding box center [777, 371] width 15 height 15
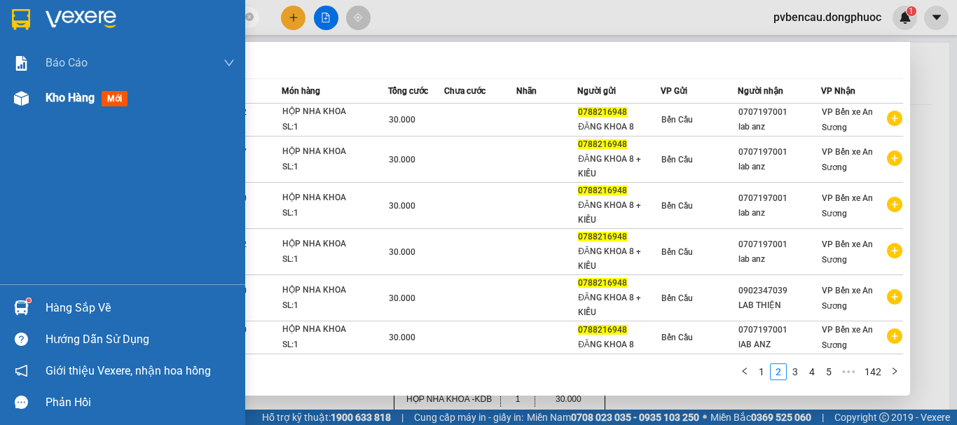
click at [70, 99] on span "Kho hàng" at bounding box center [70, 97] width 49 height 13
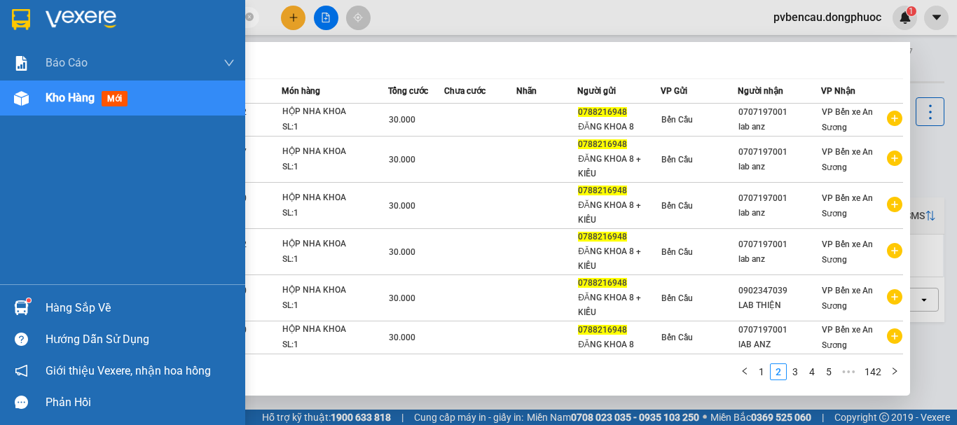
click at [22, 99] on img at bounding box center [21, 98] width 15 height 15
click at [85, 298] on div "Hàng sắp về" at bounding box center [140, 308] width 189 height 21
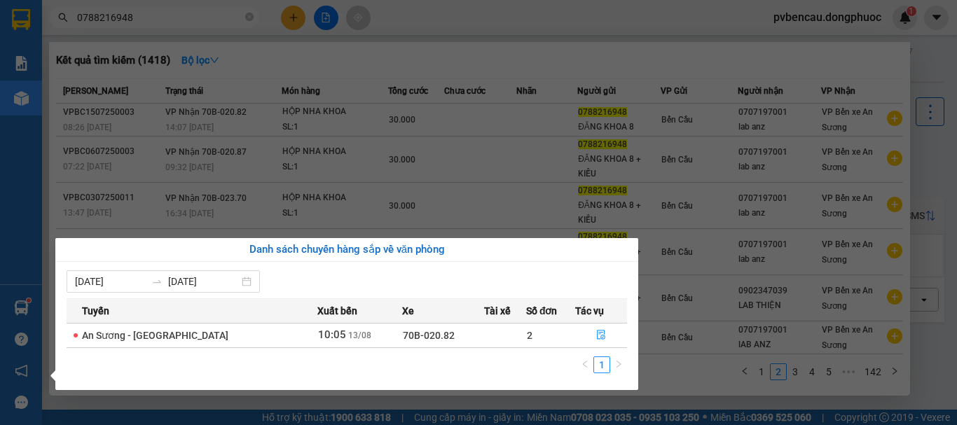
click at [0, 191] on div "Báo cáo Mẫu 1: Báo cáo dòng tiền Mẫu 1: Báo cáo dòng tiền theo nhân viên Mẫu 1:…" at bounding box center [21, 212] width 42 height 425
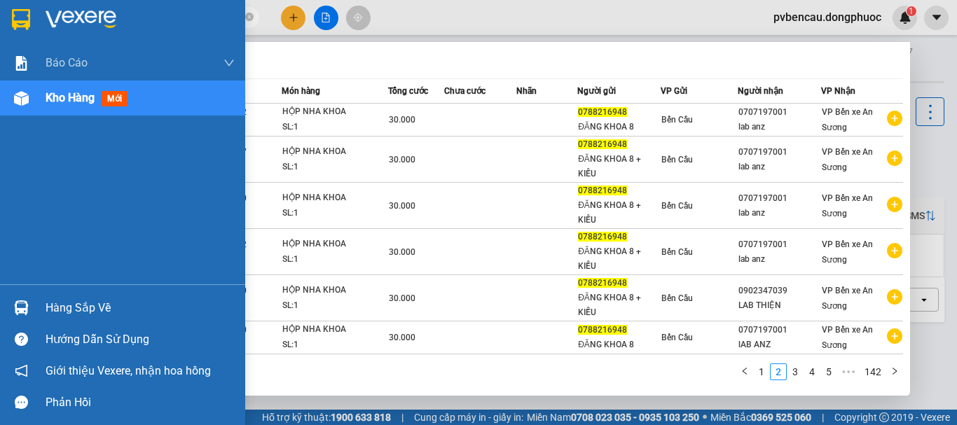
click at [39, 102] on div "Kho hàng mới" at bounding box center [122, 98] width 245 height 35
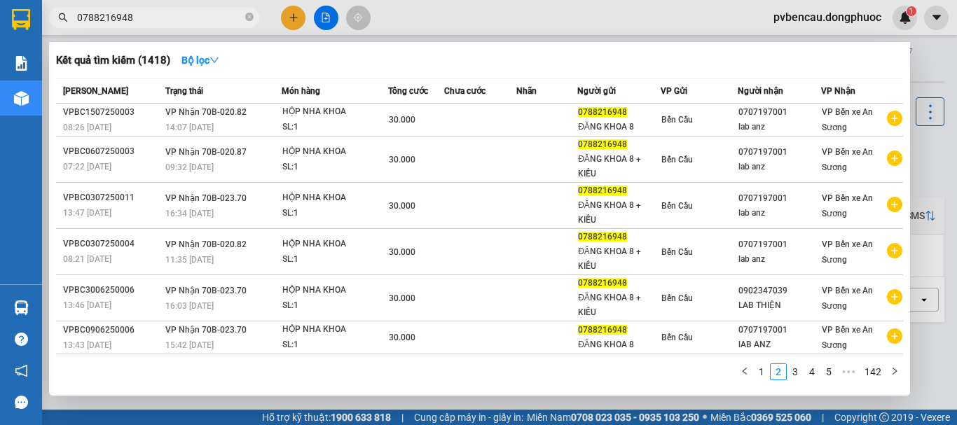
click at [935, 74] on div at bounding box center [478, 212] width 957 height 425
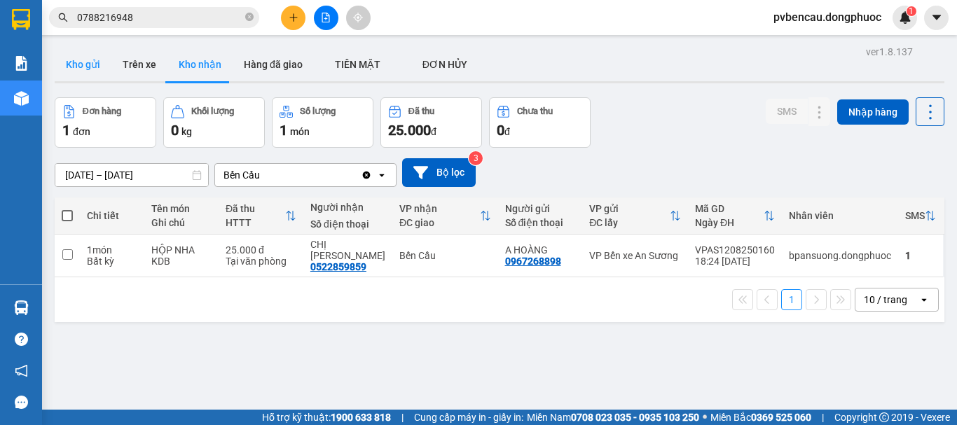
click at [82, 66] on button "Kho gửi" at bounding box center [83, 65] width 57 height 34
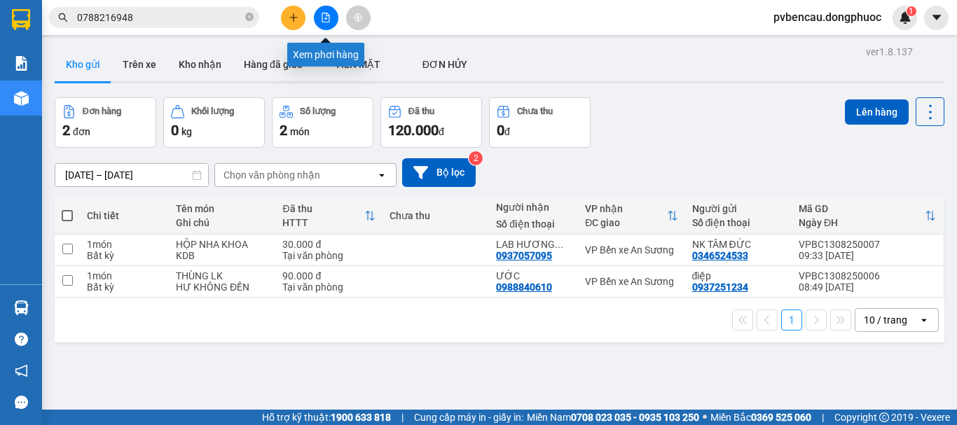
click at [328, 19] on icon "file-add" at bounding box center [326, 18] width 10 height 10
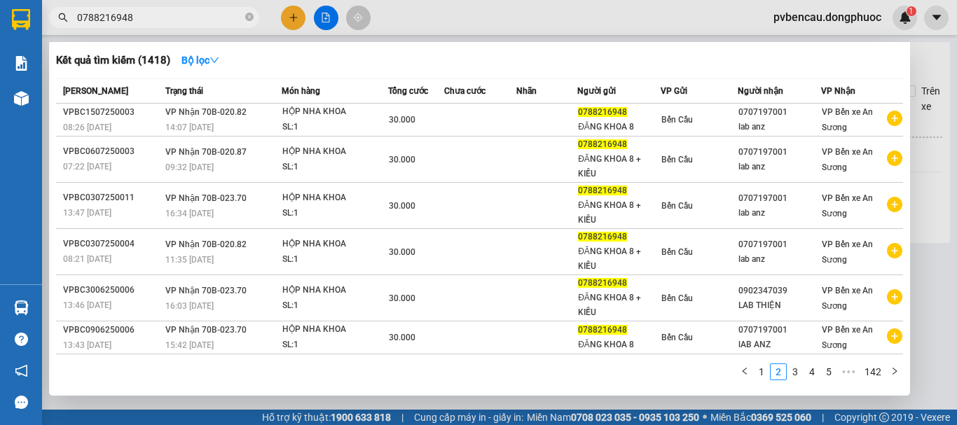
drag, startPoint x: 171, startPoint y: 19, endPoint x: 76, endPoint y: 32, distance: 96.2
click at [76, 30] on div "Kết quả tìm kiếm ( 1418 ) Bộ lọc Mã ĐH Trạng thái Món hàng Tổng cước Chưa cước …" at bounding box center [136, 18] width 273 height 25
click at [768, 373] on link "1" at bounding box center [761, 371] width 15 height 15
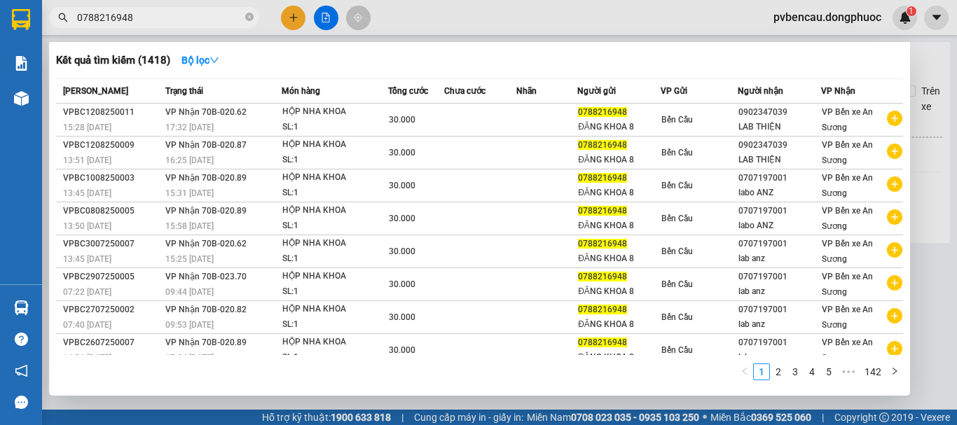
click at [152, 15] on input "0788216948" at bounding box center [159, 17] width 165 height 15
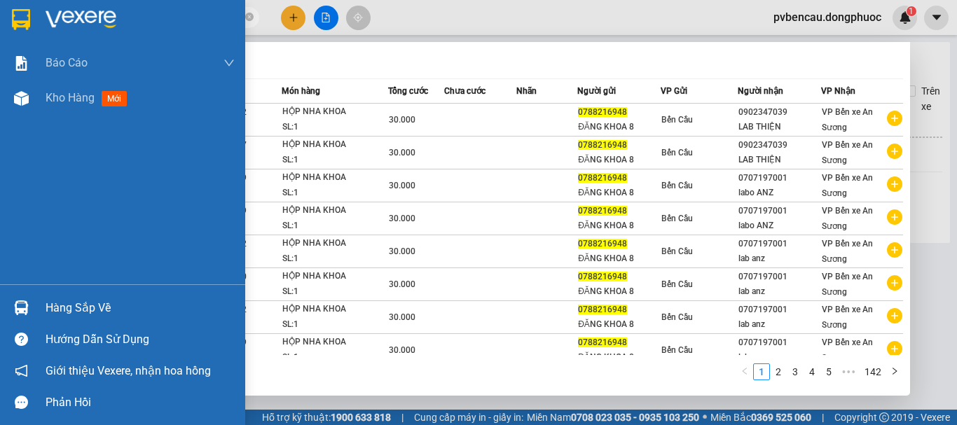
click at [51, 307] on div "Hàng sắp về" at bounding box center [140, 308] width 189 height 21
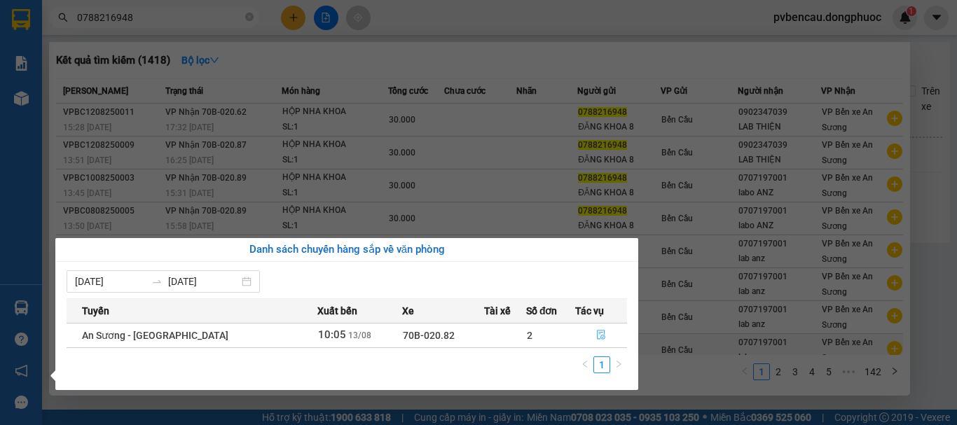
click at [596, 335] on icon "file-done" at bounding box center [601, 335] width 10 height 10
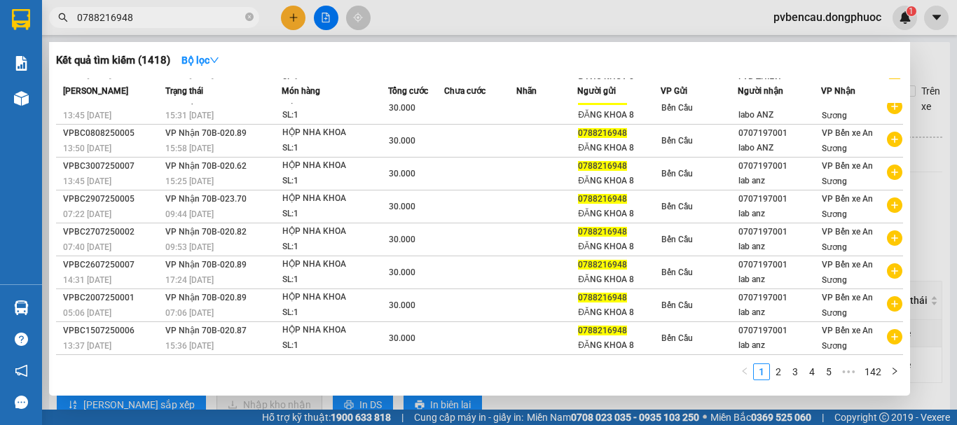
scroll to position [8, 0]
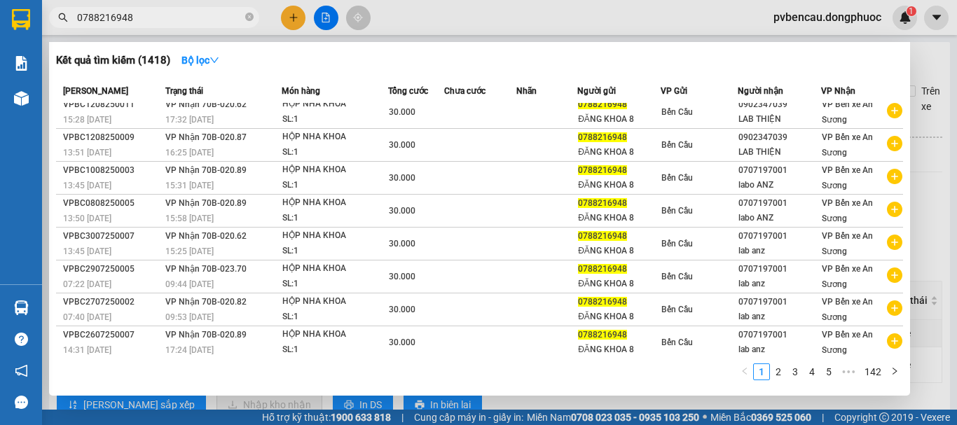
click at [931, 74] on div at bounding box center [478, 212] width 957 height 425
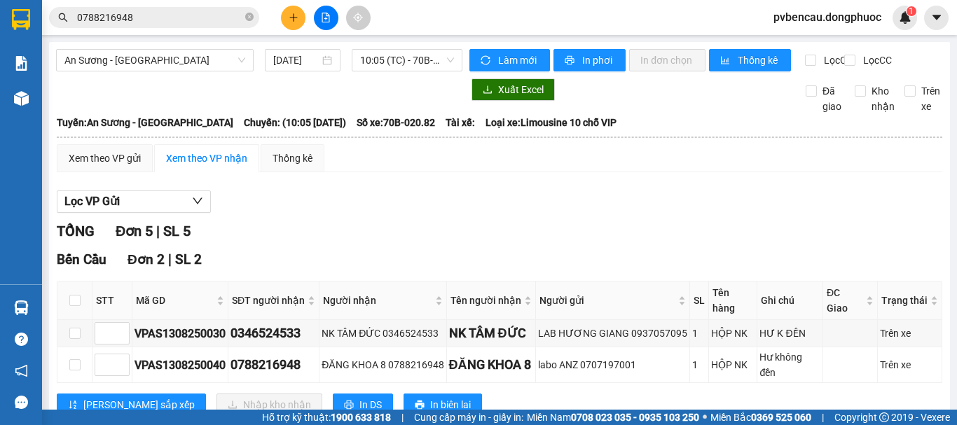
scroll to position [70, 0]
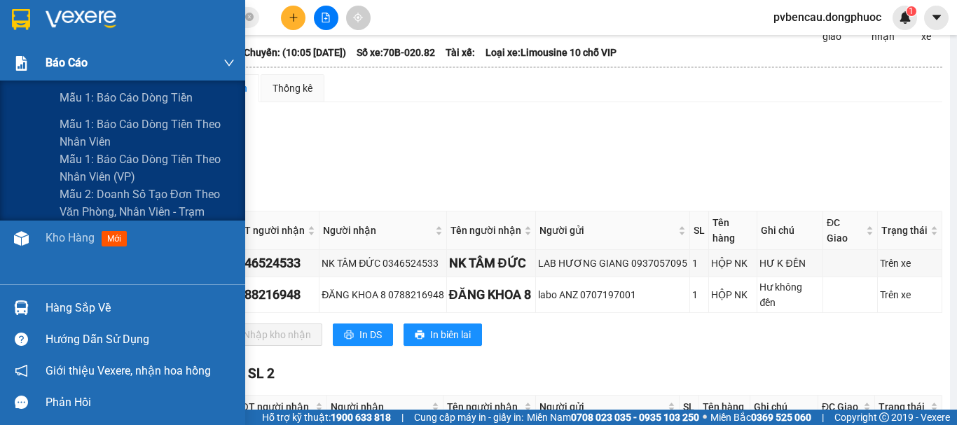
click at [62, 67] on span "Báo cáo" at bounding box center [67, 63] width 42 height 18
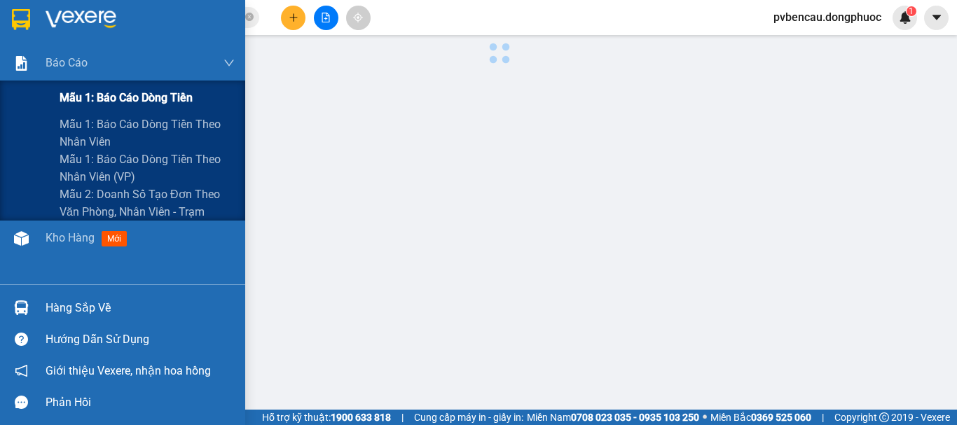
click at [119, 103] on span "Mẫu 1: Báo cáo dòng tiền" at bounding box center [126, 98] width 133 height 18
